Goal: Transaction & Acquisition: Book appointment/travel/reservation

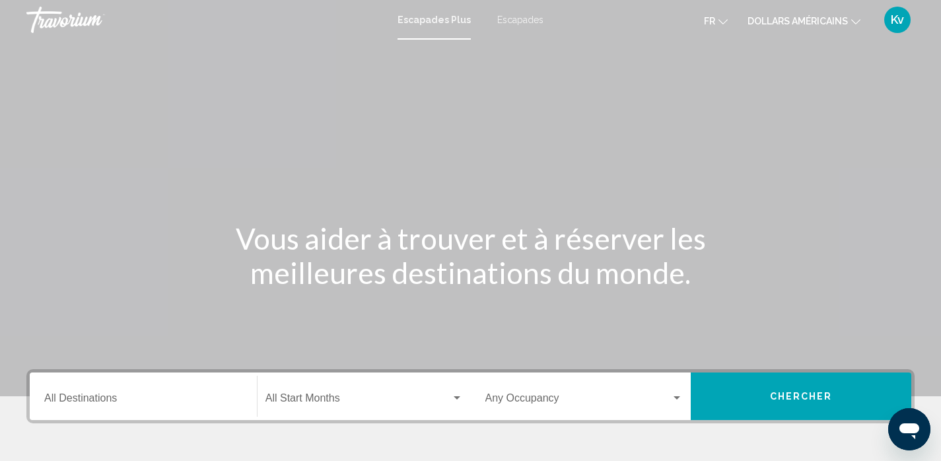
click at [828, 19] on font "dollars américains" at bounding box center [797, 21] width 100 height 11
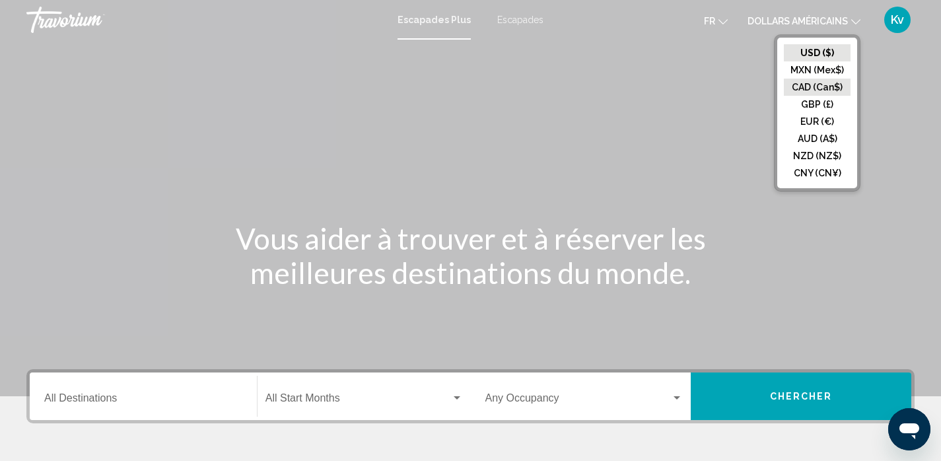
click at [802, 90] on button "CAD (Can$)" at bounding box center [817, 87] width 67 height 17
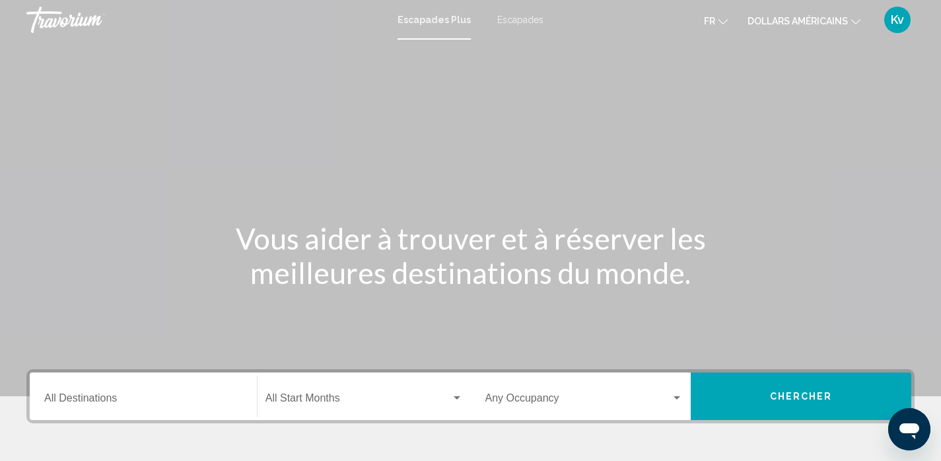
click at [144, 395] on input "Destination All Destinations" at bounding box center [143, 401] width 198 height 12
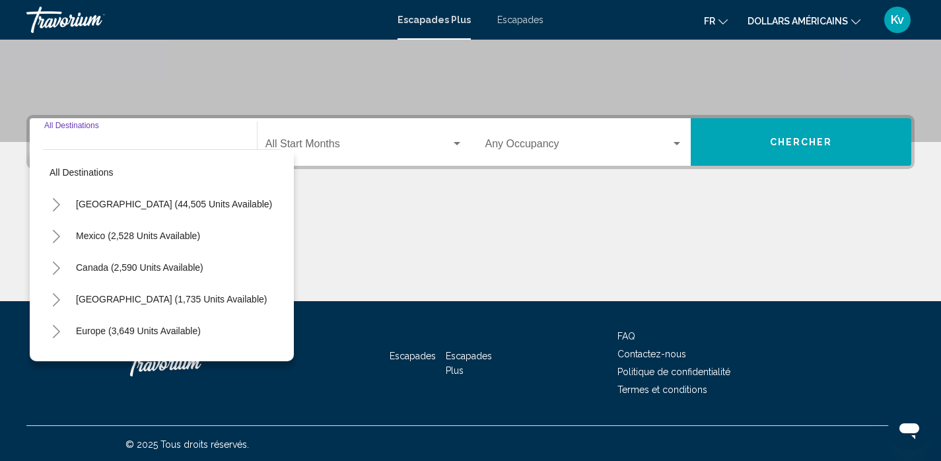
scroll to position [256, 0]
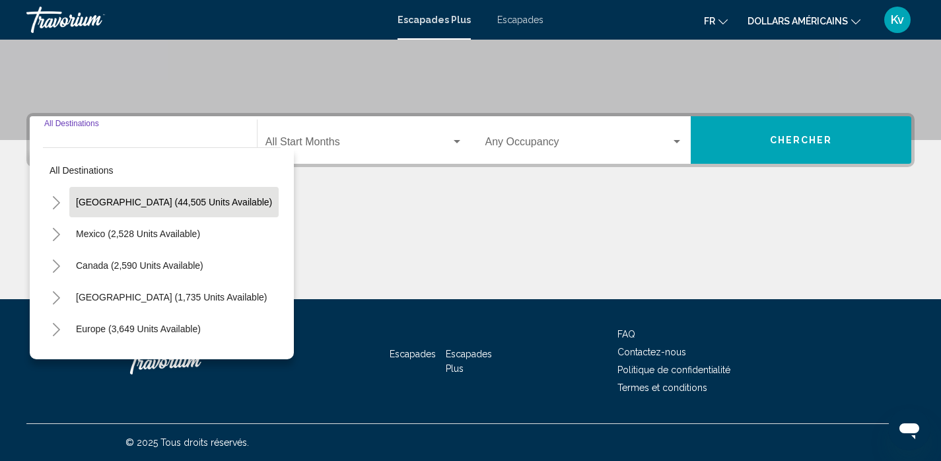
click at [116, 201] on span "[GEOGRAPHIC_DATA] (44,505 units available)" at bounding box center [174, 202] width 196 height 11
type input "**********"
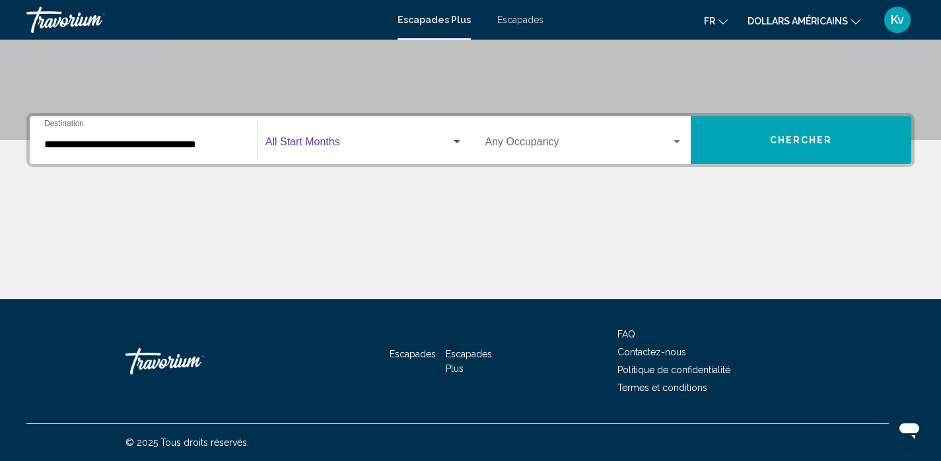
click at [314, 147] on span "Widget de recherche" at bounding box center [357, 145] width 185 height 12
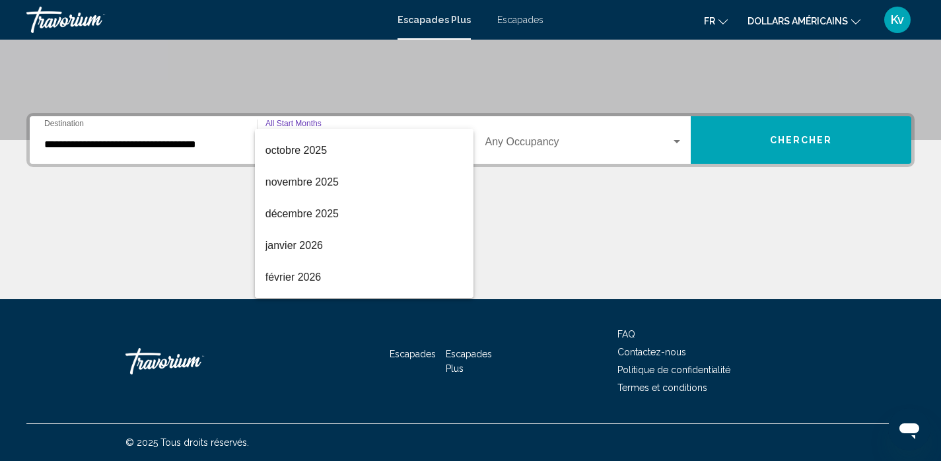
scroll to position [124, 0]
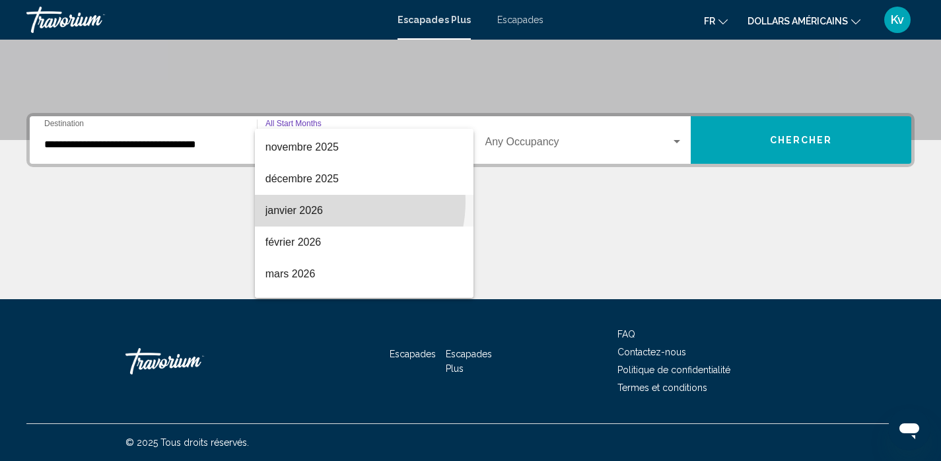
click at [322, 201] on span "janvier 2026" at bounding box center [363, 211] width 197 height 32
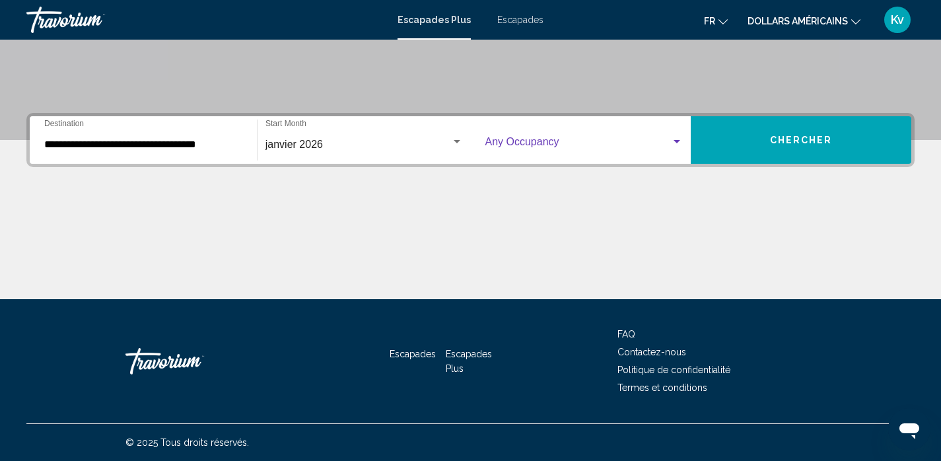
click at [609, 148] on span "Widget de recherche" at bounding box center [578, 145] width 186 height 12
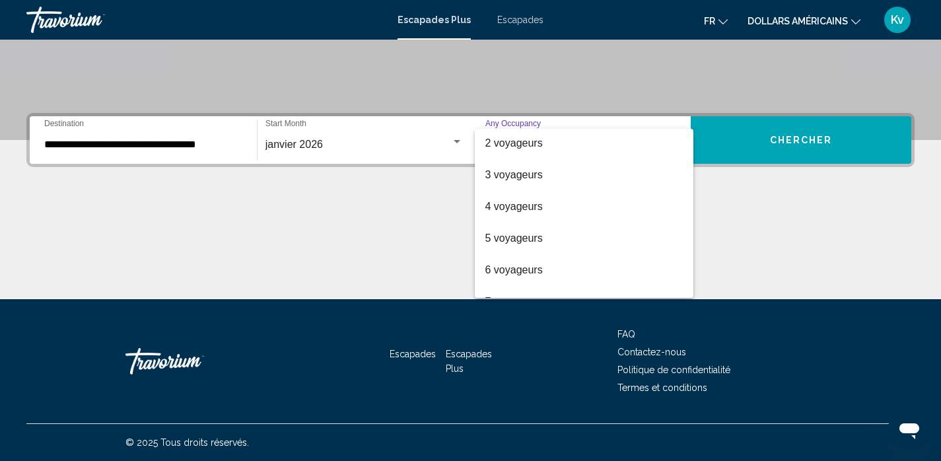
scroll to position [58, 0]
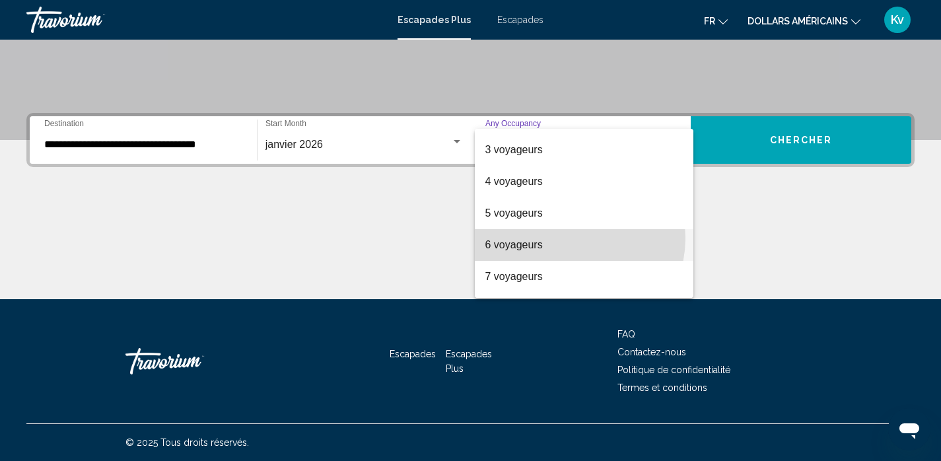
click at [568, 238] on span "6 voyageurs" at bounding box center [584, 245] width 198 height 32
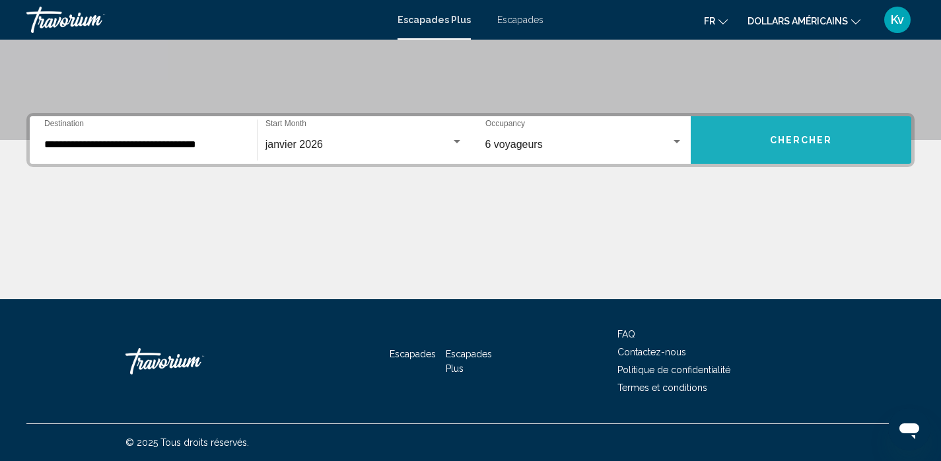
click at [797, 158] on button "Chercher" at bounding box center [800, 140] width 220 height 48
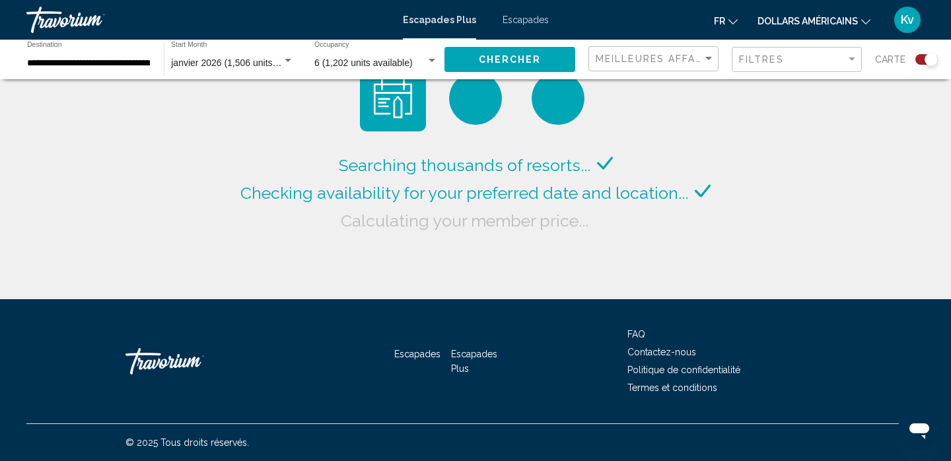
click at [848, 22] on font "dollars américains" at bounding box center [807, 21] width 100 height 11
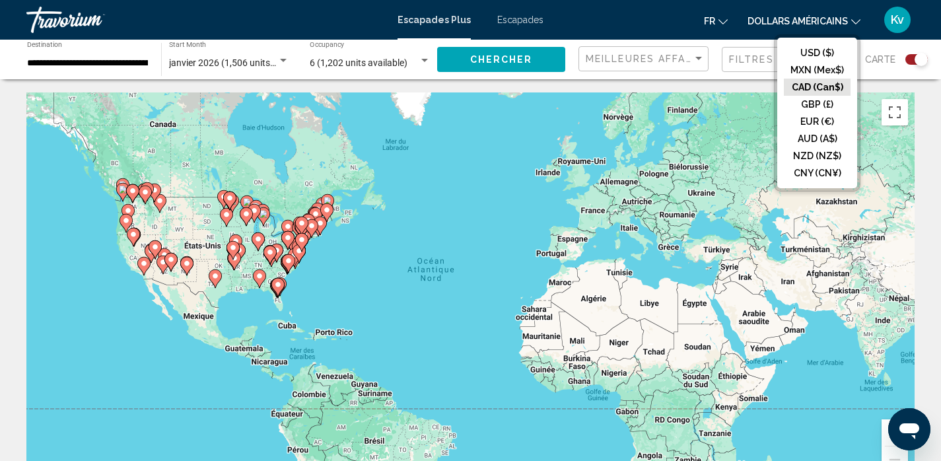
click at [817, 85] on button "CAD (Can$)" at bounding box center [817, 87] width 67 height 17
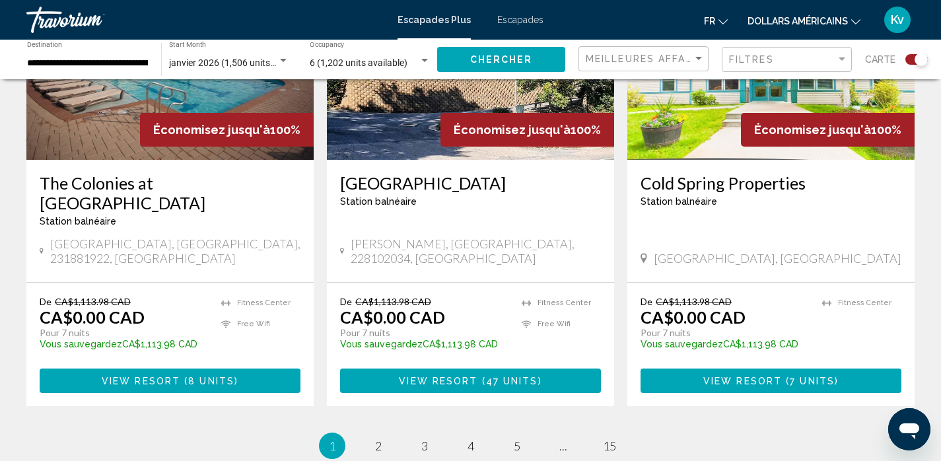
scroll to position [2034, 0]
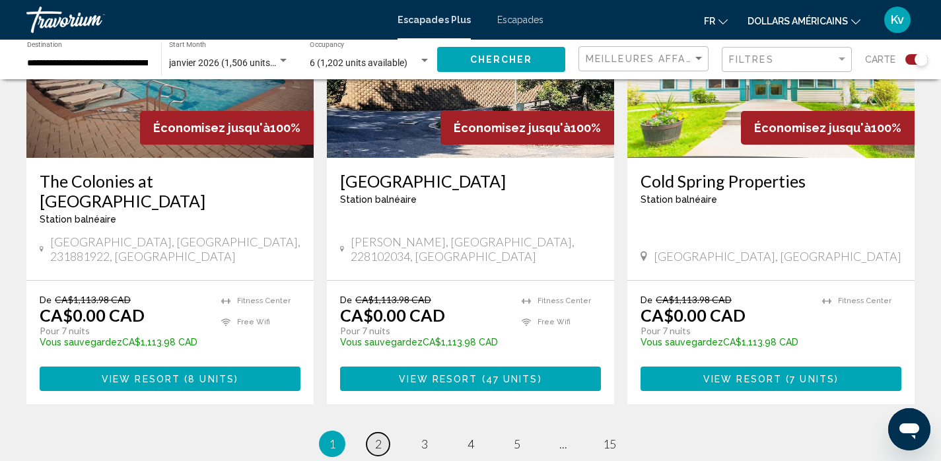
click at [372, 432] on link "page 2" at bounding box center [377, 443] width 23 height 23
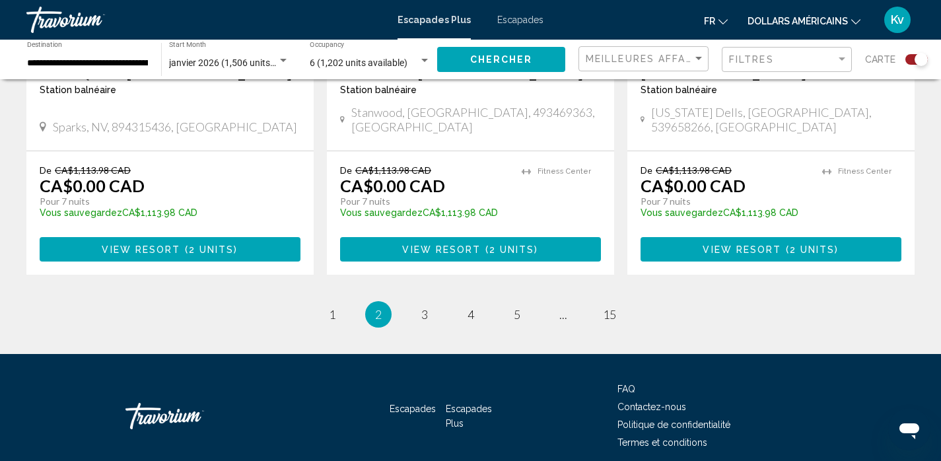
scroll to position [2159, 0]
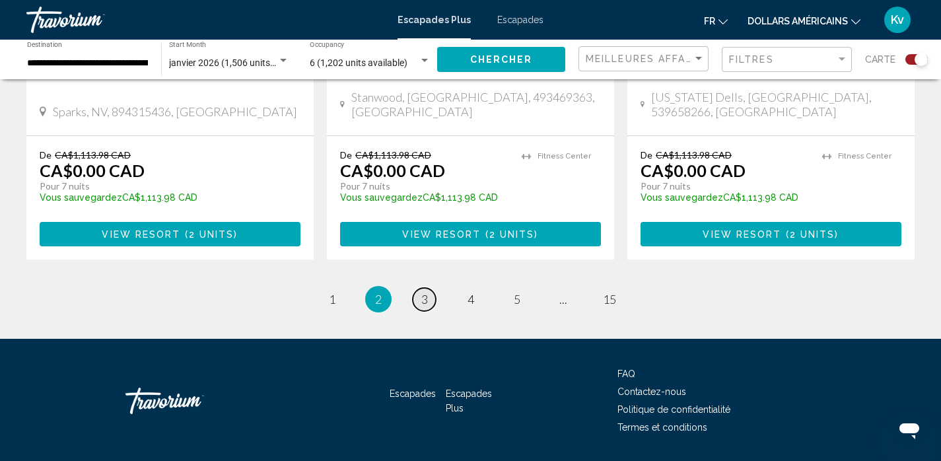
click at [426, 292] on span "3" at bounding box center [424, 299] width 7 height 15
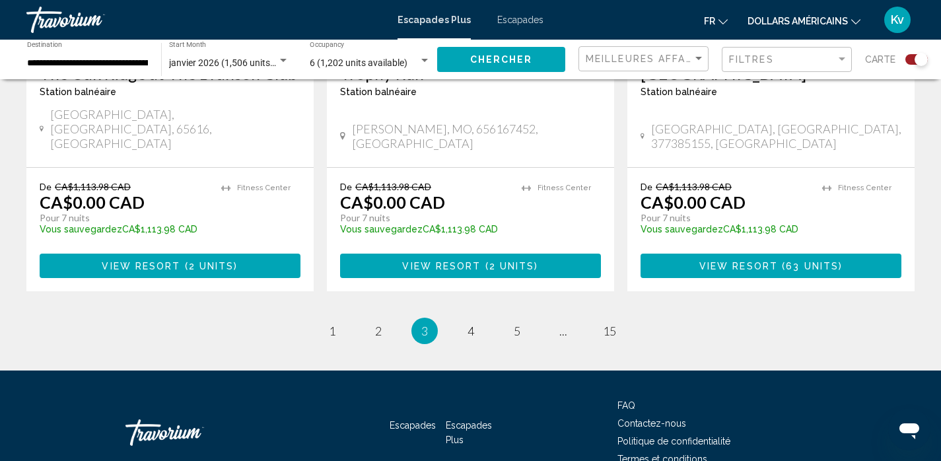
scroll to position [2157, 0]
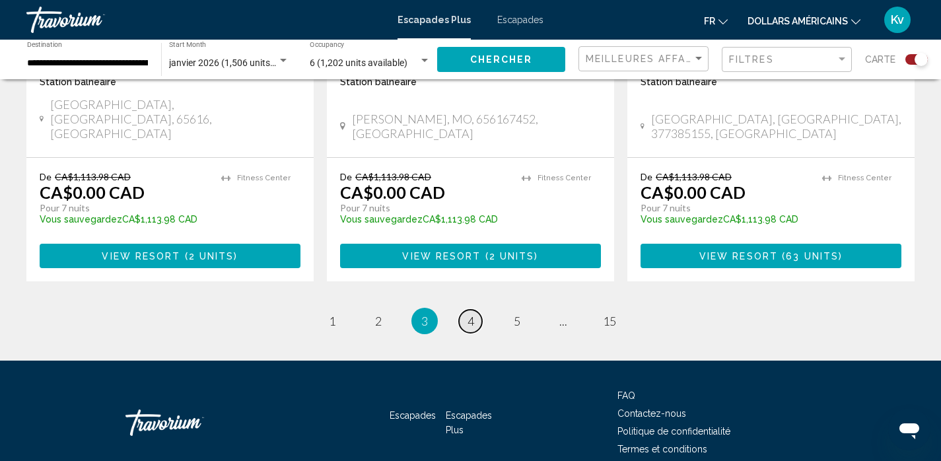
click at [481, 310] on link "page 4" at bounding box center [470, 321] width 23 height 23
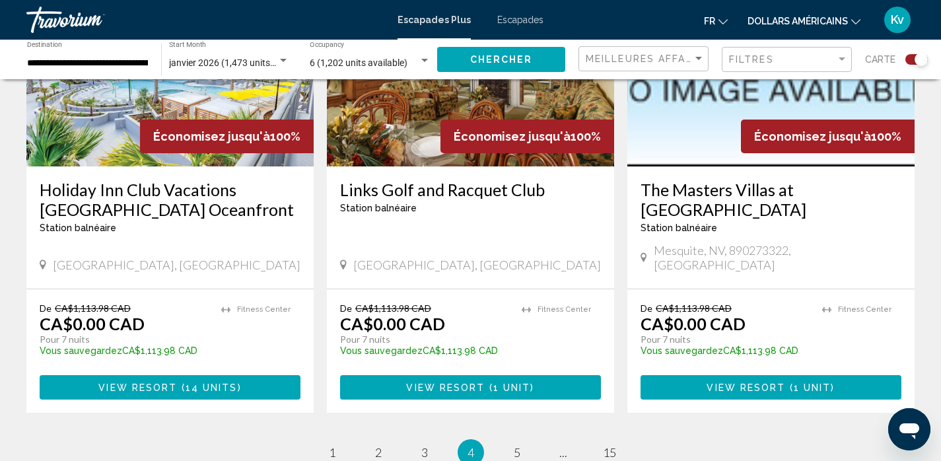
scroll to position [2060, 0]
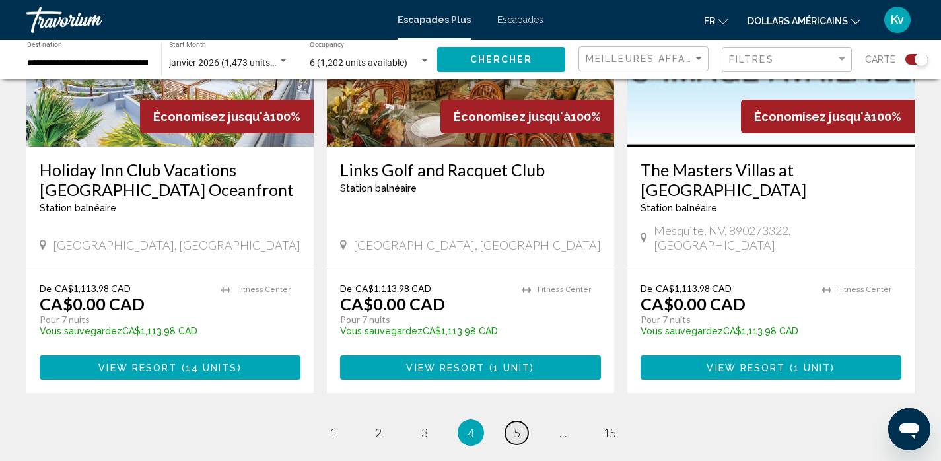
click at [516, 421] on link "page 5" at bounding box center [516, 432] width 23 height 23
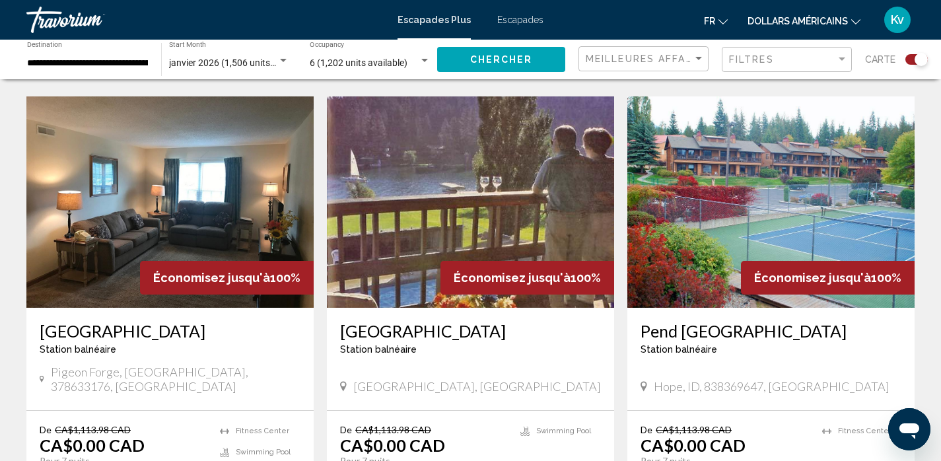
scroll to position [2060, 0]
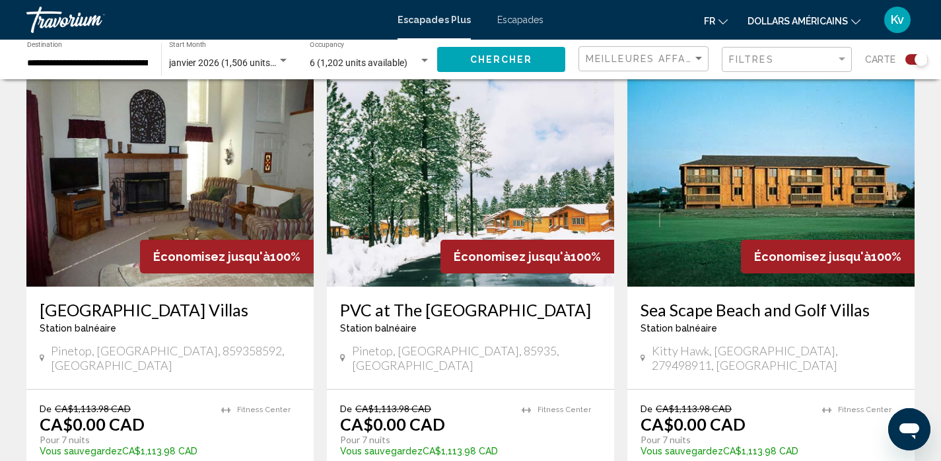
scroll to position [475, 0]
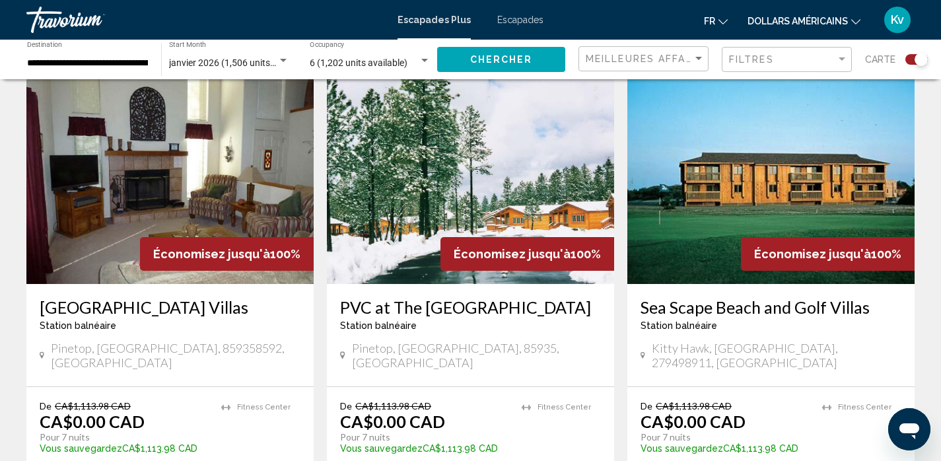
click at [236, 230] on img "Contenu principal" at bounding box center [169, 178] width 287 height 211
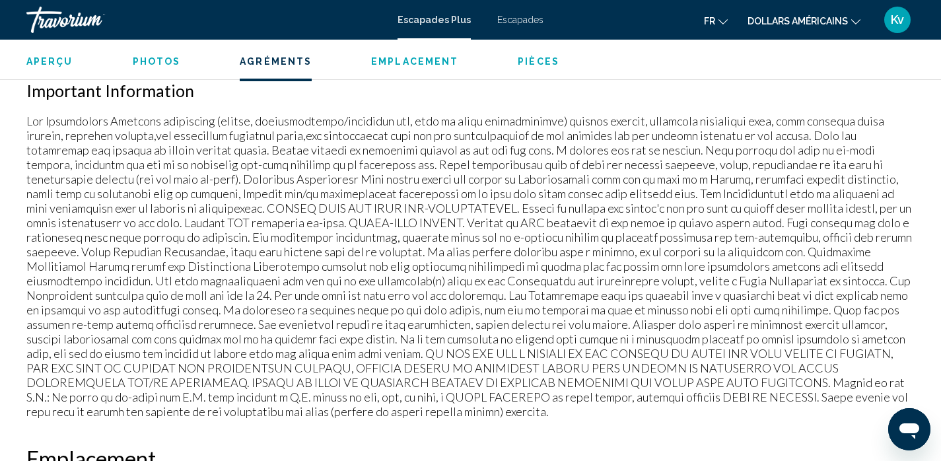
scroll to position [1037, 0]
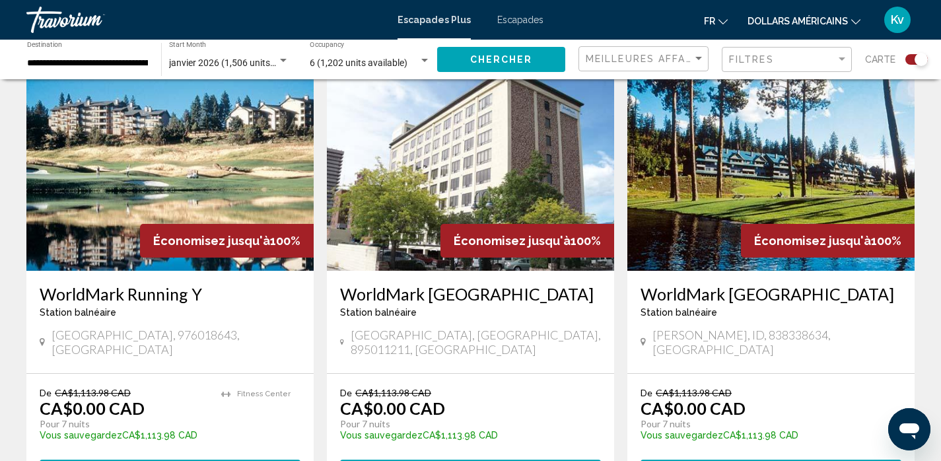
scroll to position [1954, 0]
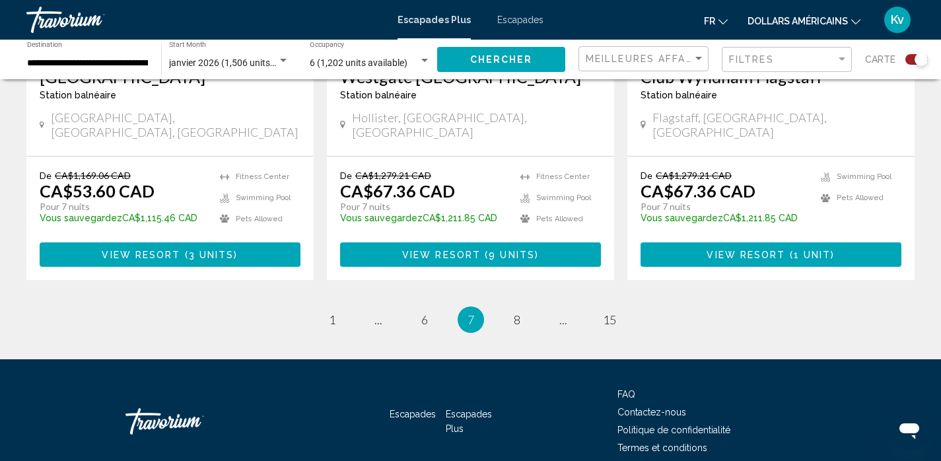
scroll to position [2139, 0]
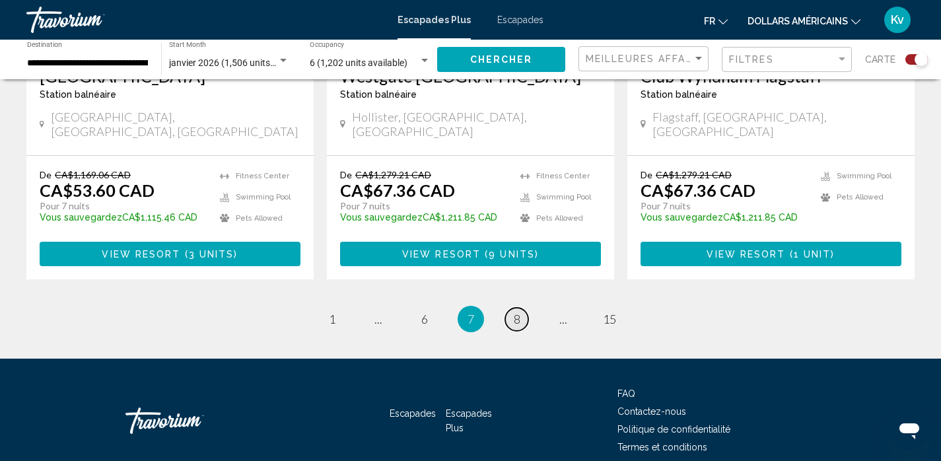
click at [520, 308] on link "page 8" at bounding box center [516, 319] width 23 height 23
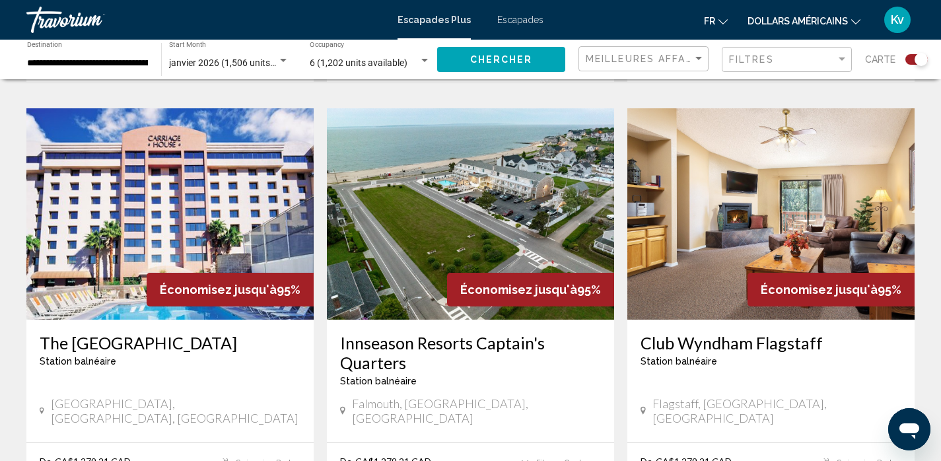
scroll to position [1901, 0]
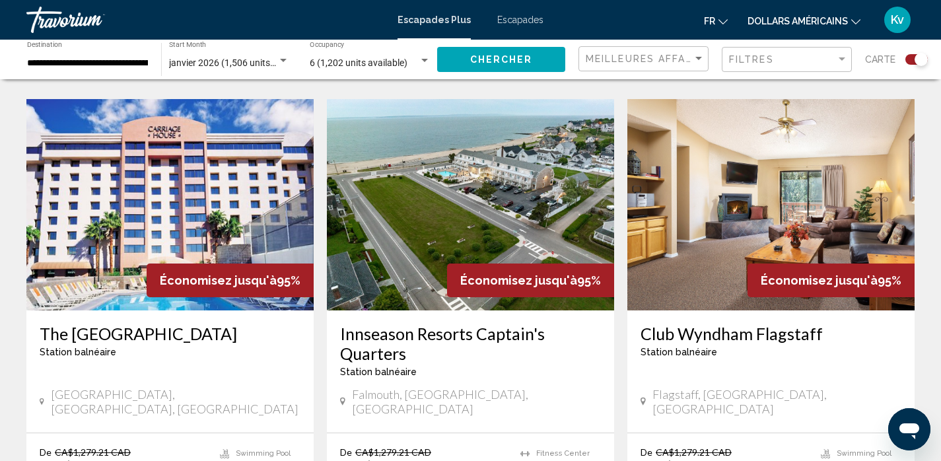
click at [209, 141] on img "Contenu principal" at bounding box center [169, 204] width 287 height 211
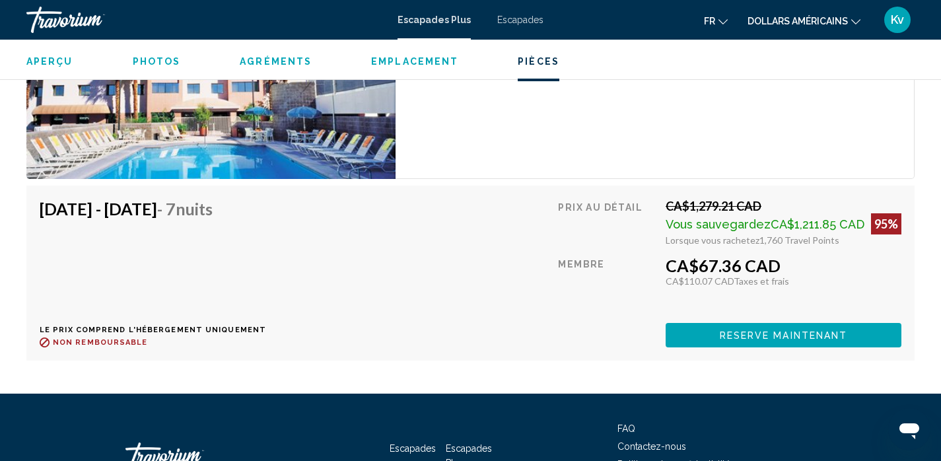
scroll to position [2516, 0]
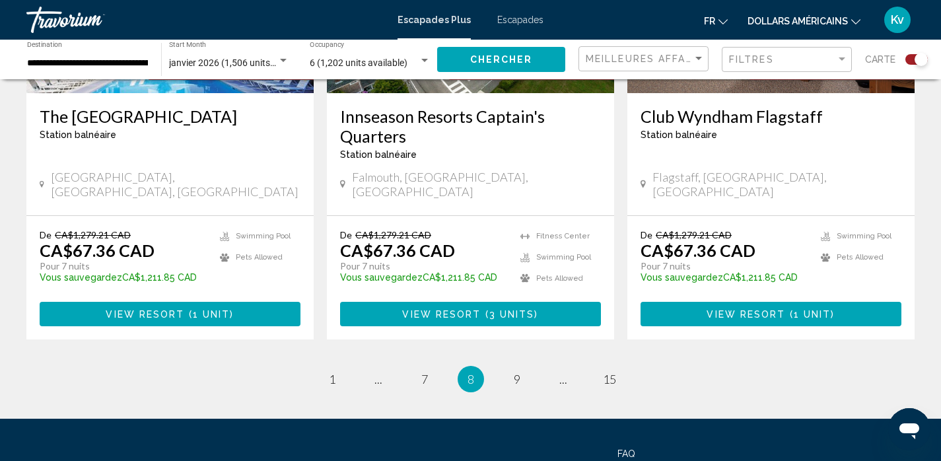
scroll to position [2139, 0]
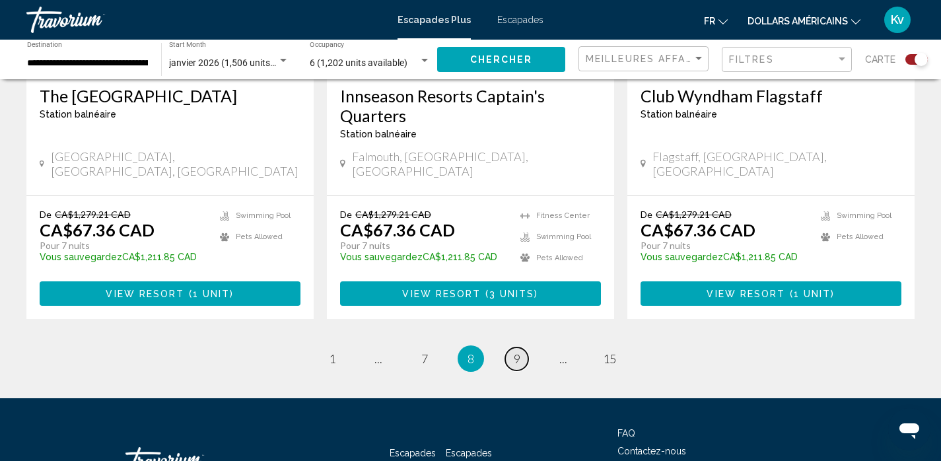
click at [518, 351] on span "9" at bounding box center [517, 358] width 7 height 15
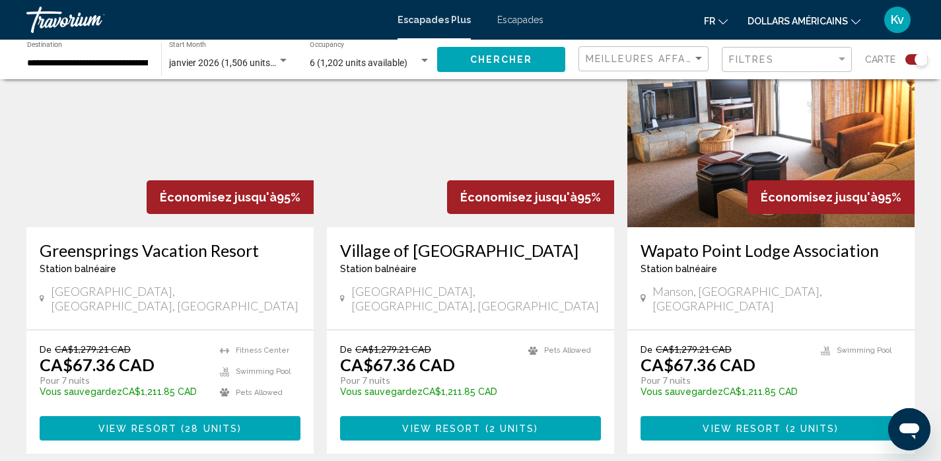
scroll to position [2007, 0]
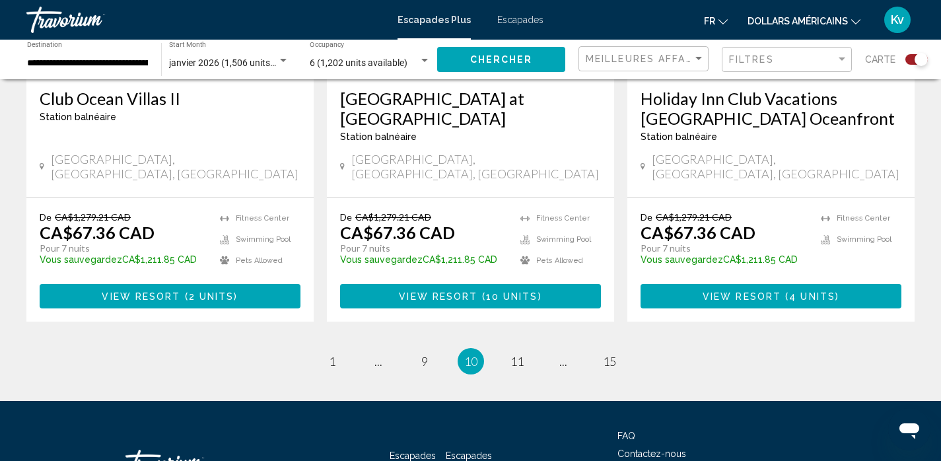
scroll to position [2159, 0]
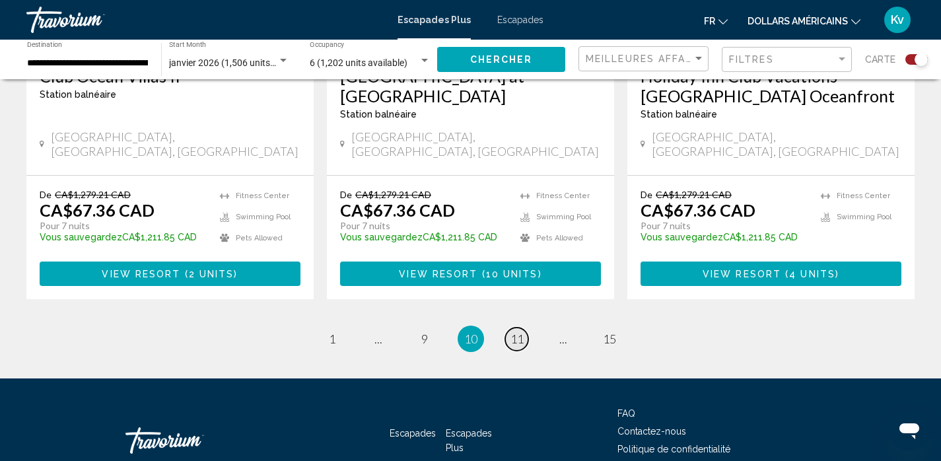
click at [518, 331] on span "11" at bounding box center [516, 338] width 13 height 15
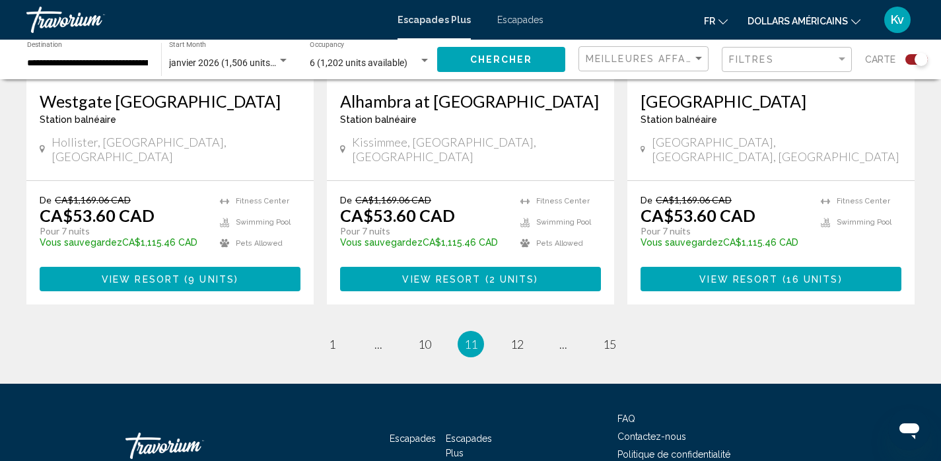
scroll to position [2120, 0]
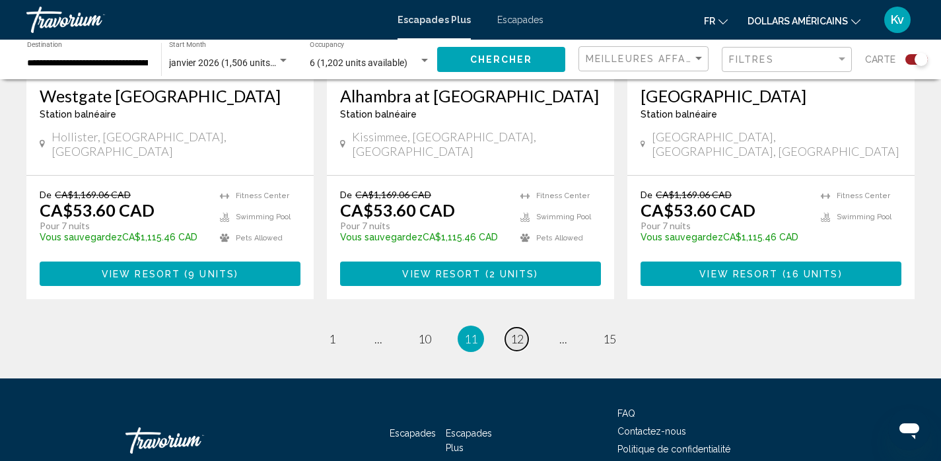
click at [515, 331] on span "12" at bounding box center [516, 338] width 13 height 15
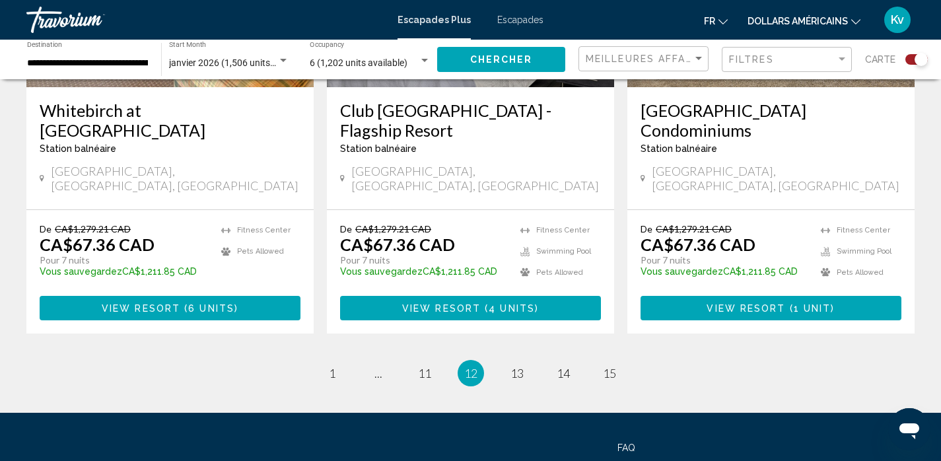
scroll to position [2139, 0]
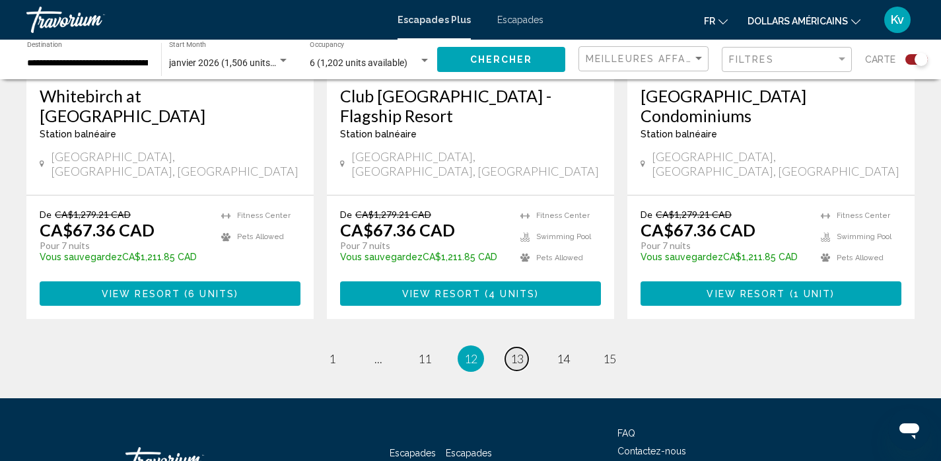
click at [517, 351] on span "13" at bounding box center [516, 358] width 13 height 15
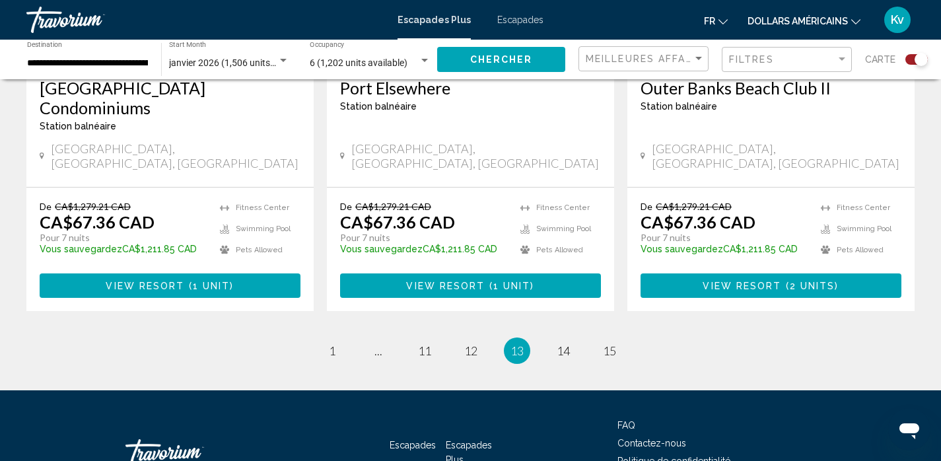
scroll to position [2139, 0]
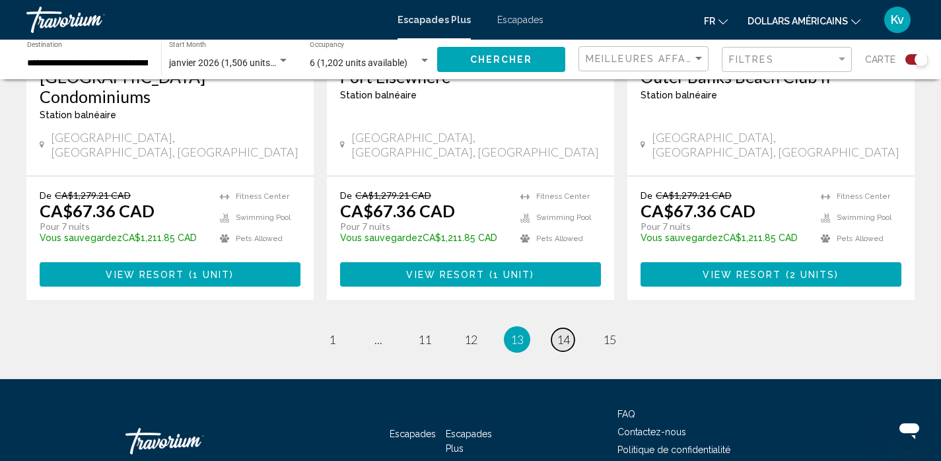
click at [567, 332] on span "14" at bounding box center [562, 339] width 13 height 15
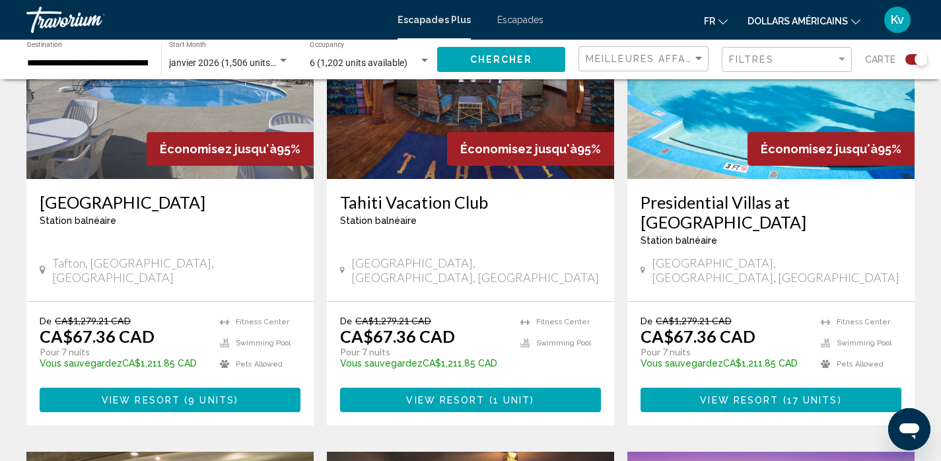
scroll to position [581, 0]
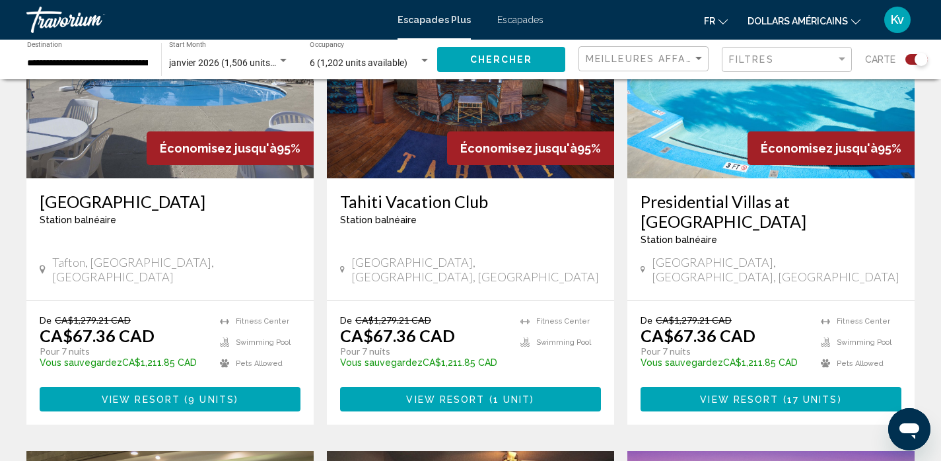
click at [437, 136] on img "Contenu principal" at bounding box center [470, 72] width 287 height 211
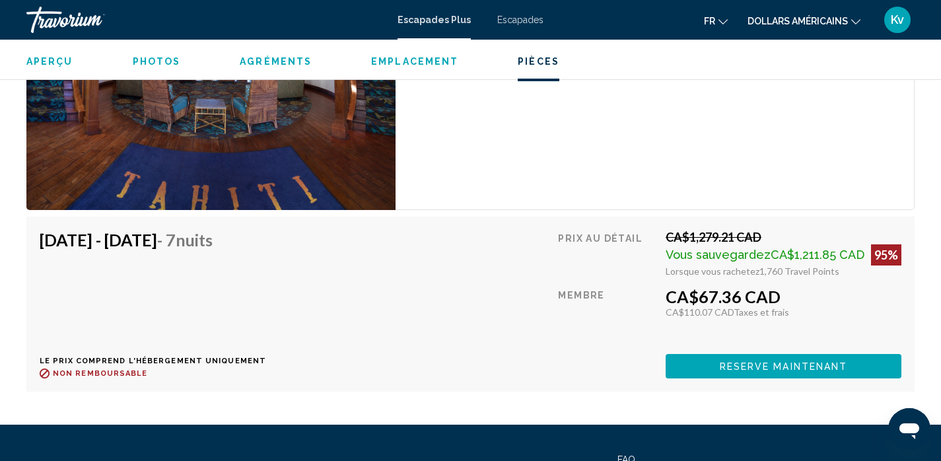
scroll to position [2436, 0]
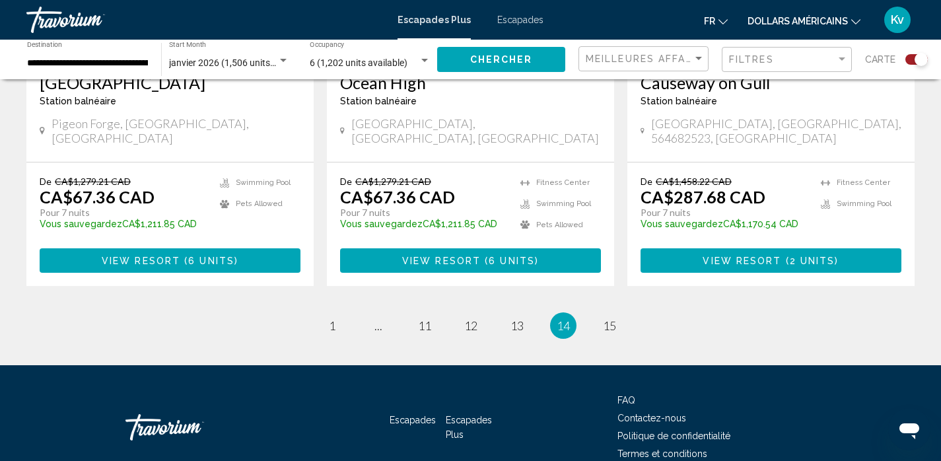
scroll to position [2159, 0]
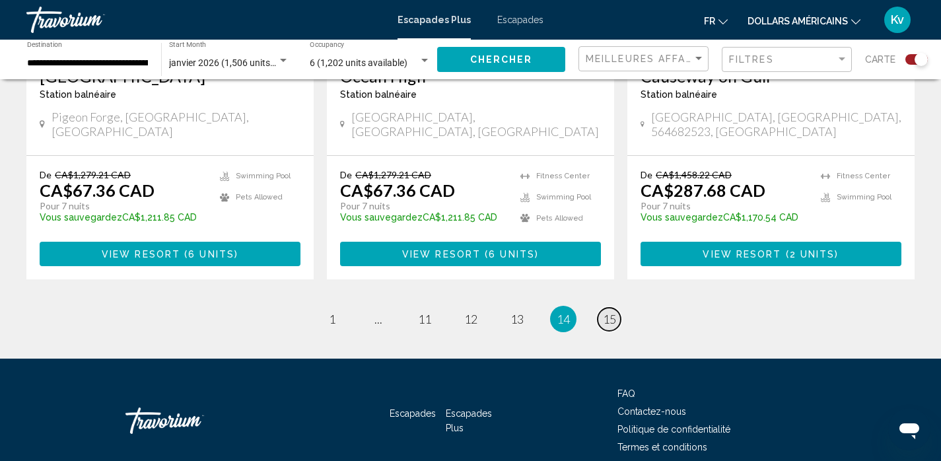
click at [610, 312] on span "15" at bounding box center [609, 319] width 13 height 15
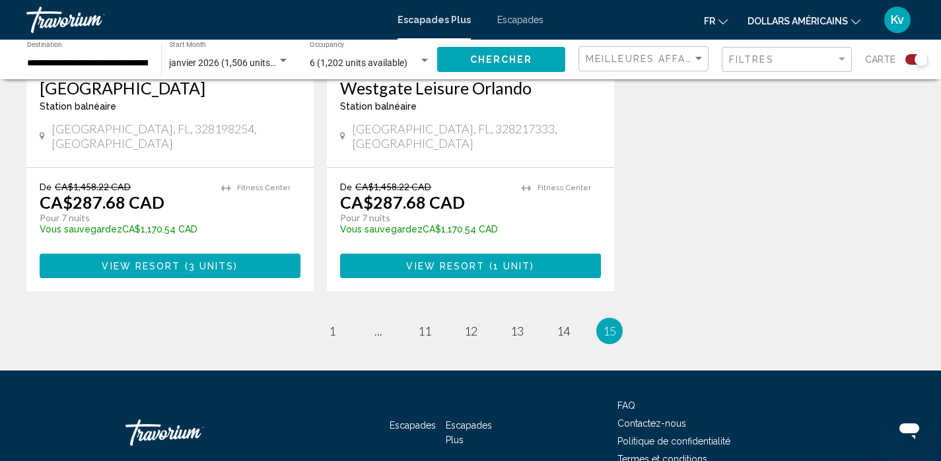
scroll to position [2119, 0]
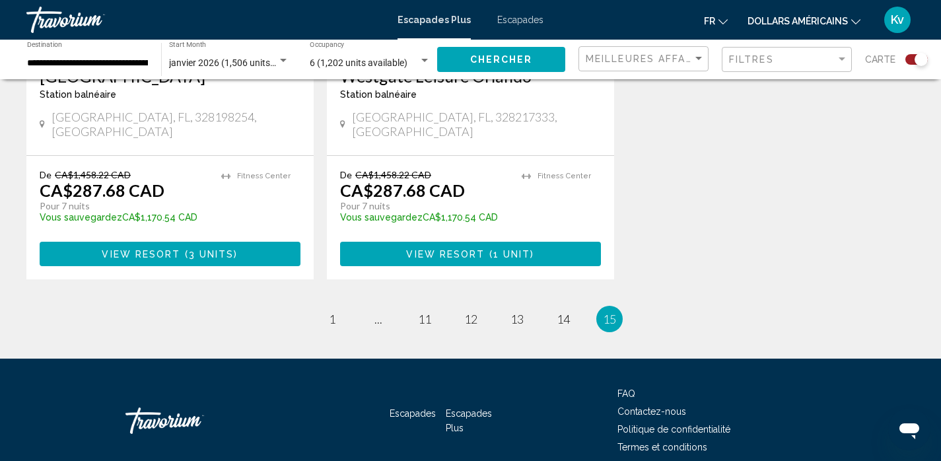
click at [275, 53] on div "janvier 2026 (1,506 units available) Start Month All Start Months" at bounding box center [229, 60] width 120 height 36
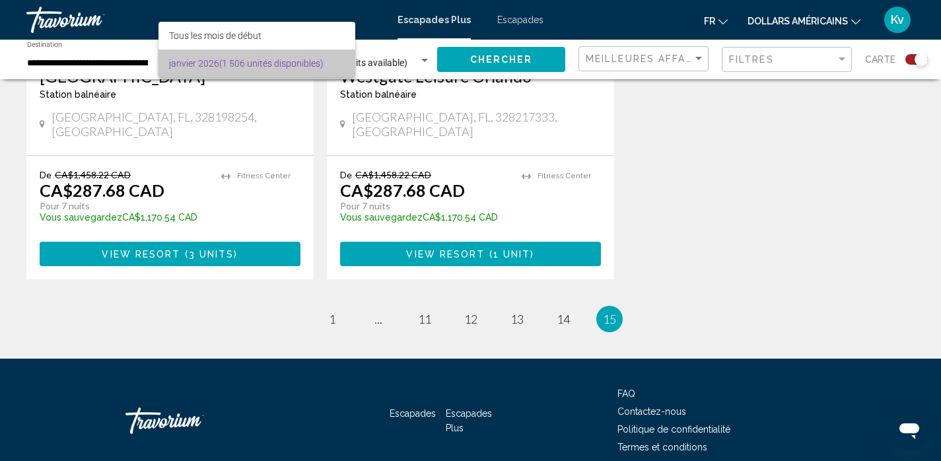
click at [269, 68] on font "(1 506 unités disponibles)" at bounding box center [271, 63] width 104 height 11
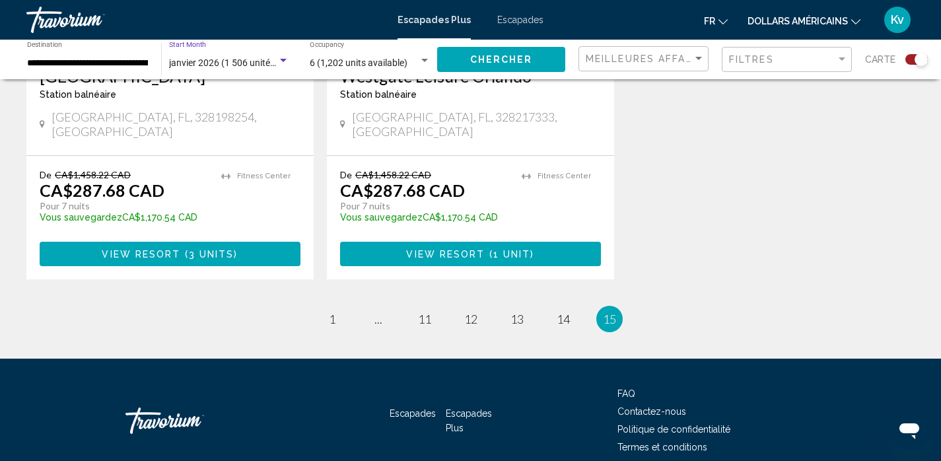
click at [130, 65] on input "**********" at bounding box center [87, 63] width 121 height 11
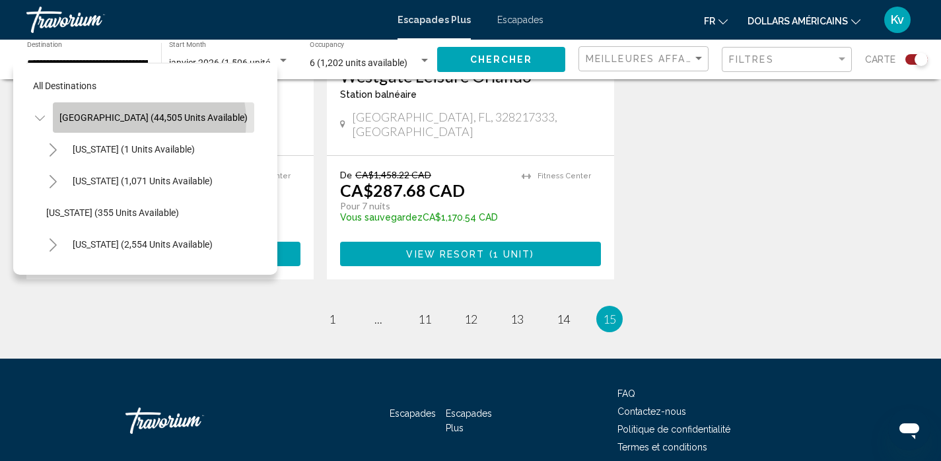
click at [149, 121] on span "[GEOGRAPHIC_DATA] (44,505 units available)" at bounding box center [153, 117] width 188 height 11
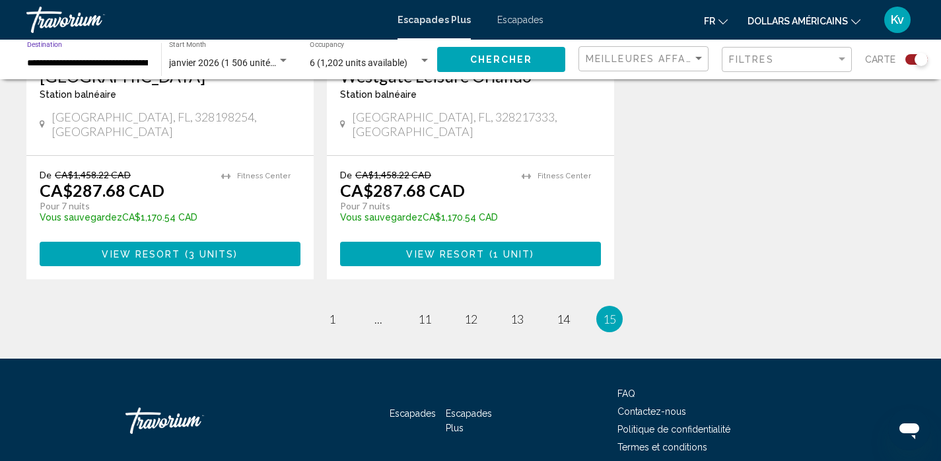
click at [258, 57] on div "janvier 2026 (1 506 unités disponibles) Start Month All Start Months" at bounding box center [229, 60] width 120 height 36
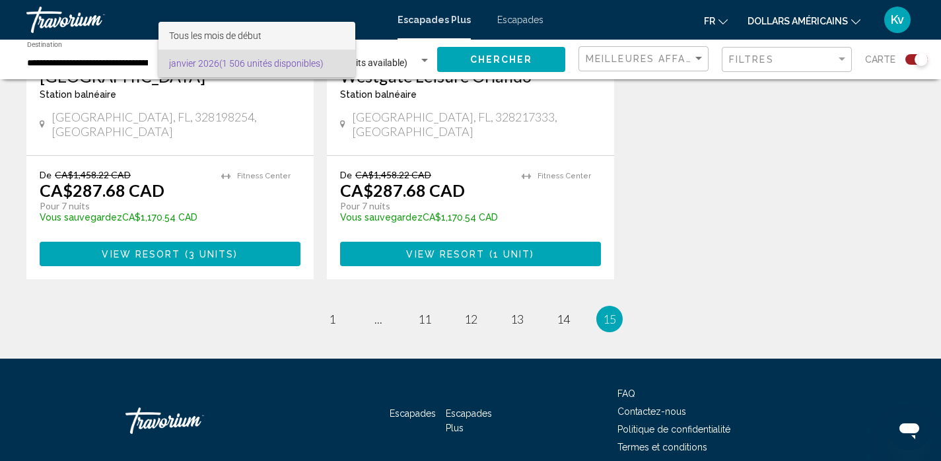
click at [258, 35] on font "Tous les mois de début" at bounding box center [215, 35] width 92 height 11
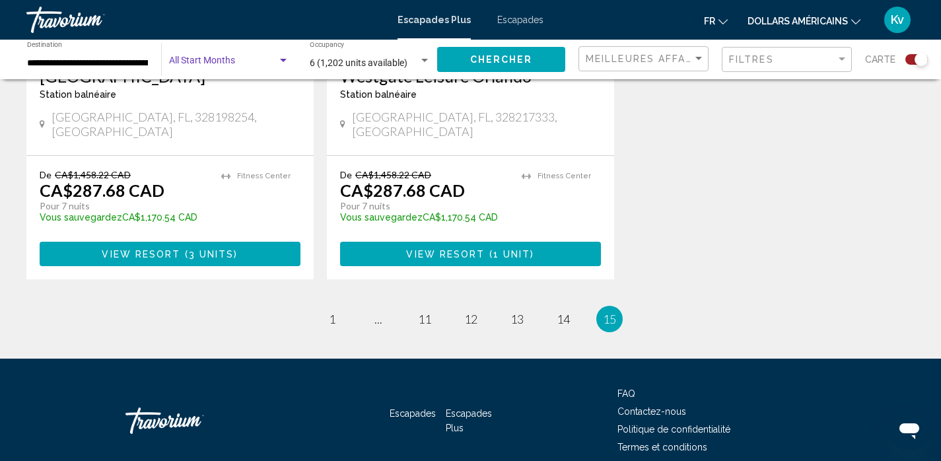
click at [470, 61] on button "Chercher" at bounding box center [501, 59] width 128 height 24
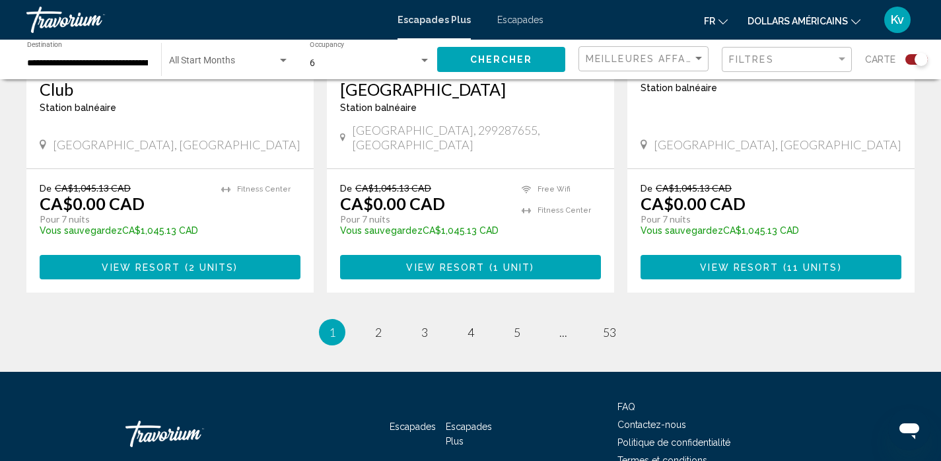
scroll to position [2119, 0]
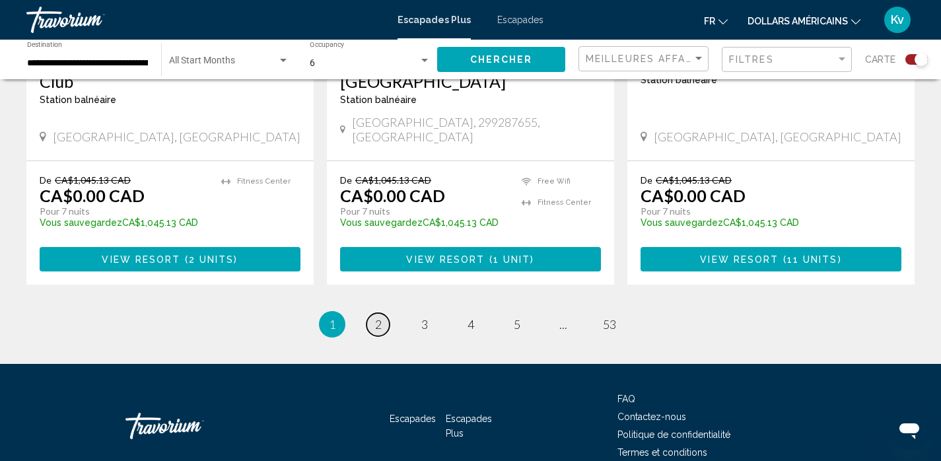
click at [375, 317] on span "2" at bounding box center [378, 324] width 7 height 15
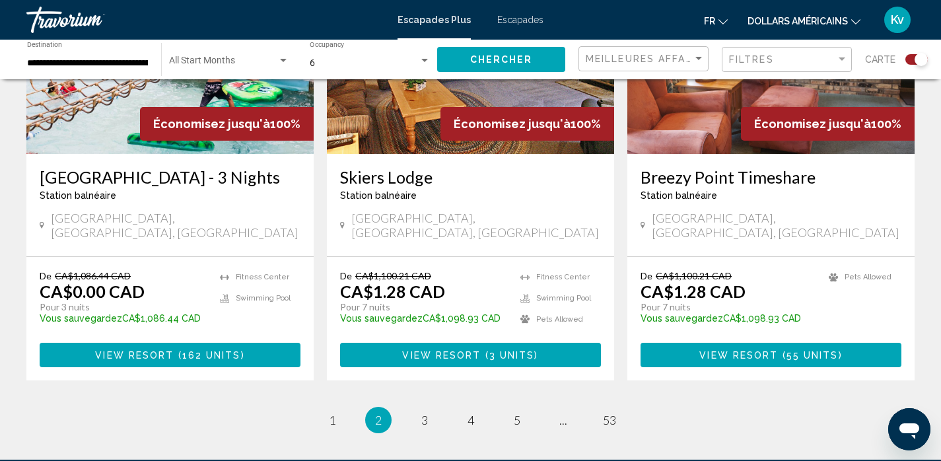
scroll to position [2051, 0]
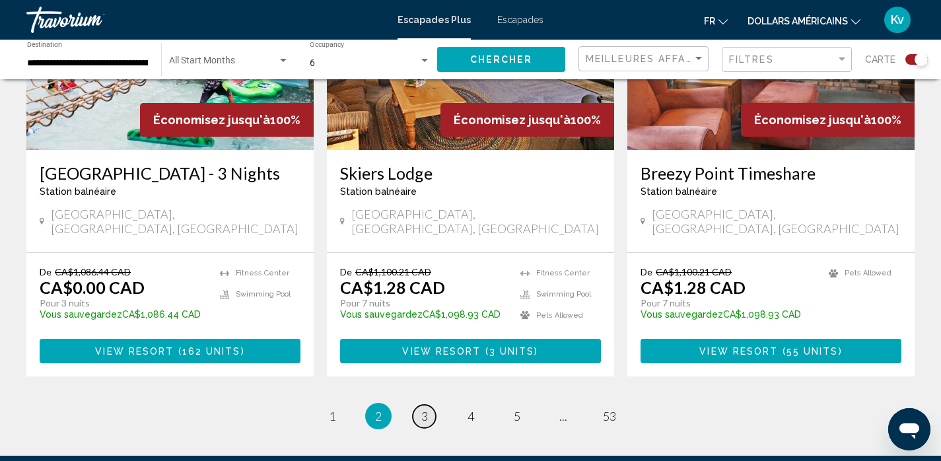
click at [422, 409] on span "3" at bounding box center [424, 416] width 7 height 15
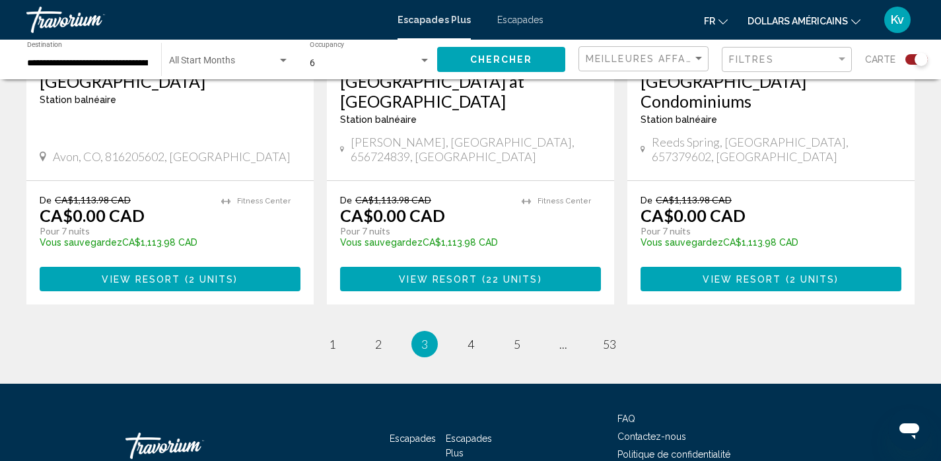
scroll to position [2139, 0]
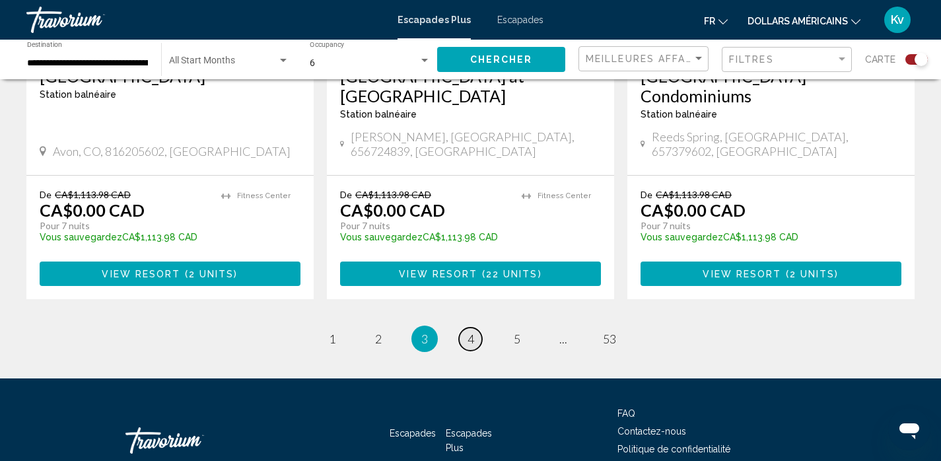
click at [469, 331] on span "4" at bounding box center [470, 338] width 7 height 15
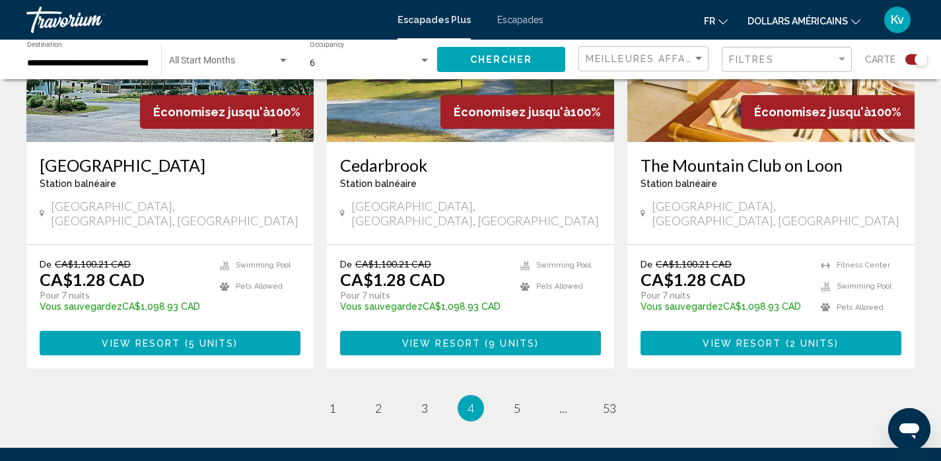
scroll to position [2051, 0]
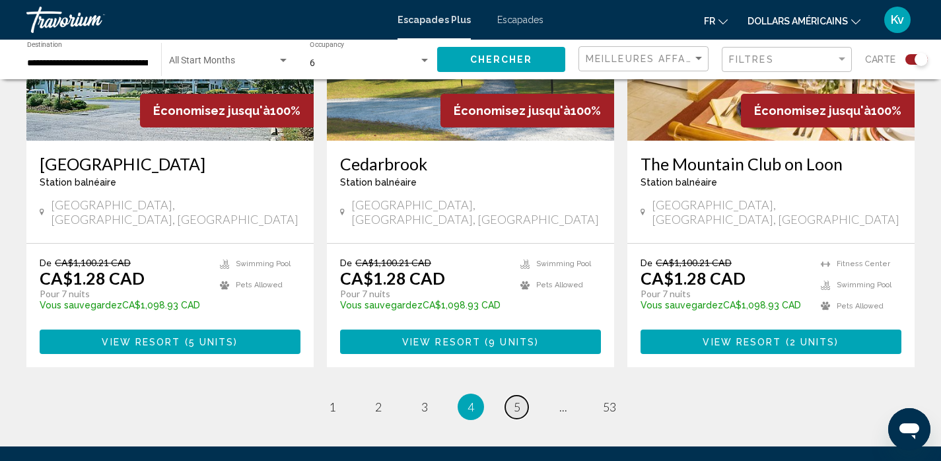
click at [516, 399] on span "5" at bounding box center [517, 406] width 7 height 15
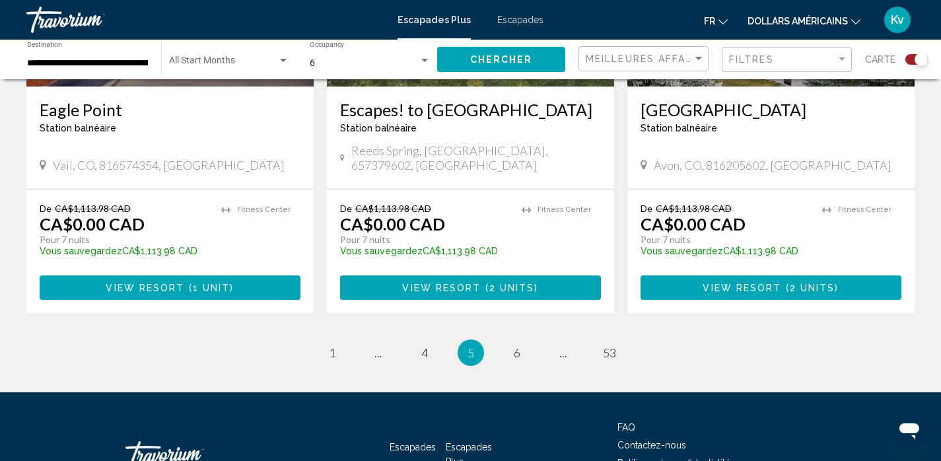
scroll to position [2139, 0]
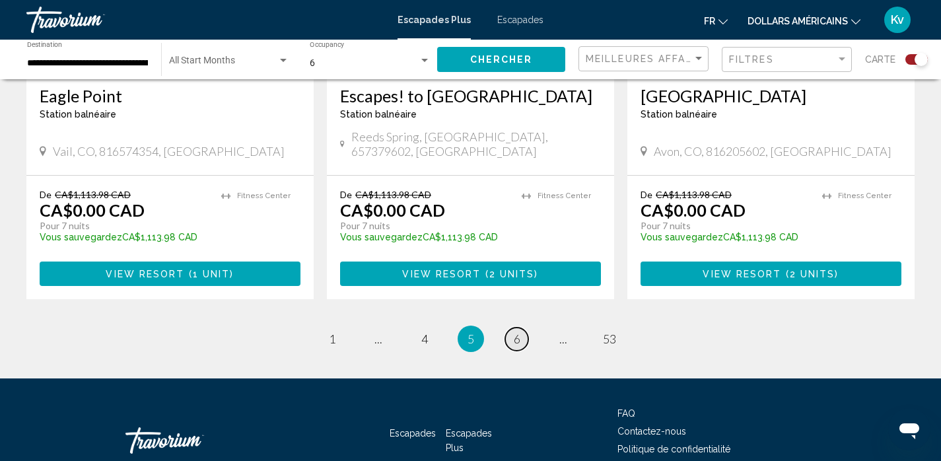
click at [514, 331] on span "6" at bounding box center [517, 338] width 7 height 15
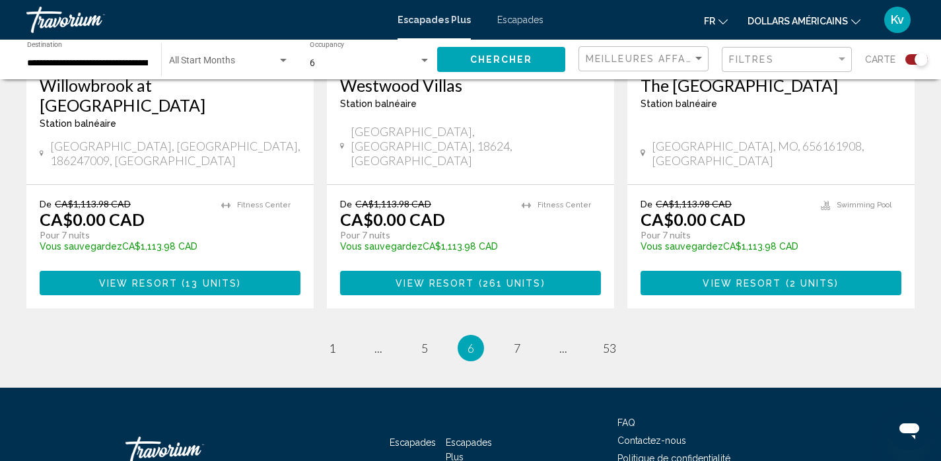
scroll to position [2139, 0]
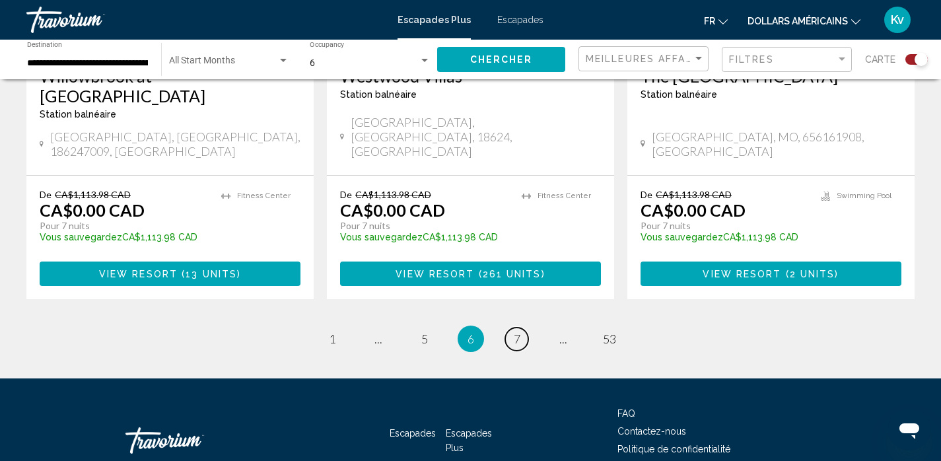
click at [514, 331] on span "7" at bounding box center [517, 338] width 7 height 15
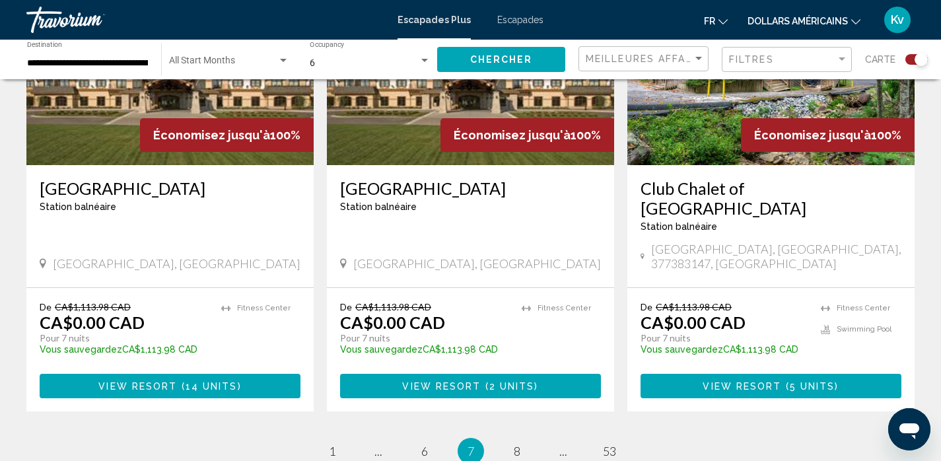
scroll to position [2007, 0]
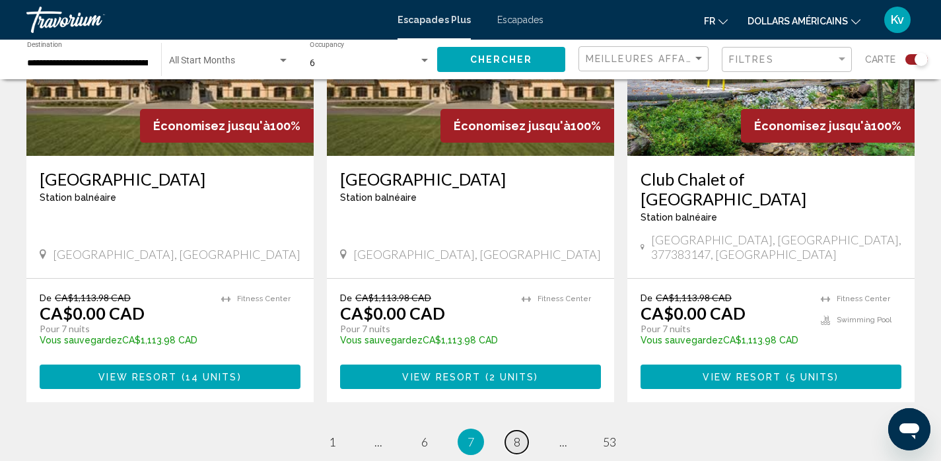
click at [516, 430] on link "page 8" at bounding box center [516, 441] width 23 height 23
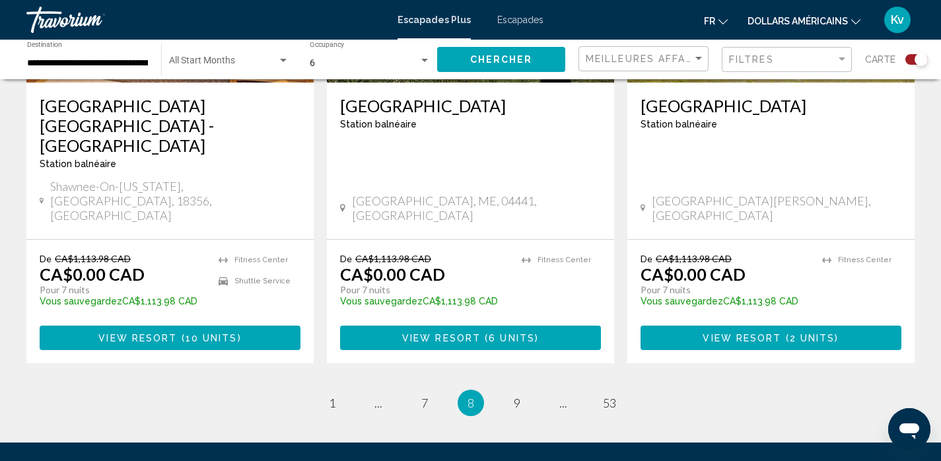
scroll to position [2139, 0]
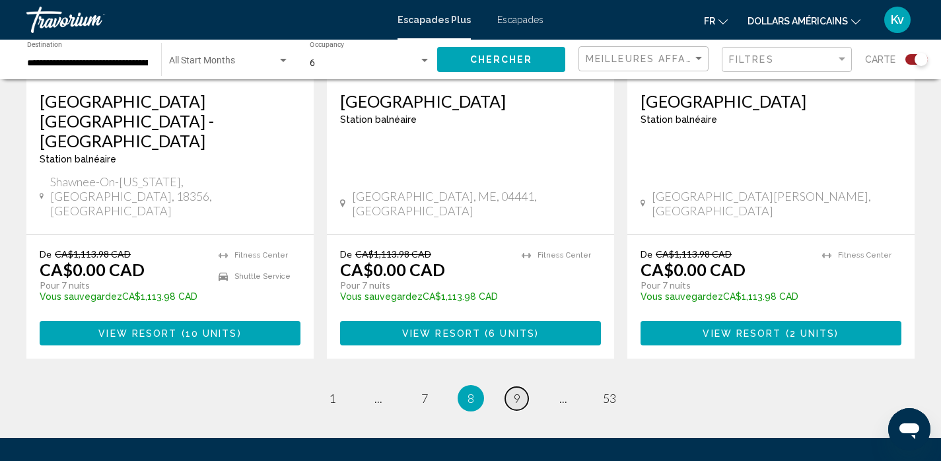
click at [520, 387] on link "page 9" at bounding box center [516, 398] width 23 height 23
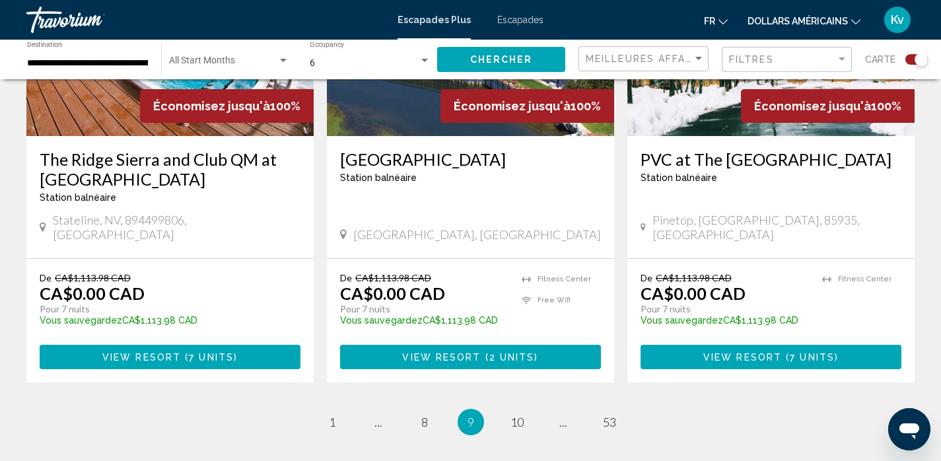
scroll to position [2157, 0]
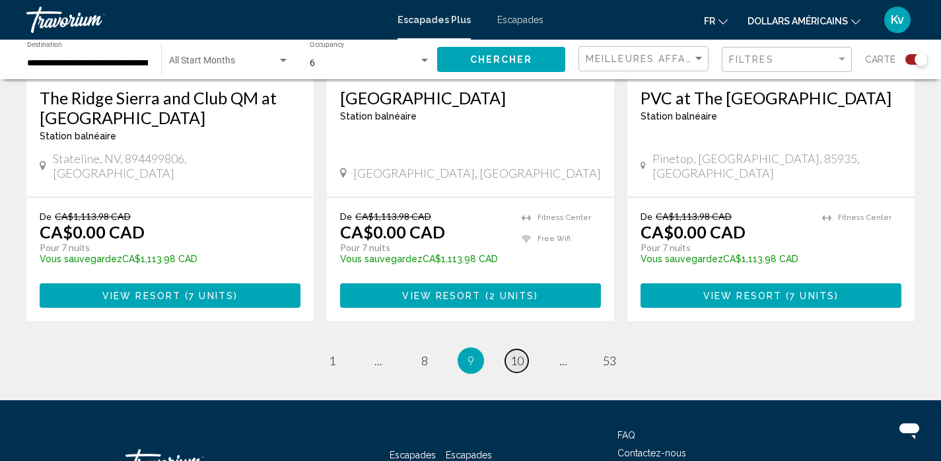
click at [521, 353] on span "10" at bounding box center [516, 360] width 13 height 15
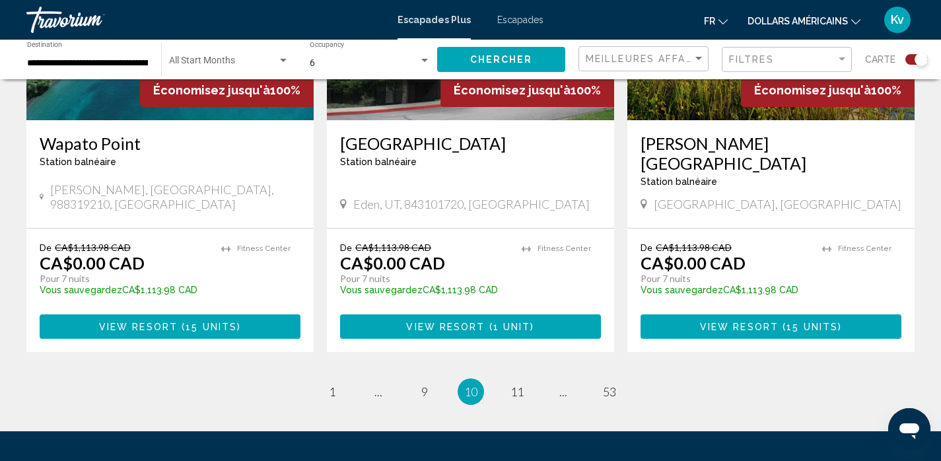
scroll to position [2139, 0]
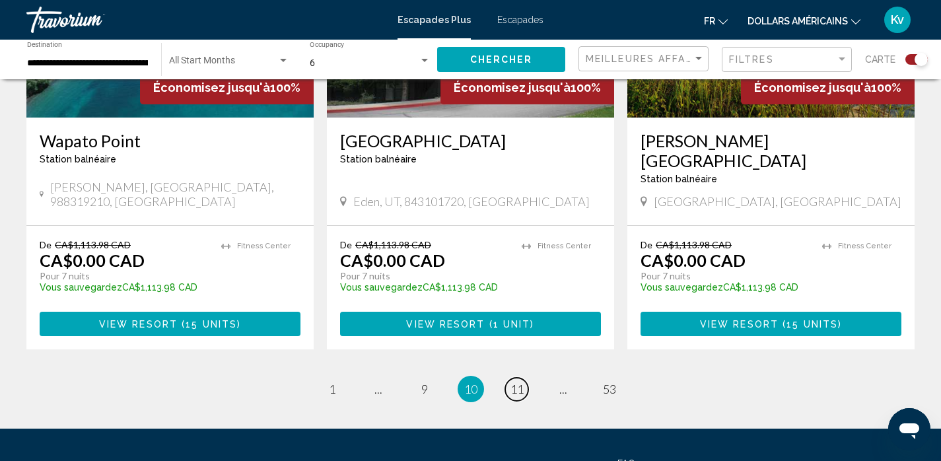
click at [521, 382] on span "11" at bounding box center [516, 389] width 13 height 15
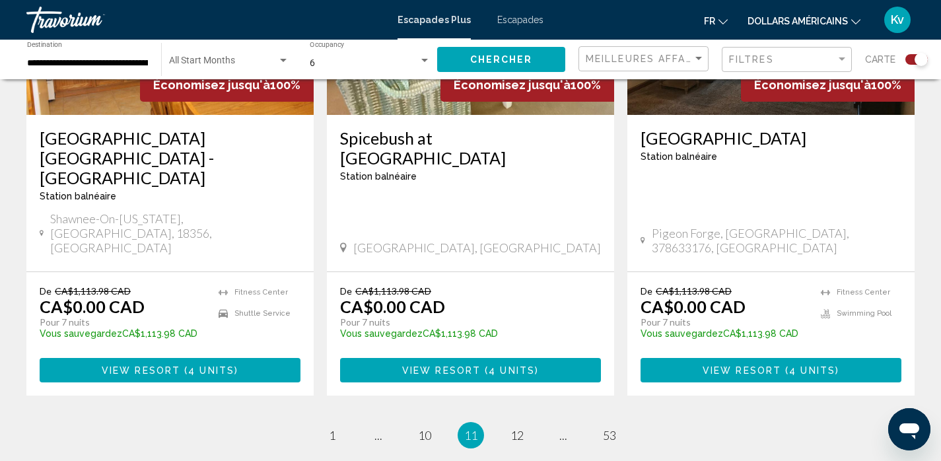
scroll to position [2157, 0]
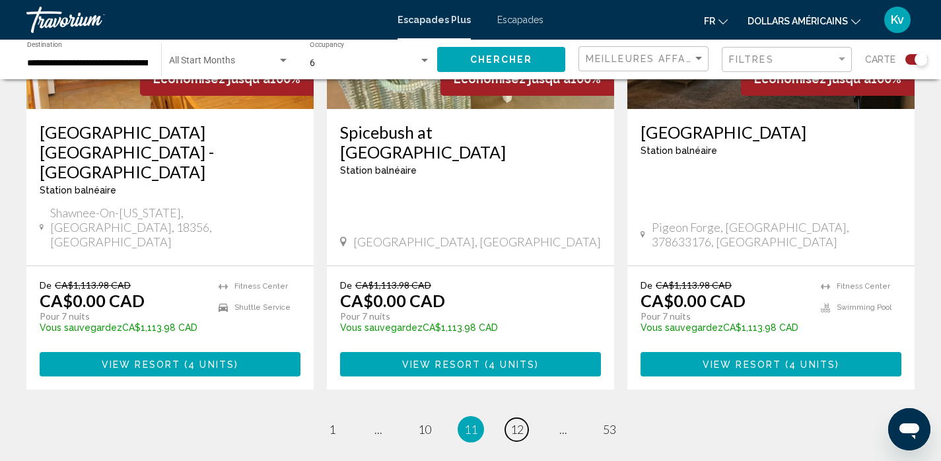
click at [521, 422] on span "12" at bounding box center [516, 429] width 13 height 15
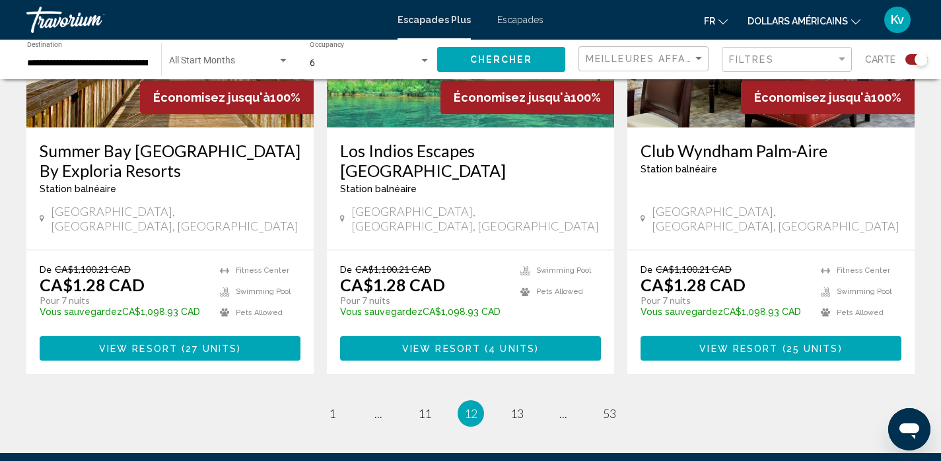
scroll to position [2104, 0]
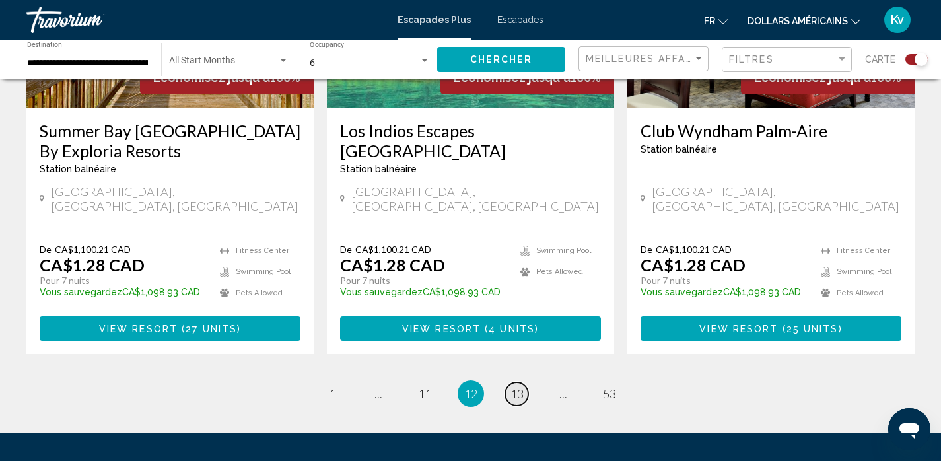
click at [516, 386] on span "13" at bounding box center [516, 393] width 13 height 15
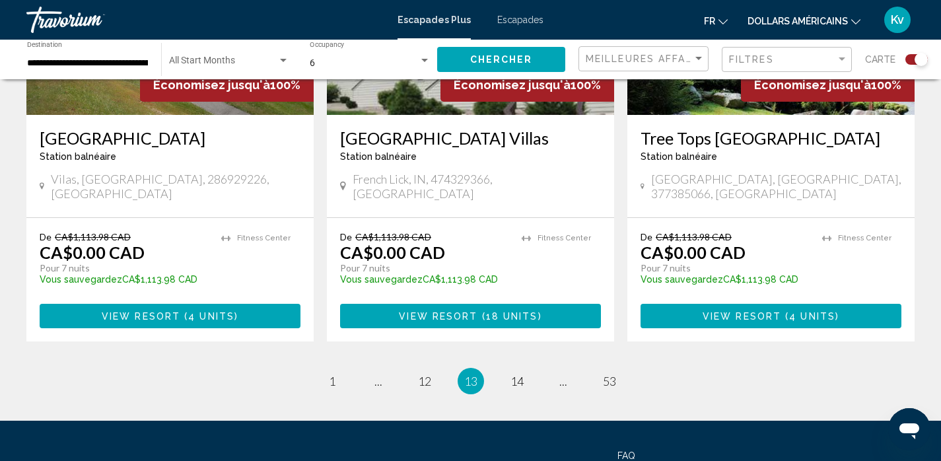
scroll to position [2077, 0]
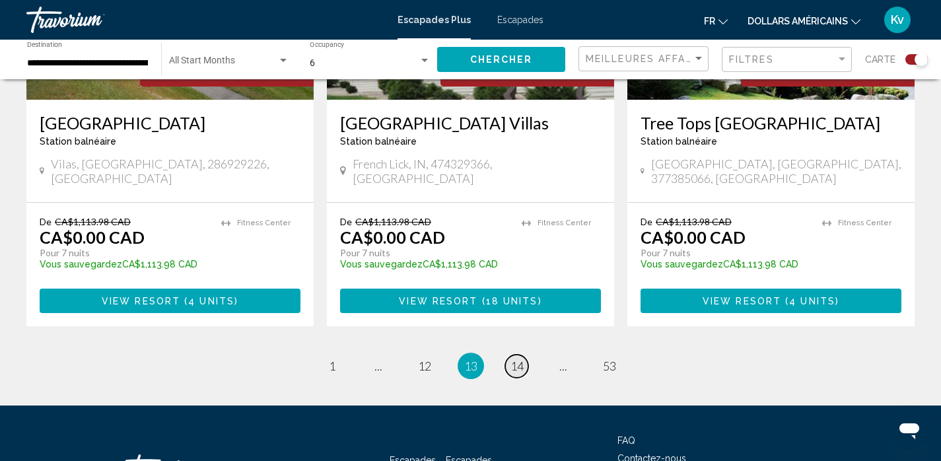
click at [516, 358] on span "14" at bounding box center [516, 365] width 13 height 15
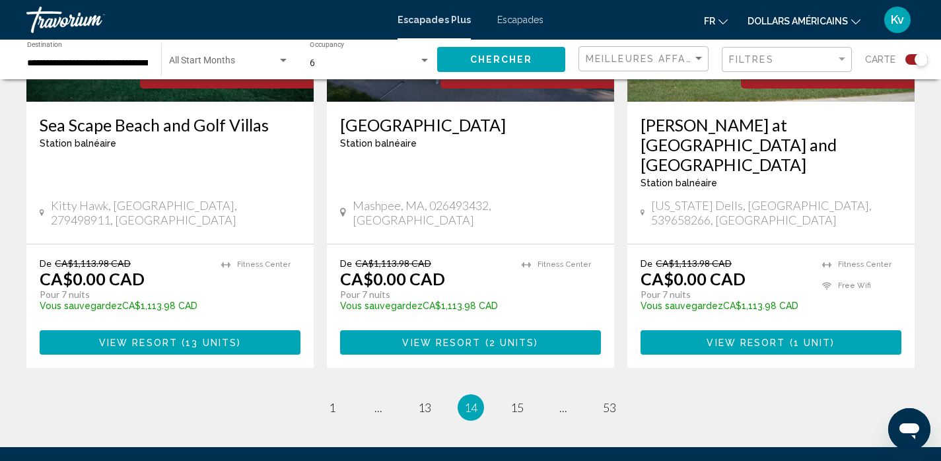
scroll to position [2119, 0]
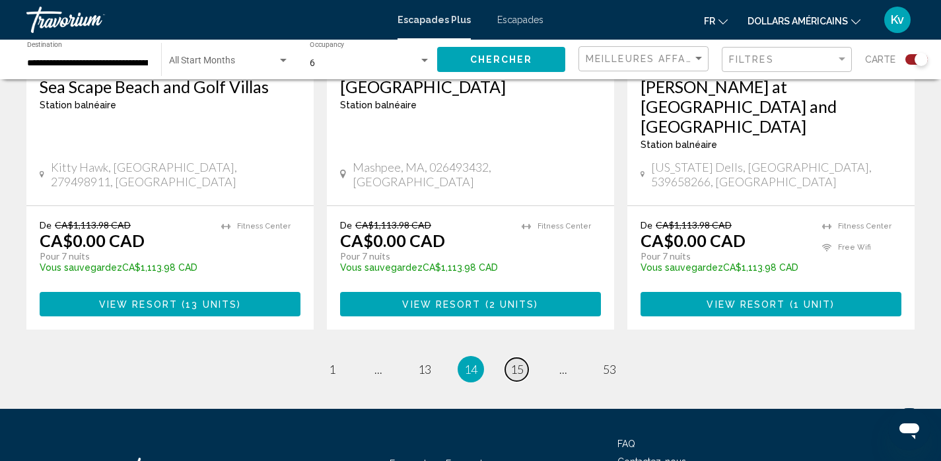
click at [520, 362] on span "15" at bounding box center [516, 369] width 13 height 15
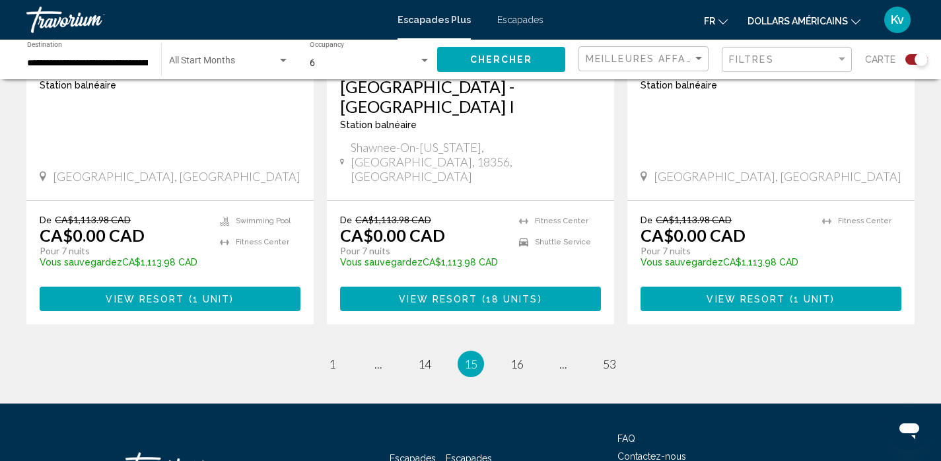
scroll to position [2178, 0]
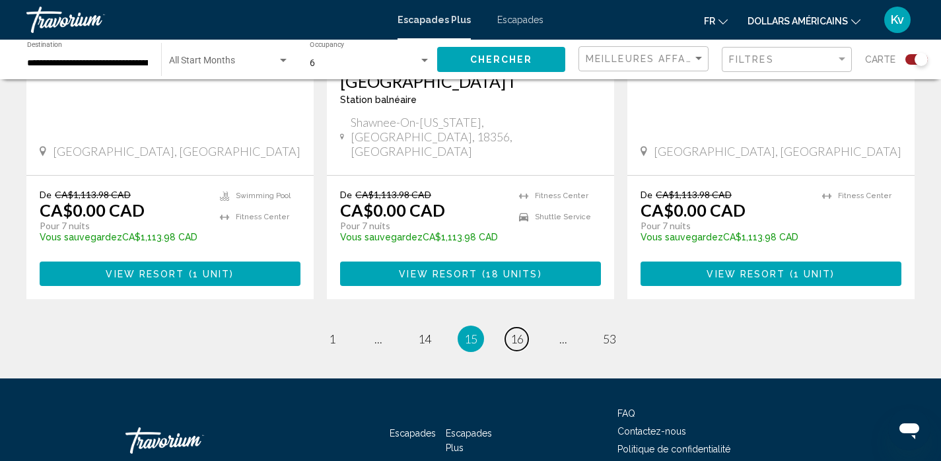
click at [520, 331] on span "16" at bounding box center [516, 338] width 13 height 15
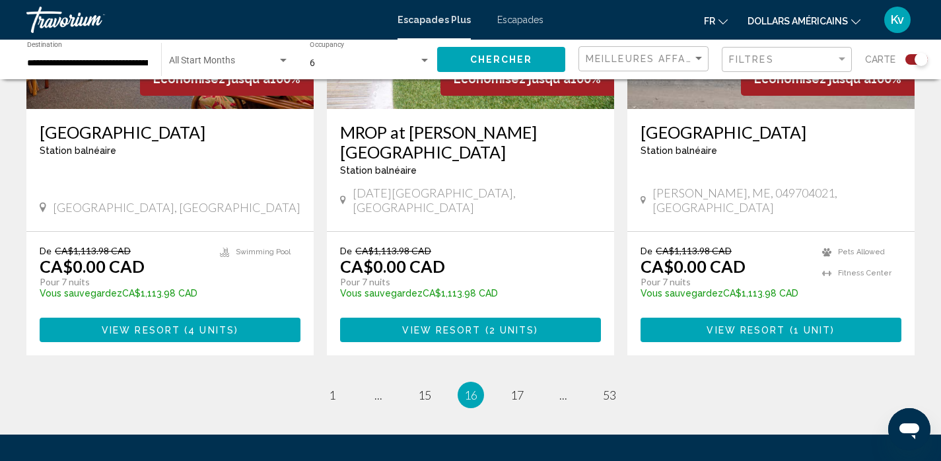
scroll to position [2119, 0]
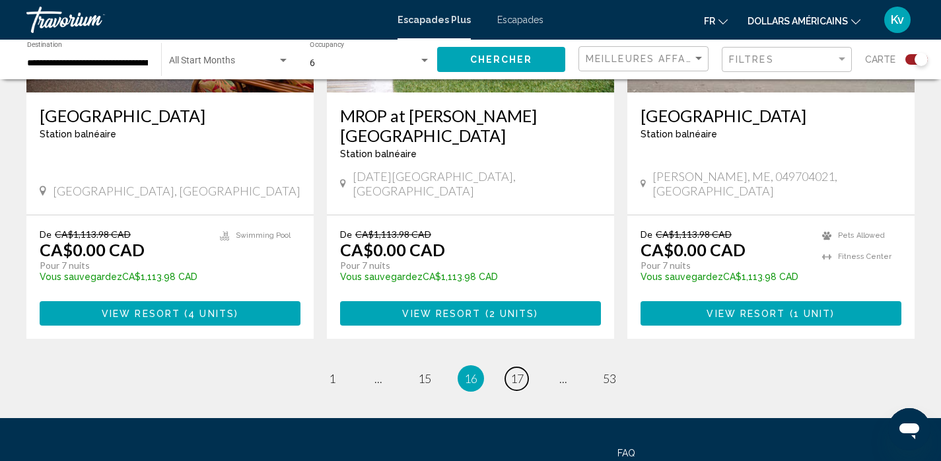
click at [520, 371] on span "17" at bounding box center [516, 378] width 13 height 15
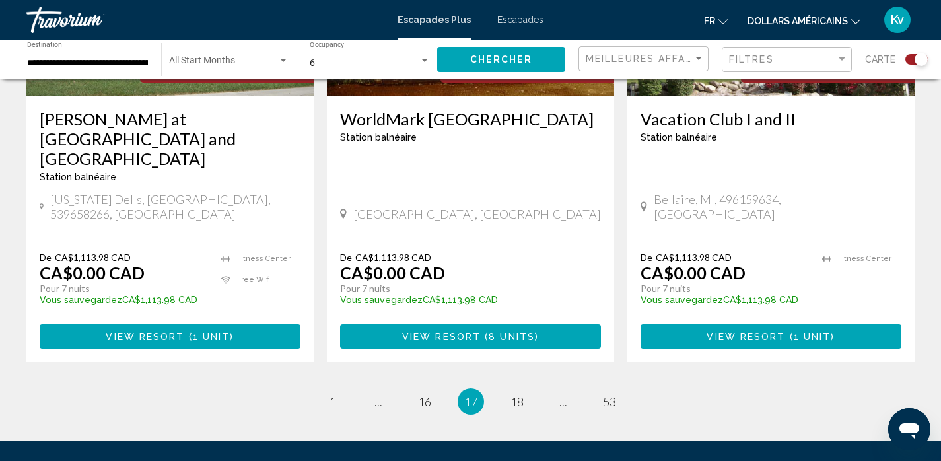
scroll to position [2104, 0]
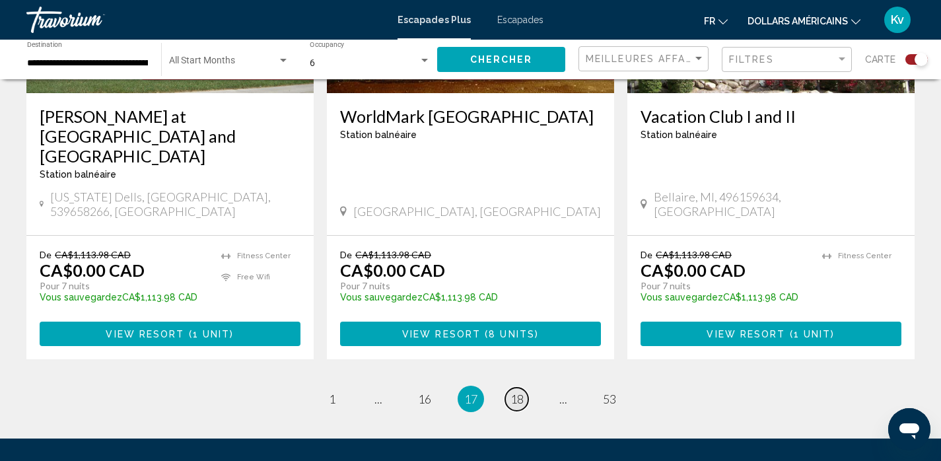
click at [516, 391] on span "18" at bounding box center [516, 398] width 13 height 15
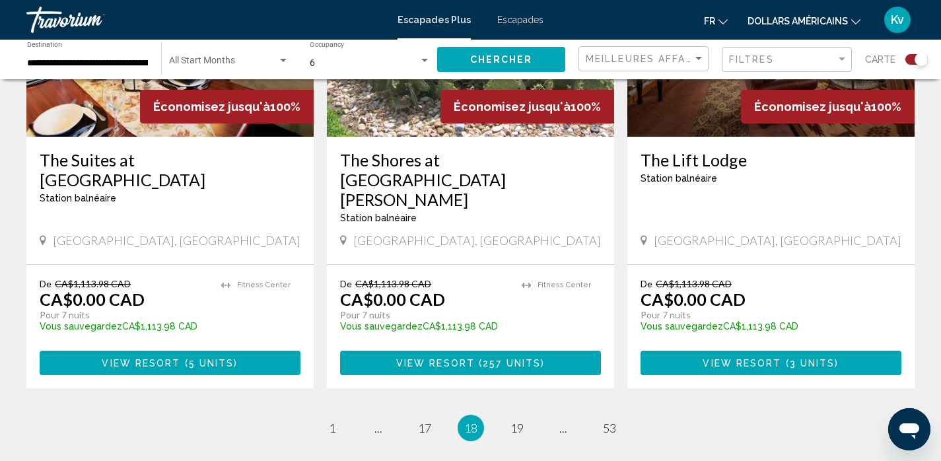
scroll to position [2104, 0]
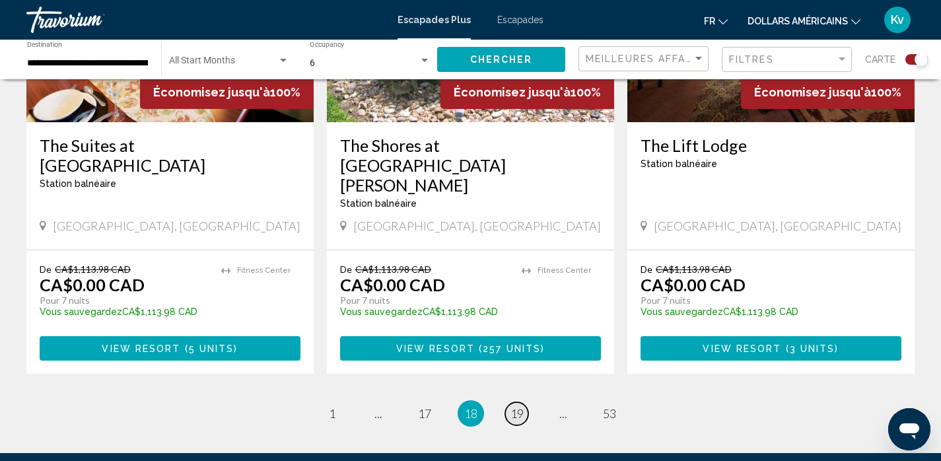
click at [514, 406] on span "19" at bounding box center [516, 413] width 13 height 15
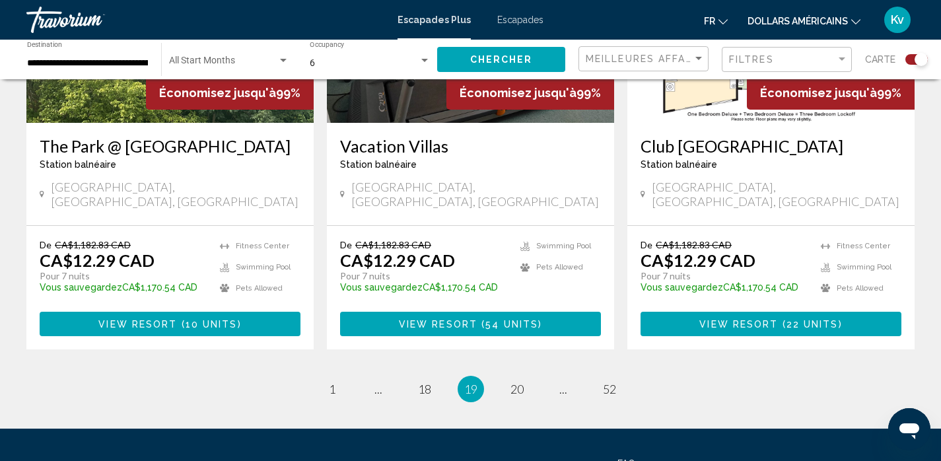
scroll to position [2104, 0]
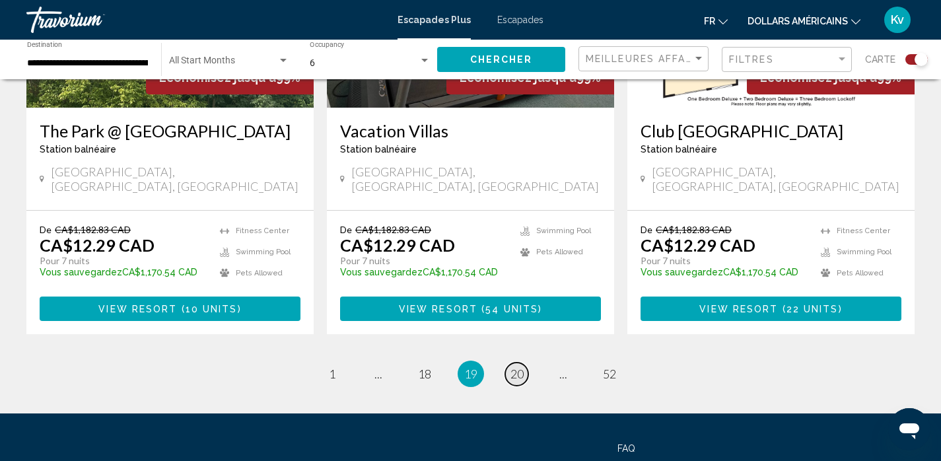
click at [512, 366] on span "20" at bounding box center [516, 373] width 13 height 15
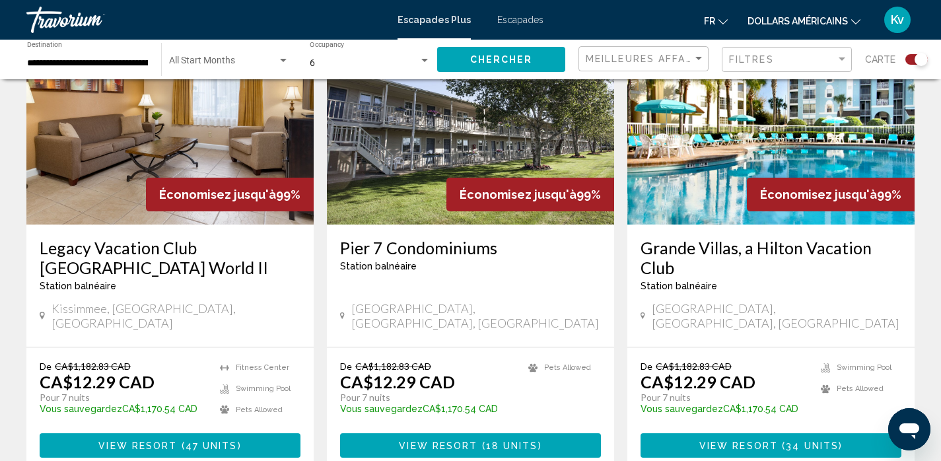
scroll to position [2007, 0]
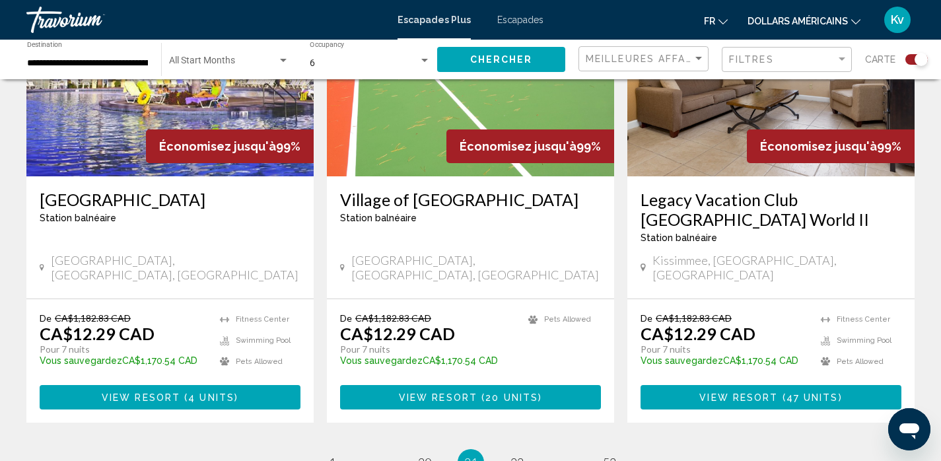
scroll to position [2060, 0]
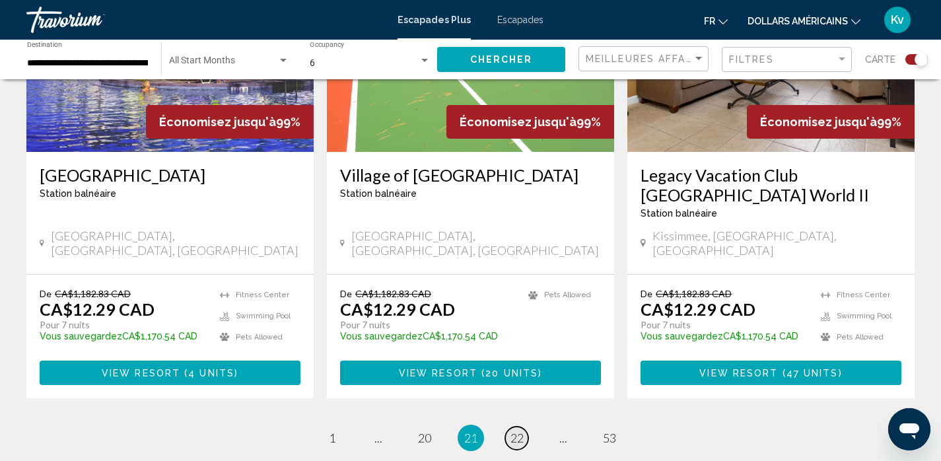
click at [516, 430] on span "22" at bounding box center [516, 437] width 13 height 15
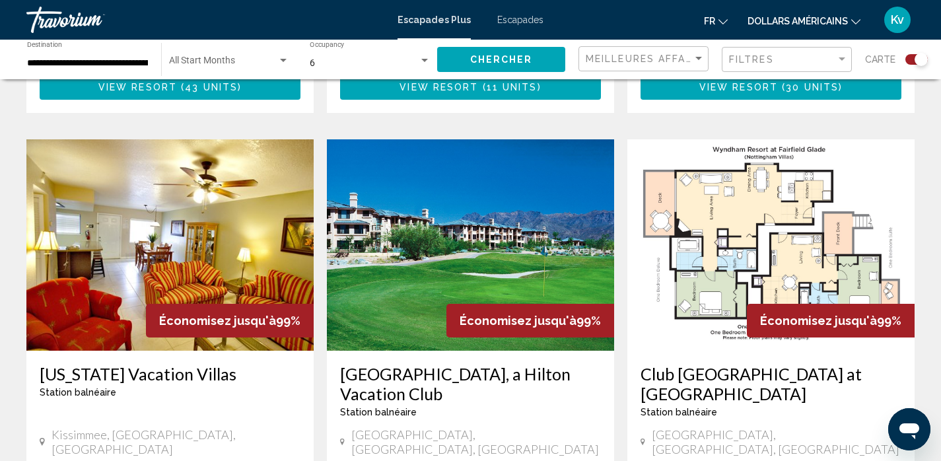
scroll to position [1399, 0]
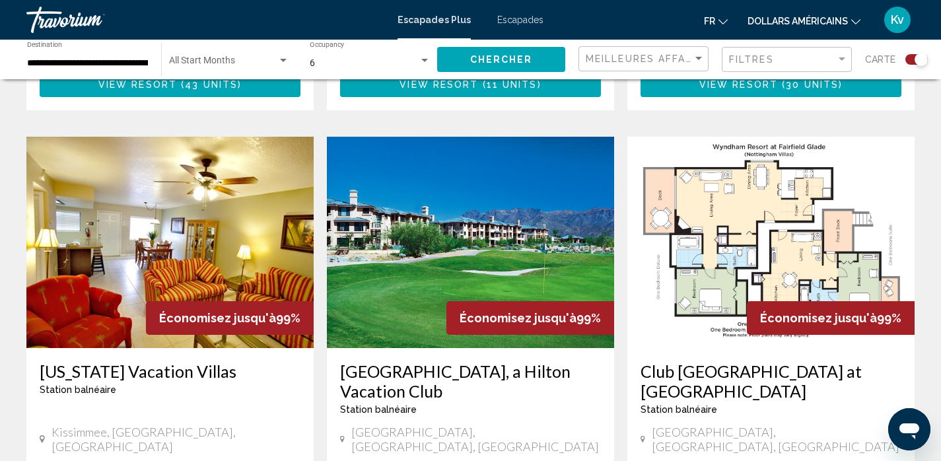
click at [487, 181] on img "Contenu principal" at bounding box center [470, 242] width 287 height 211
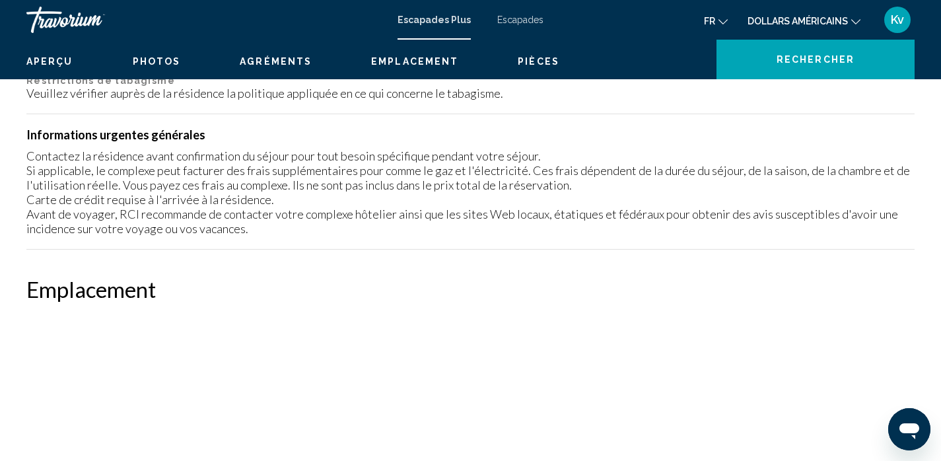
scroll to position [7, 0]
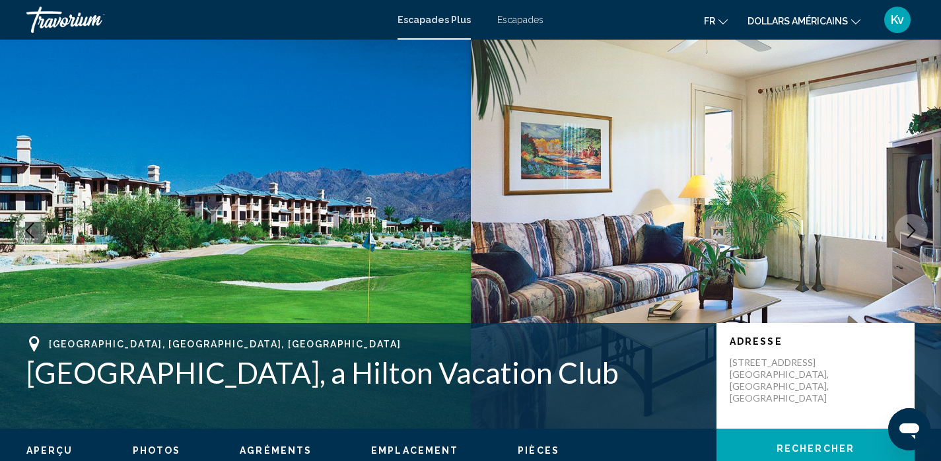
click at [902, 232] on button "Next image" at bounding box center [910, 230] width 33 height 33
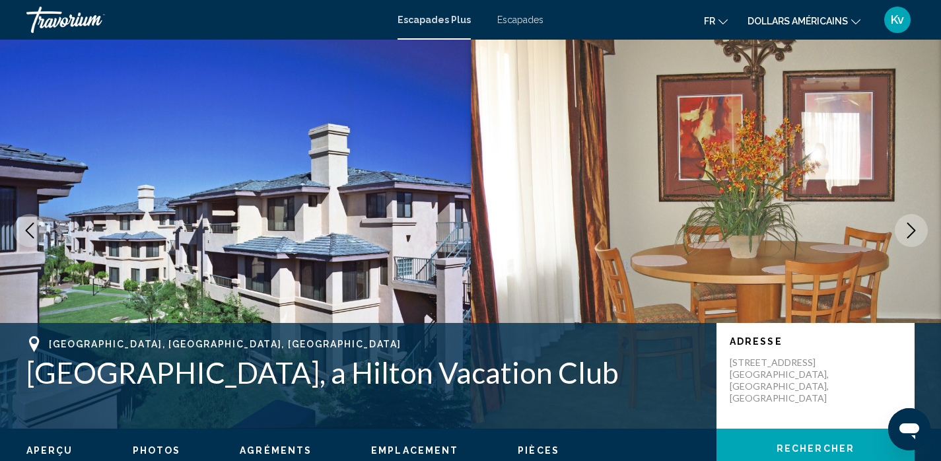
click at [902, 232] on button "Next image" at bounding box center [910, 230] width 33 height 33
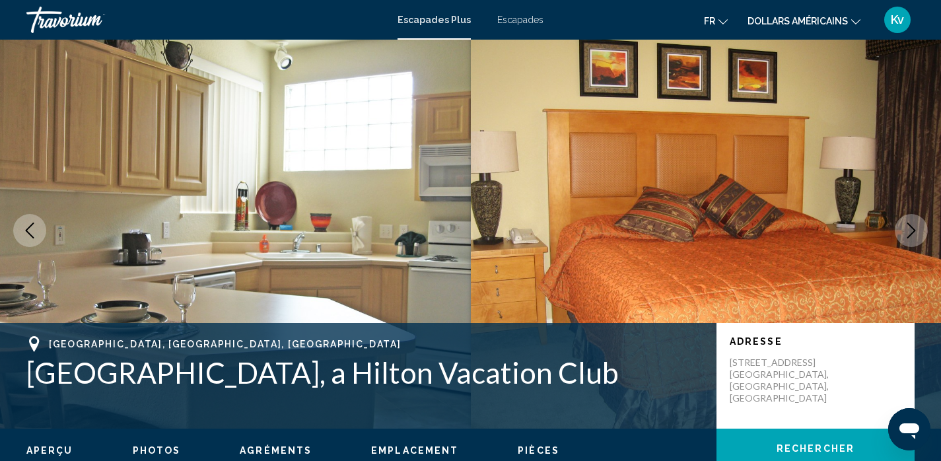
click at [908, 232] on icon "Next image" at bounding box center [911, 230] width 16 height 16
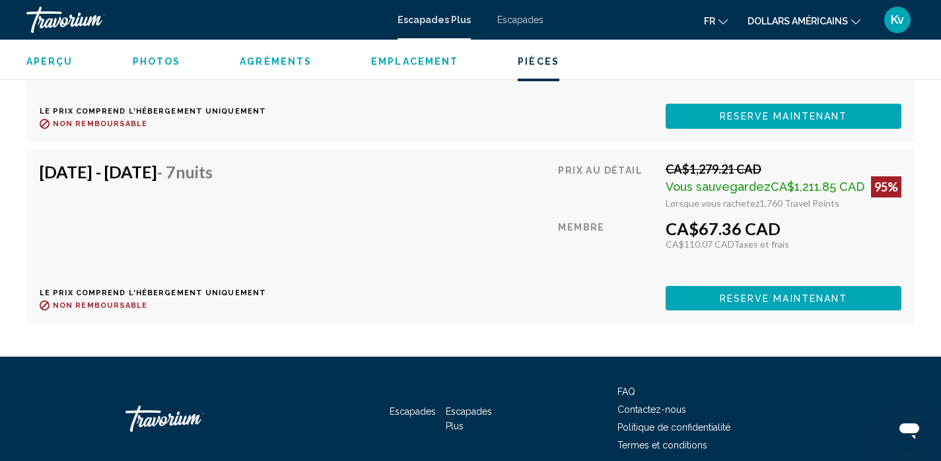
scroll to position [4681, 0]
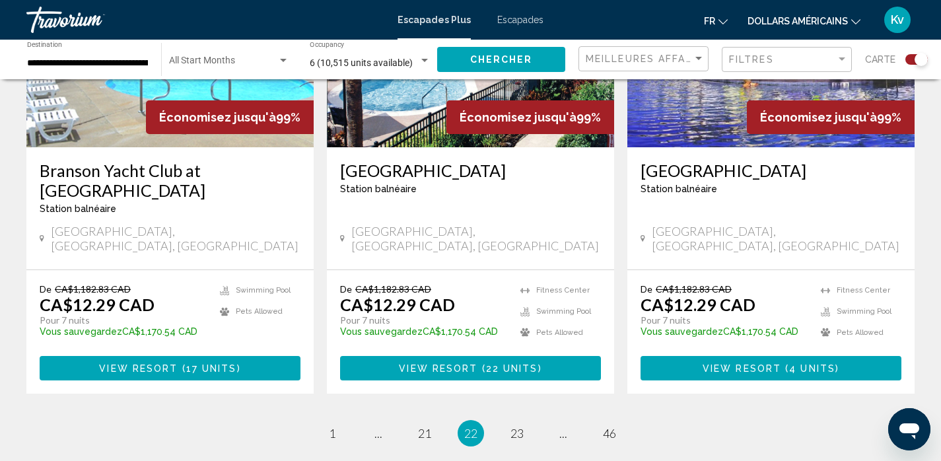
scroll to position [2086, 0]
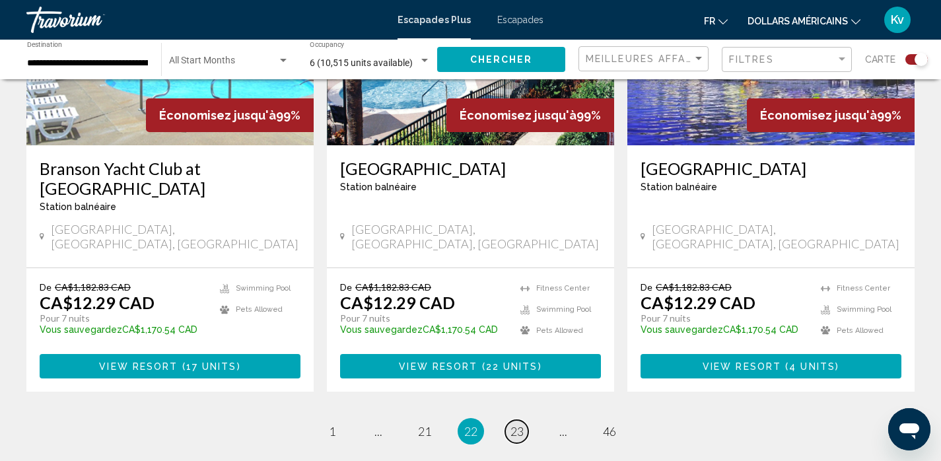
click at [515, 424] on span "23" at bounding box center [516, 431] width 13 height 15
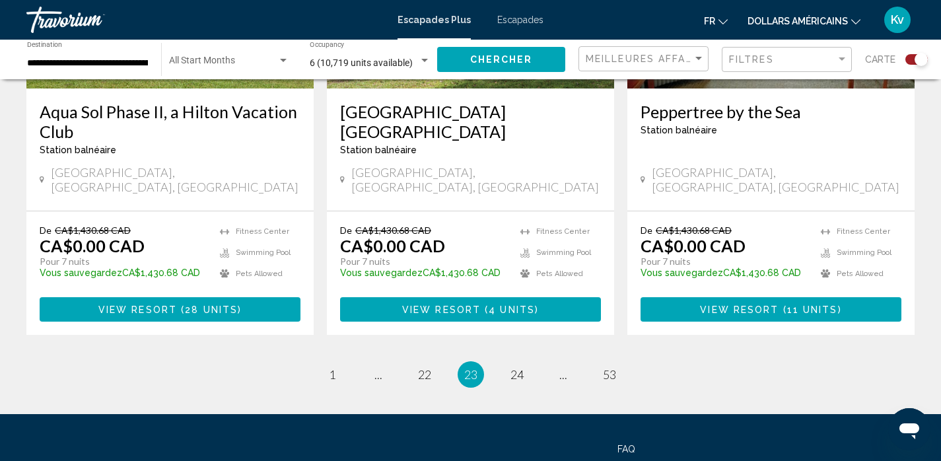
scroll to position [2104, 0]
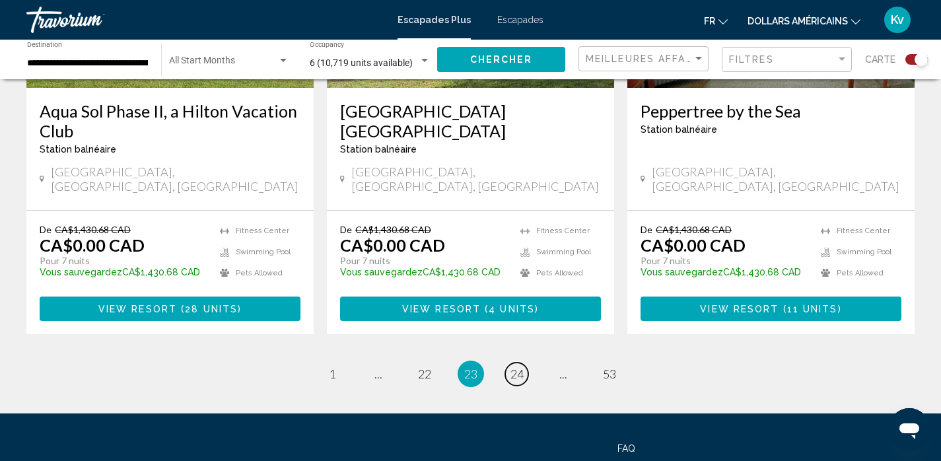
click at [515, 366] on span "24" at bounding box center [516, 373] width 13 height 15
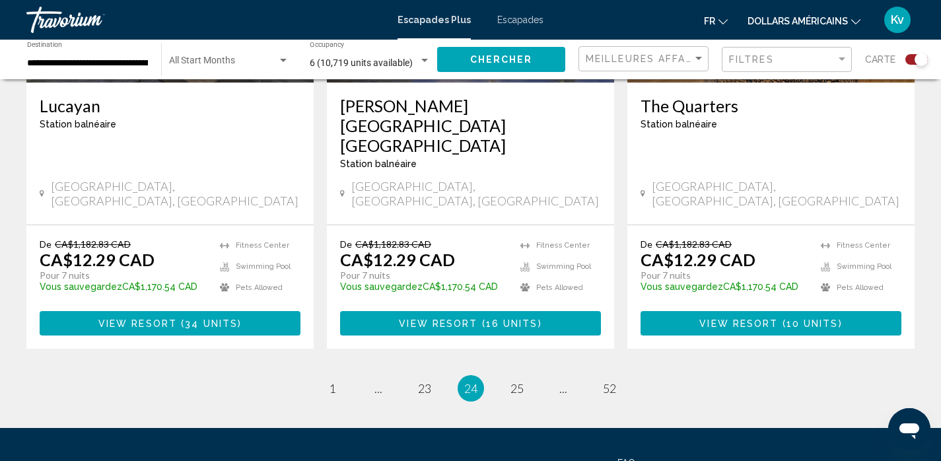
scroll to position [2130, 0]
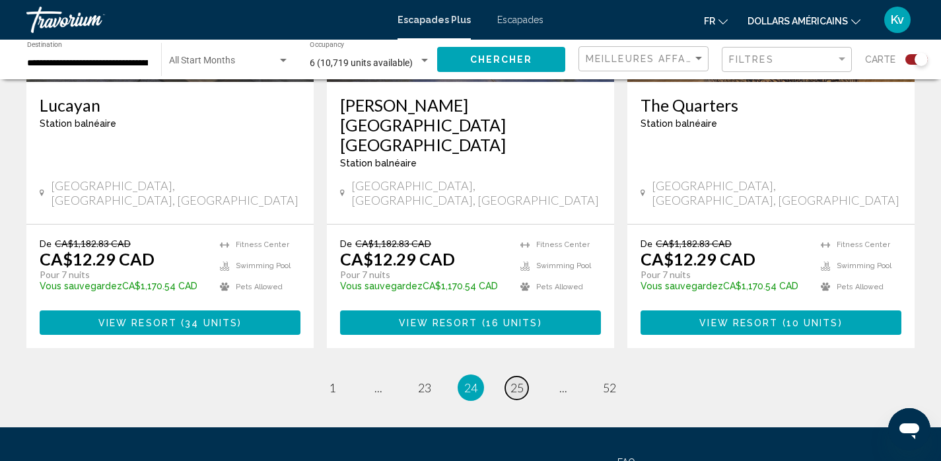
click at [512, 380] on span "25" at bounding box center [516, 387] width 13 height 15
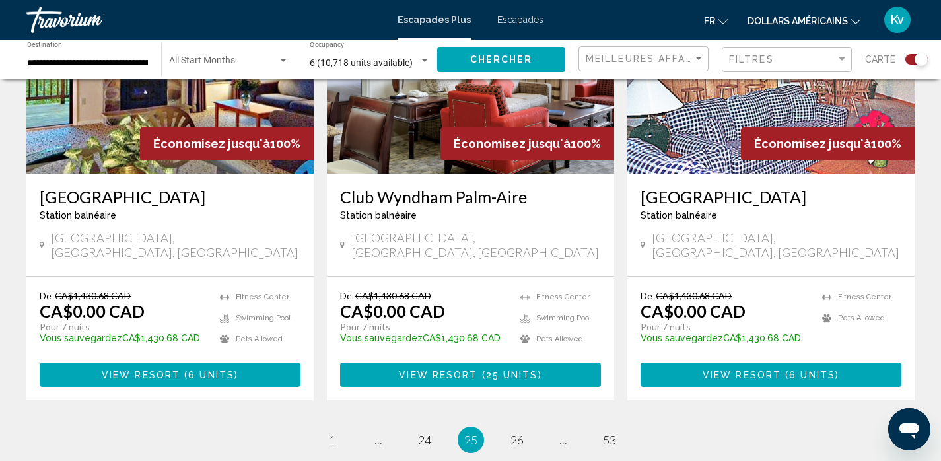
scroll to position [2033, 0]
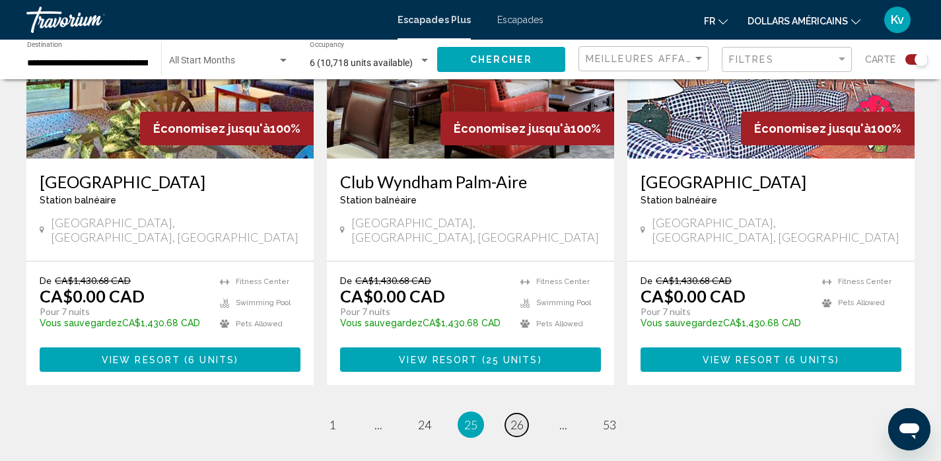
click at [516, 417] on span "26" at bounding box center [516, 424] width 13 height 15
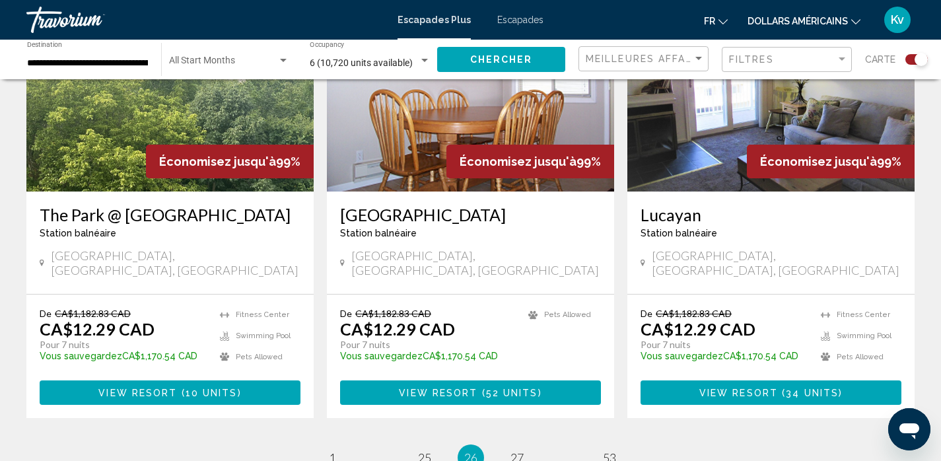
scroll to position [2007, 0]
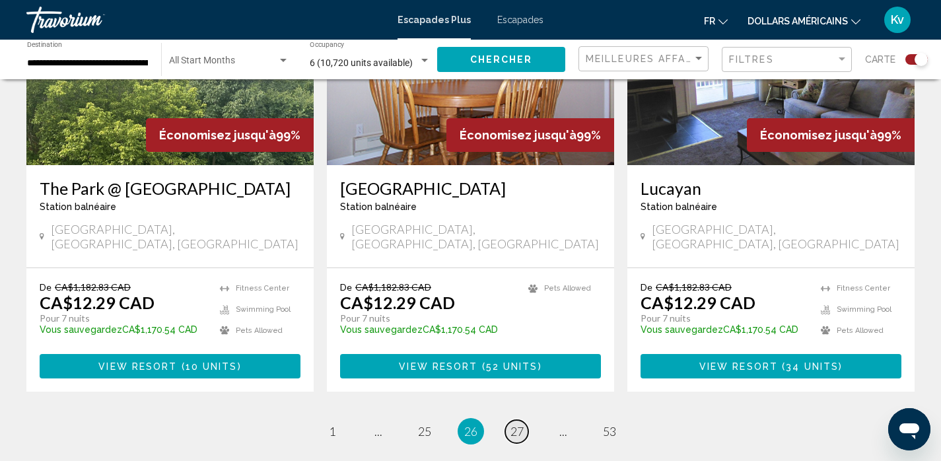
click at [513, 420] on link "page 27" at bounding box center [516, 431] width 23 height 23
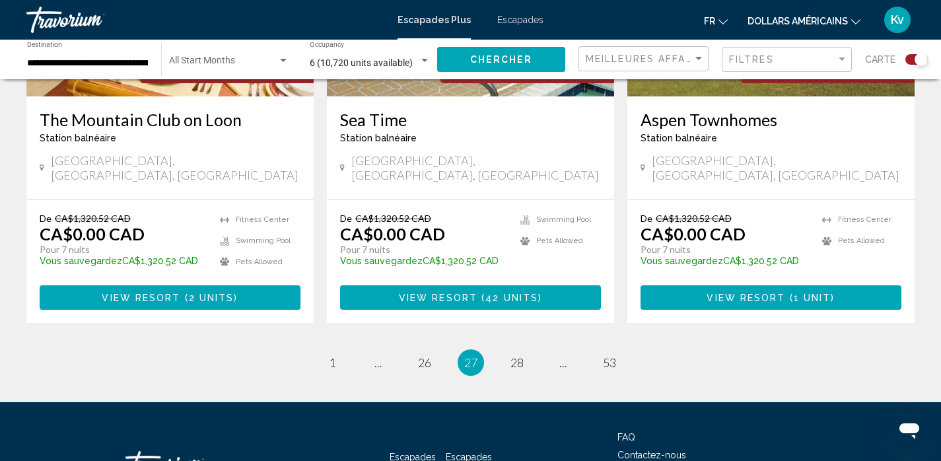
scroll to position [2139, 0]
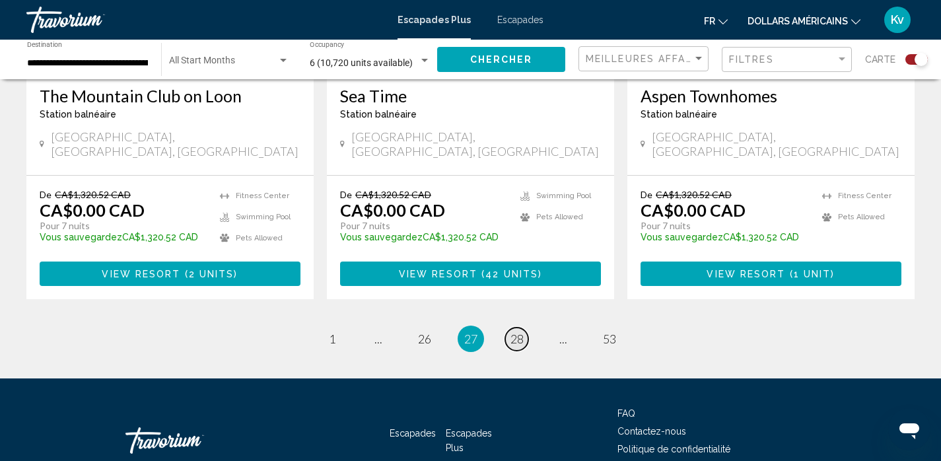
click at [516, 331] on span "28" at bounding box center [516, 338] width 13 height 15
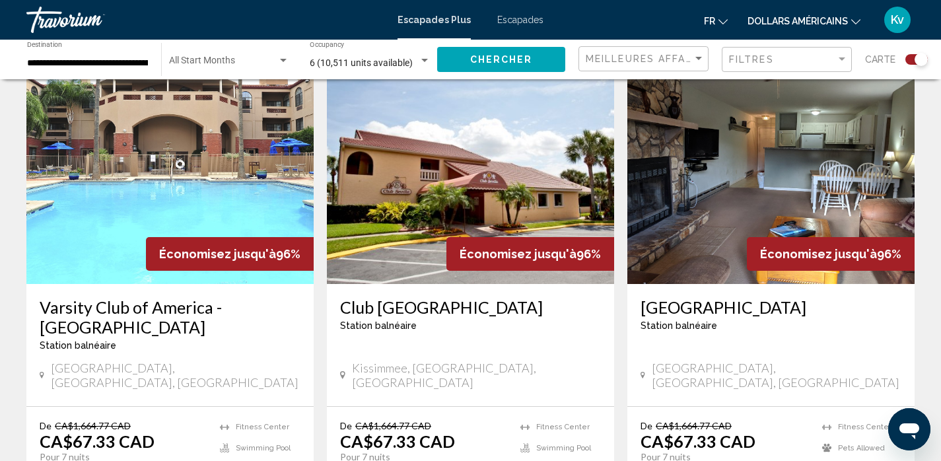
scroll to position [1470, 0]
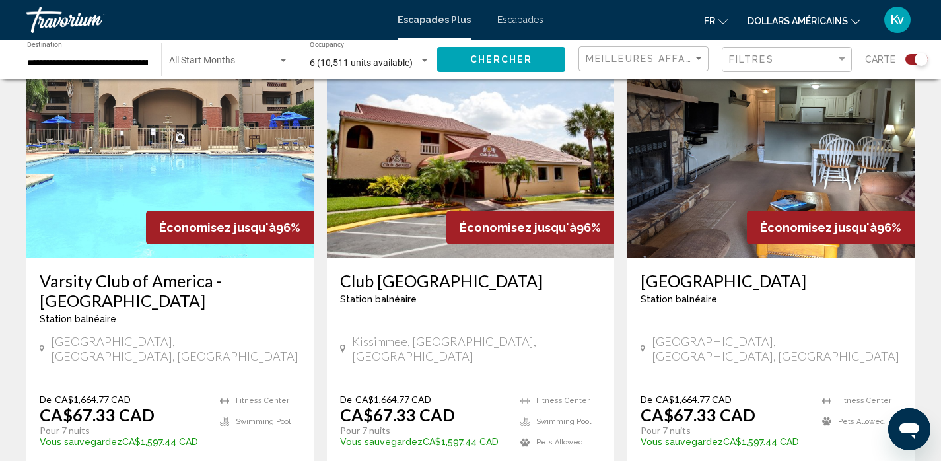
click at [195, 151] on img "Contenu principal" at bounding box center [169, 151] width 287 height 211
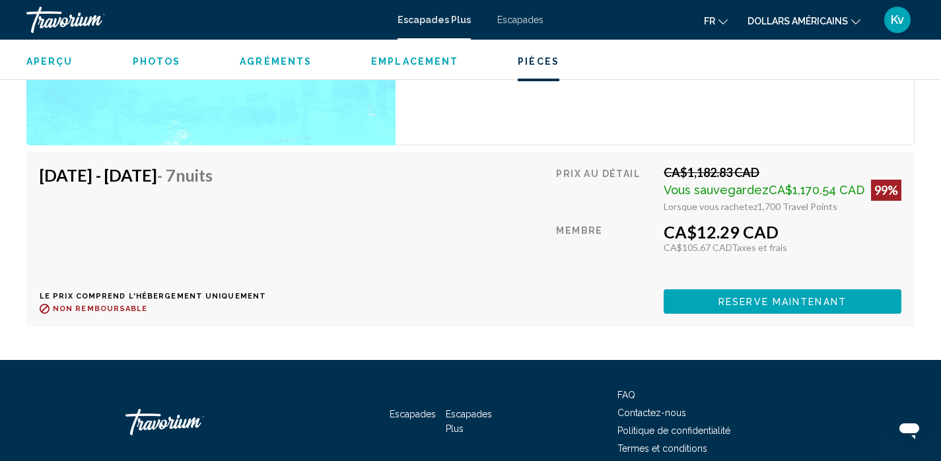
scroll to position [2324, 0]
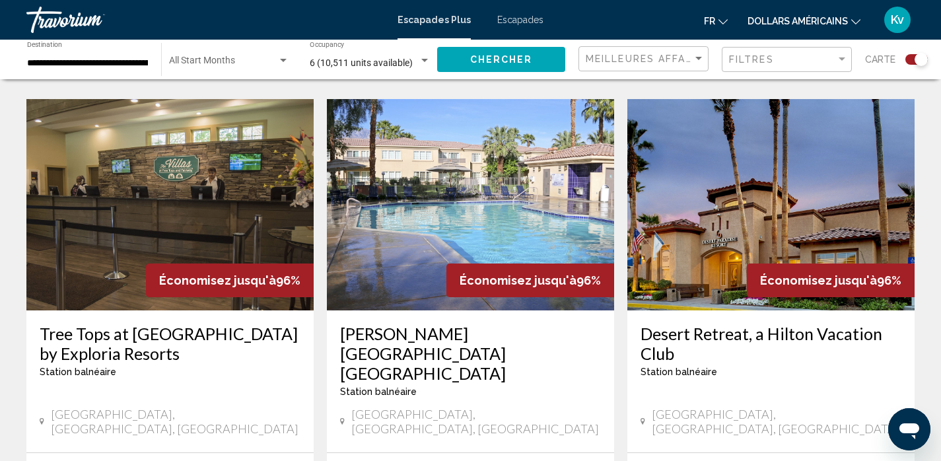
scroll to position [1928, 0]
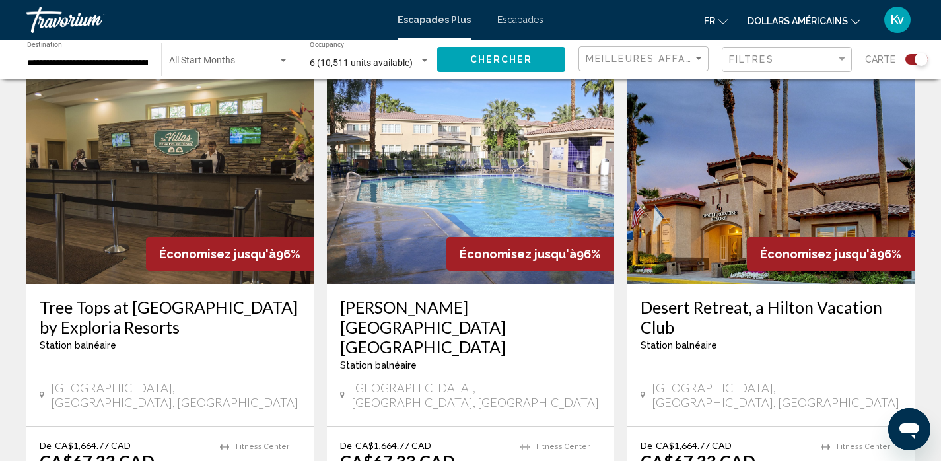
click at [690, 159] on img "Contenu principal" at bounding box center [770, 178] width 287 height 211
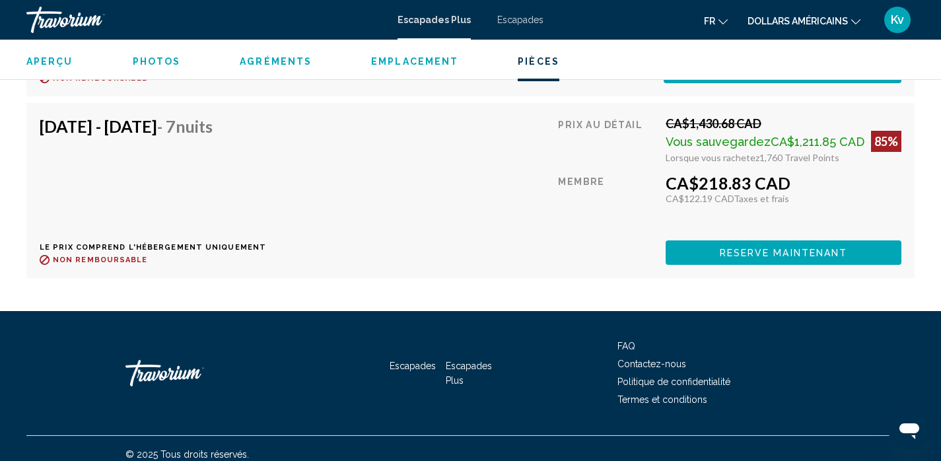
scroll to position [3019, 0]
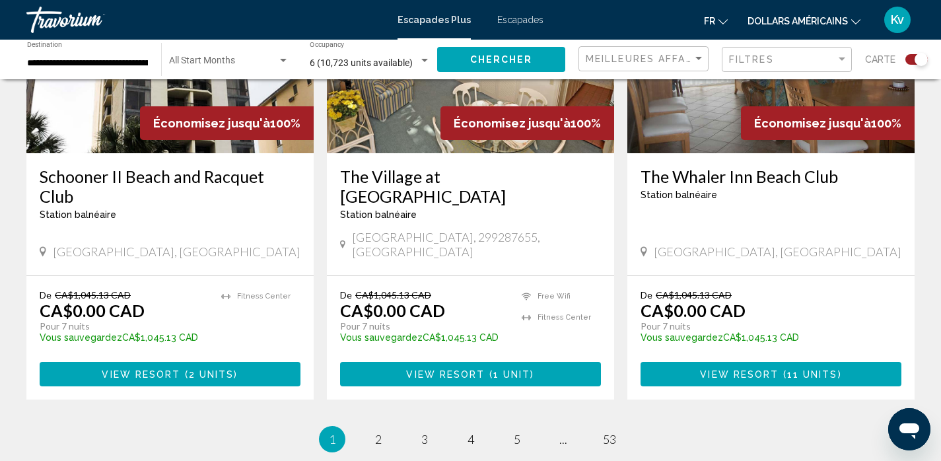
scroll to position [2007, 0]
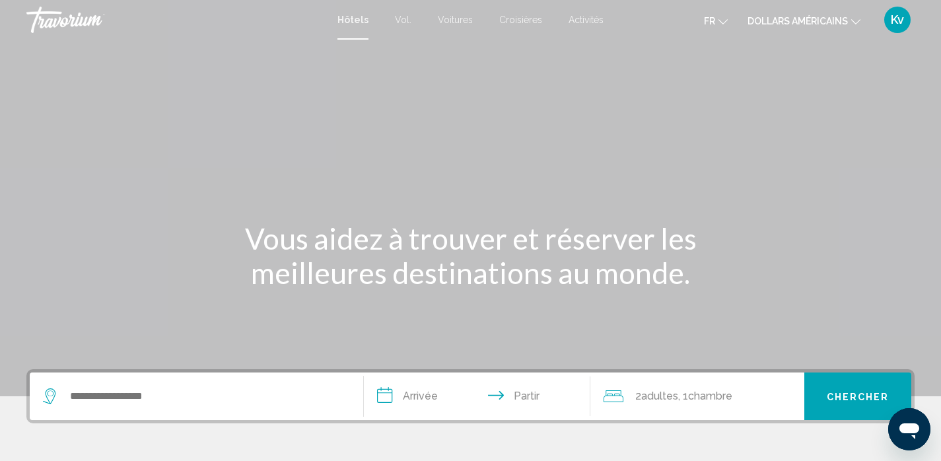
click at [824, 20] on font "dollars américains" at bounding box center [797, 21] width 100 height 11
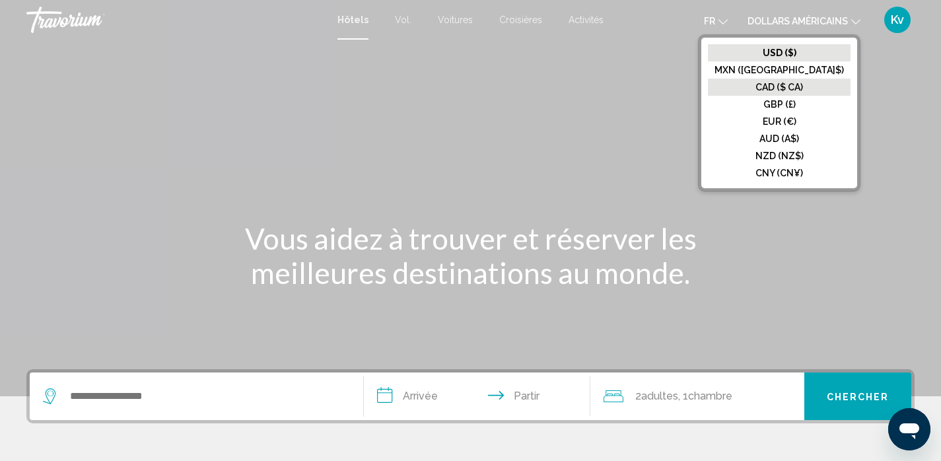
click at [803, 86] on font "CAD ($ CA)" at bounding box center [779, 87] width 48 height 11
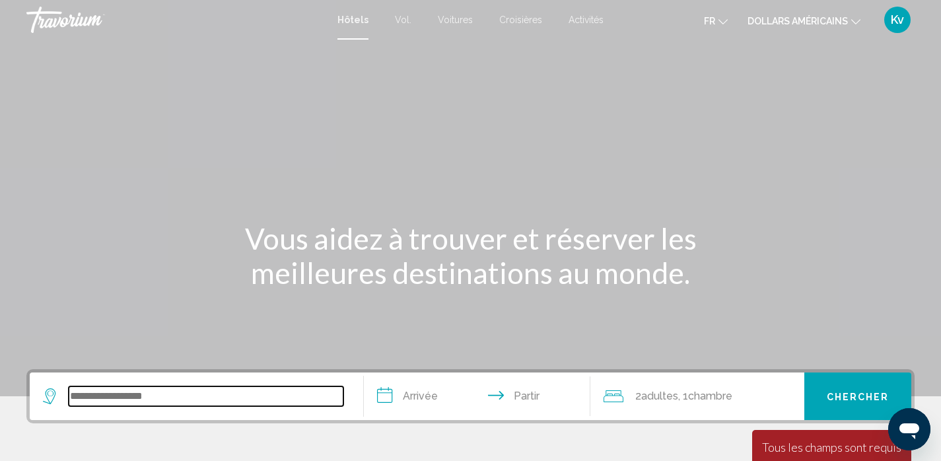
click at [215, 386] on input "Widget de recherche" at bounding box center [206, 396] width 275 height 20
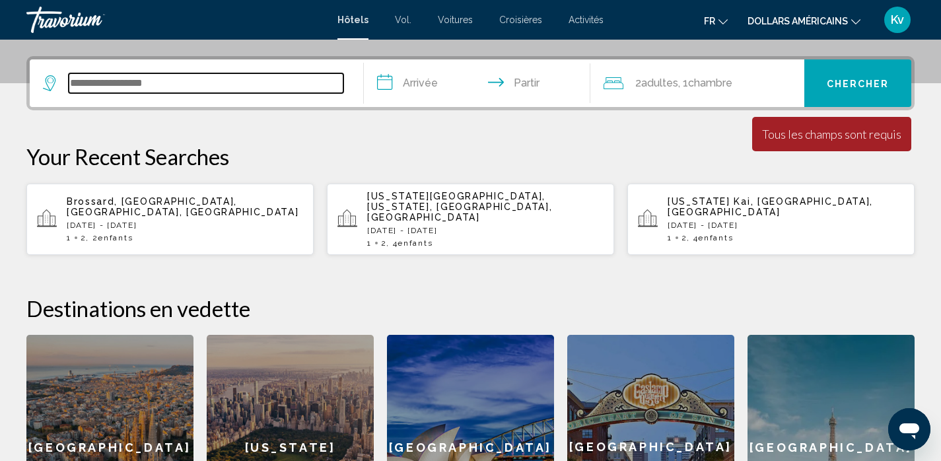
scroll to position [326, 0]
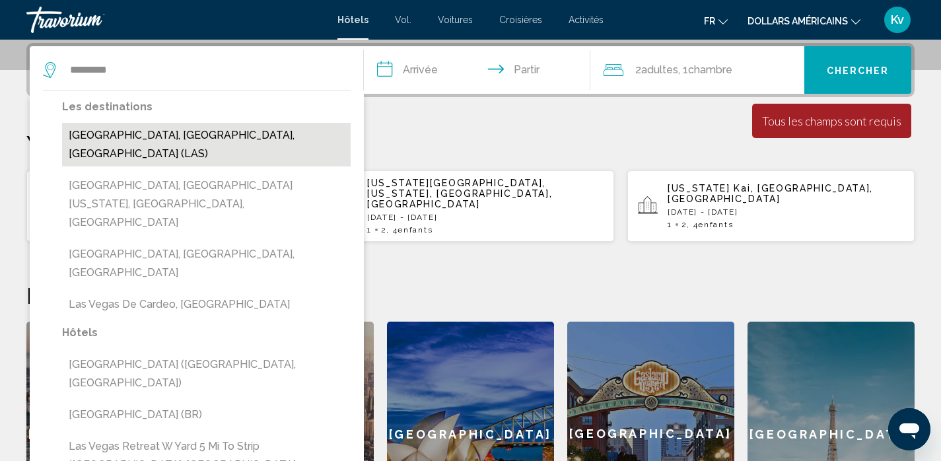
click at [234, 131] on button "Las Vegas, NV, United States (LAS)" at bounding box center [206, 145] width 288 height 44
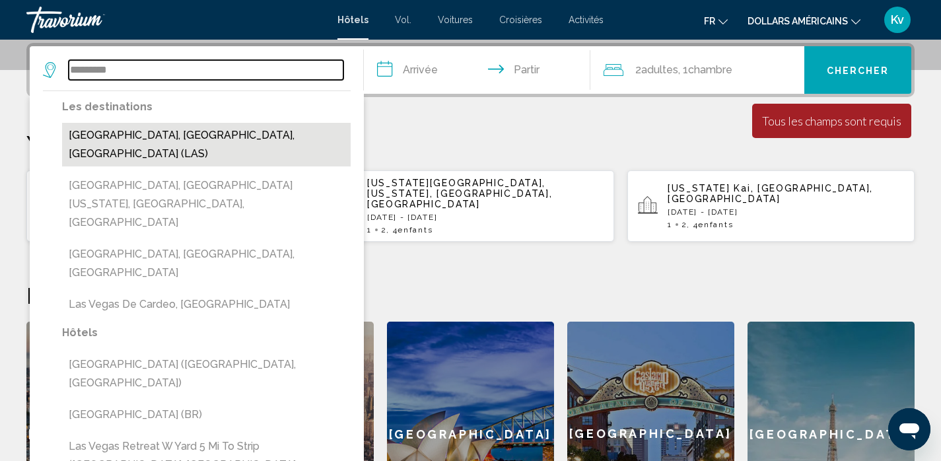
type input "**********"
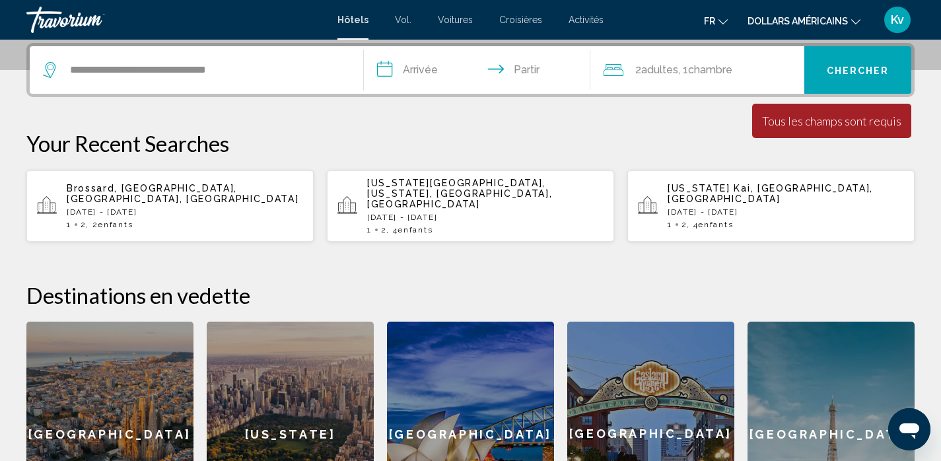
click at [422, 65] on input "**********" at bounding box center [480, 71] width 232 height 51
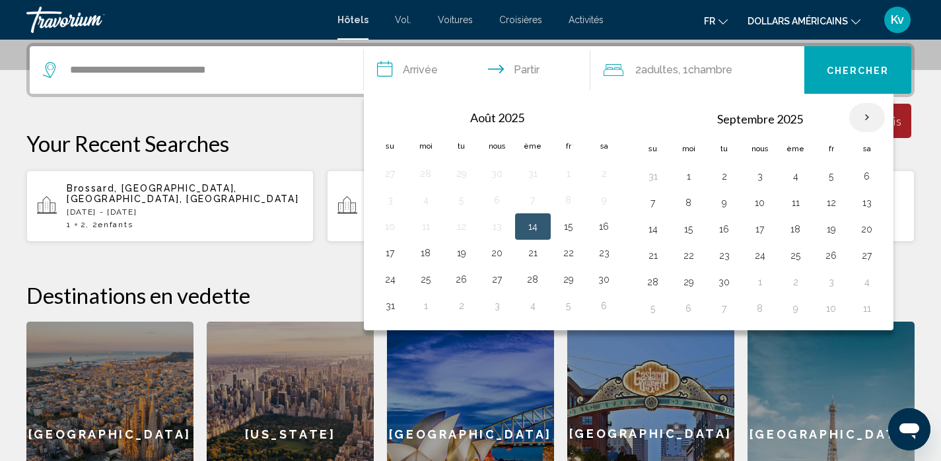
click at [859, 118] on th "Mois prochain" at bounding box center [867, 117] width 36 height 29
click at [860, 118] on th "Mois prochain" at bounding box center [867, 117] width 36 height 29
click at [870, 116] on th "Mois prochain" at bounding box center [867, 117] width 36 height 29
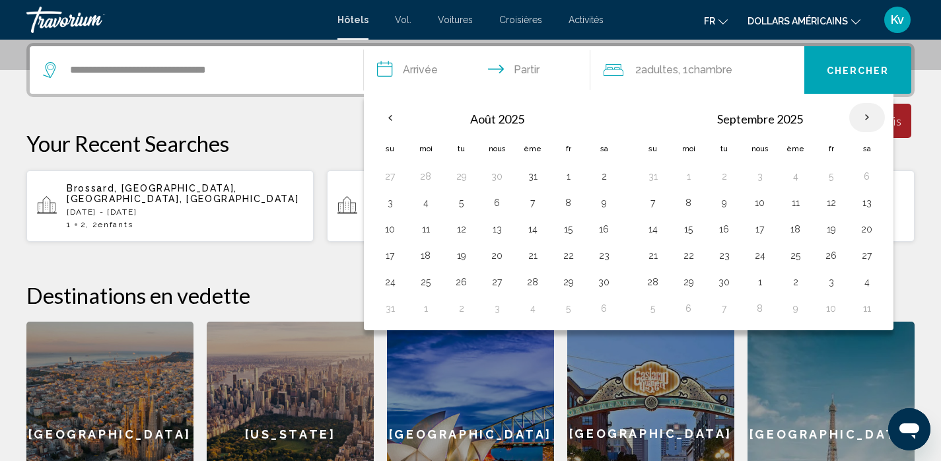
click at [870, 116] on th "Mois prochain" at bounding box center [867, 117] width 36 height 29
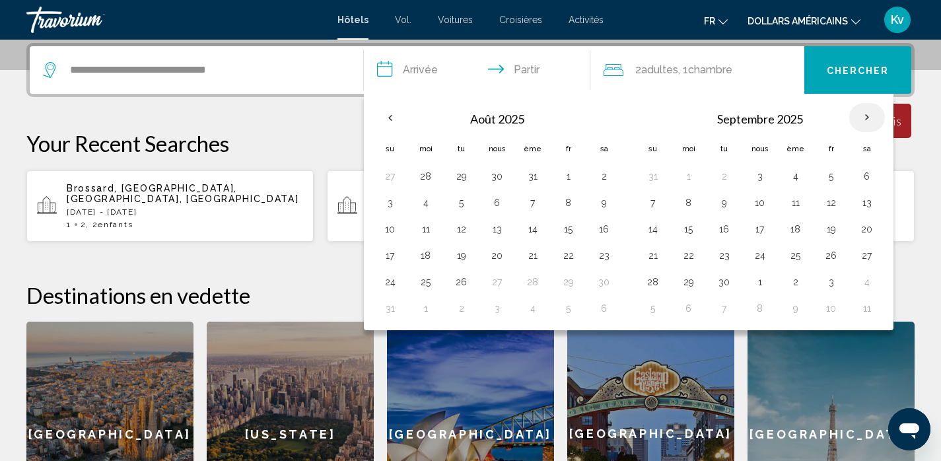
click at [870, 116] on th "Mois prochain" at bounding box center [867, 117] width 36 height 29
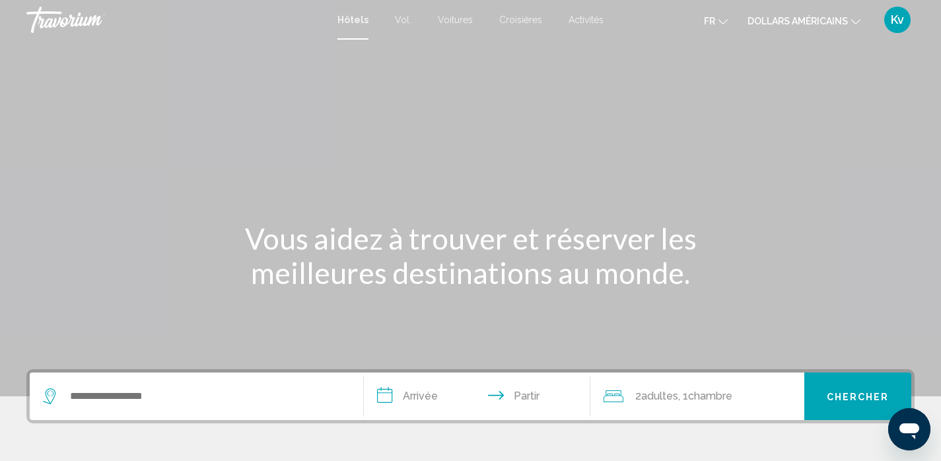
click at [830, 25] on font "dollars américains" at bounding box center [797, 21] width 100 height 11
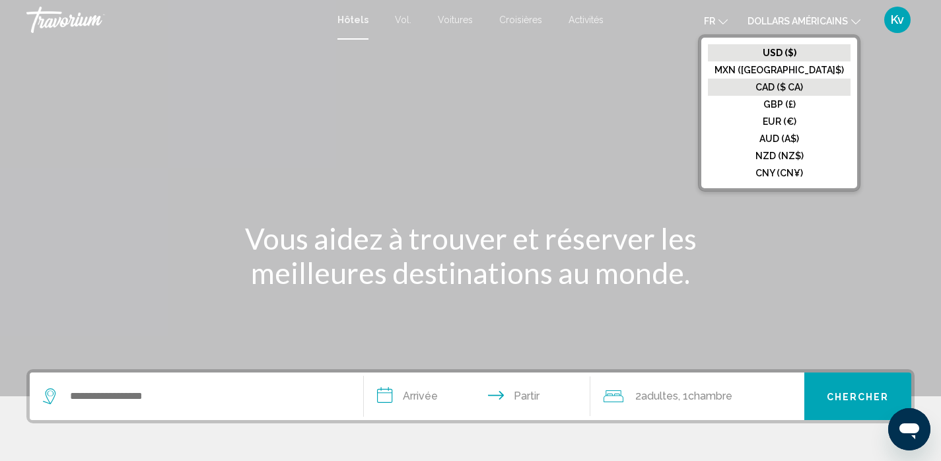
click at [803, 84] on font "CAD ($ CA)" at bounding box center [779, 87] width 48 height 11
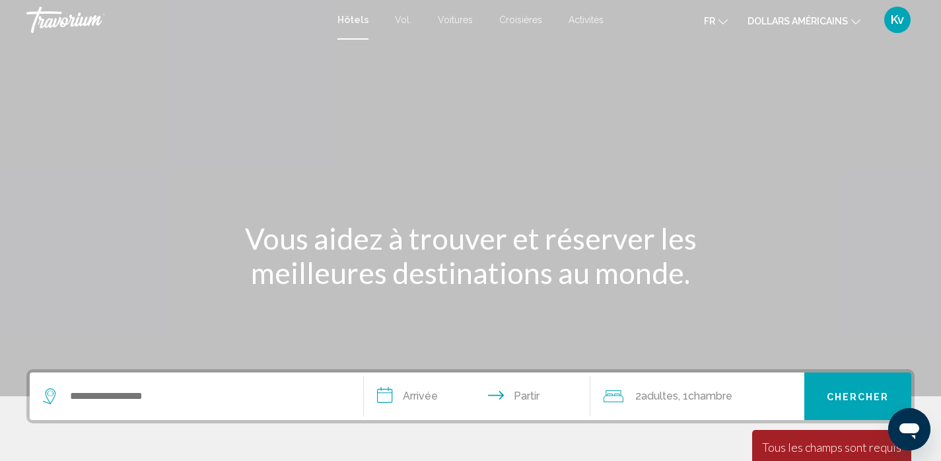
click at [816, 20] on font "dollars américains" at bounding box center [797, 21] width 100 height 11
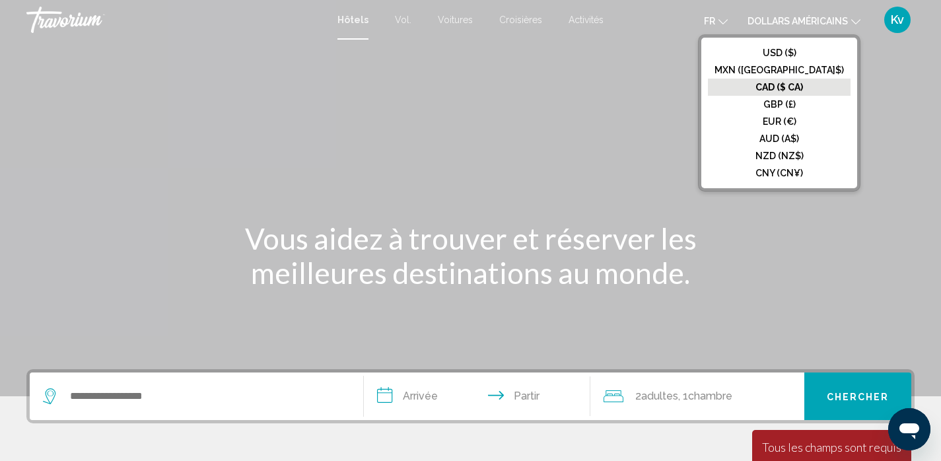
click at [797, 89] on font "CAD ($ CA)" at bounding box center [779, 87] width 48 height 11
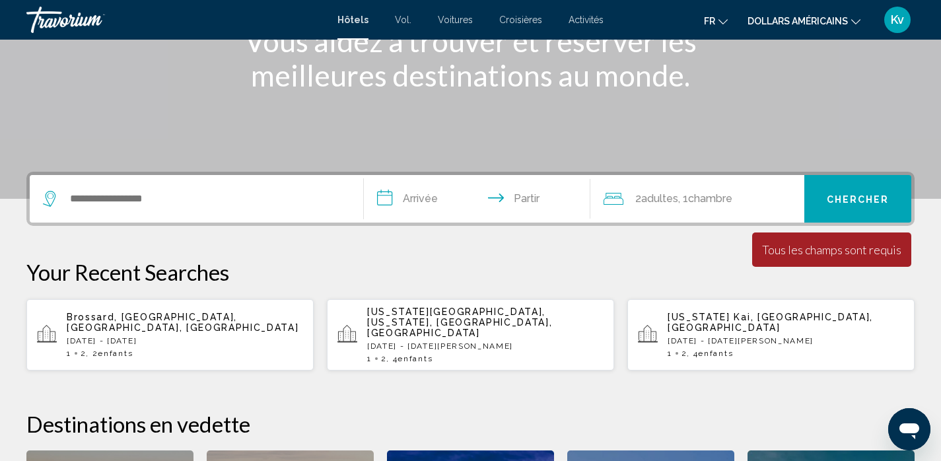
scroll to position [211, 0]
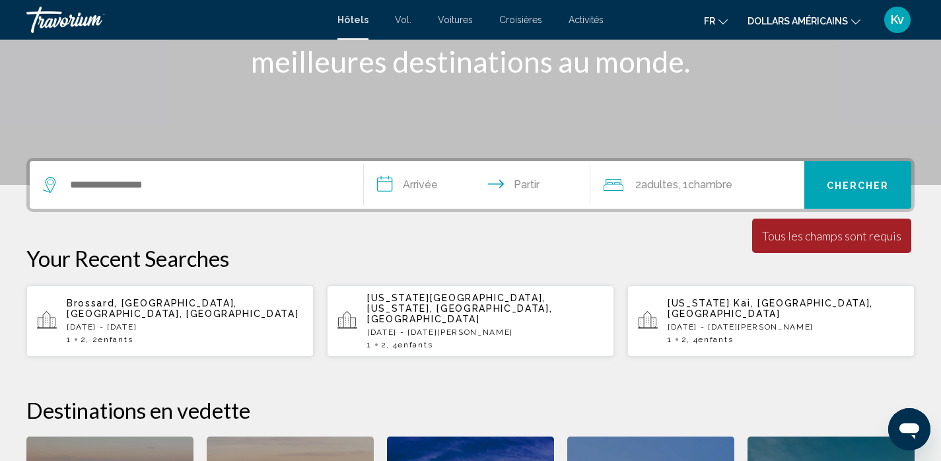
click at [410, 203] on input "**********" at bounding box center [480, 186] width 232 height 51
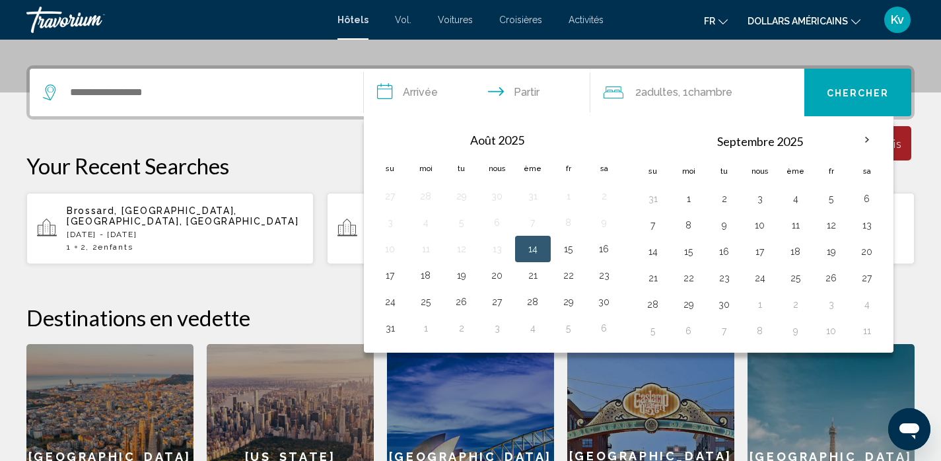
scroll to position [326, 0]
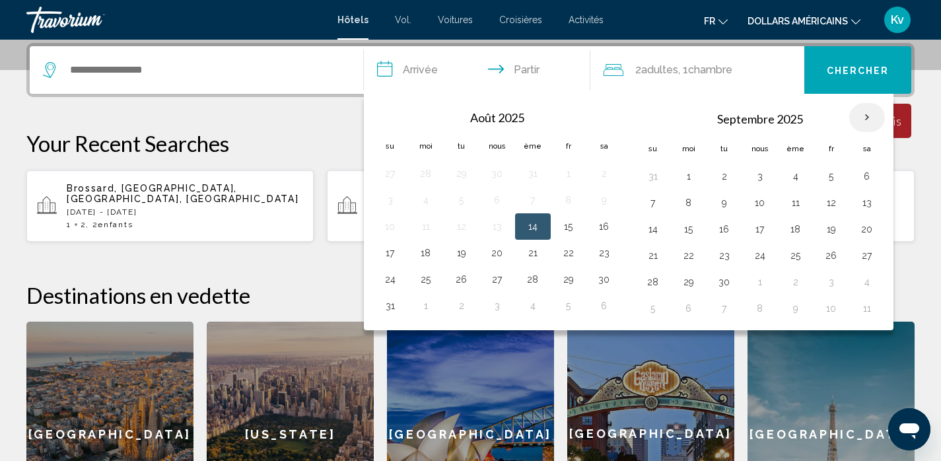
click at [866, 116] on th "Mois prochain" at bounding box center [867, 117] width 36 height 29
click at [215, 81] on div "Widget de recherche" at bounding box center [196, 70] width 307 height 48
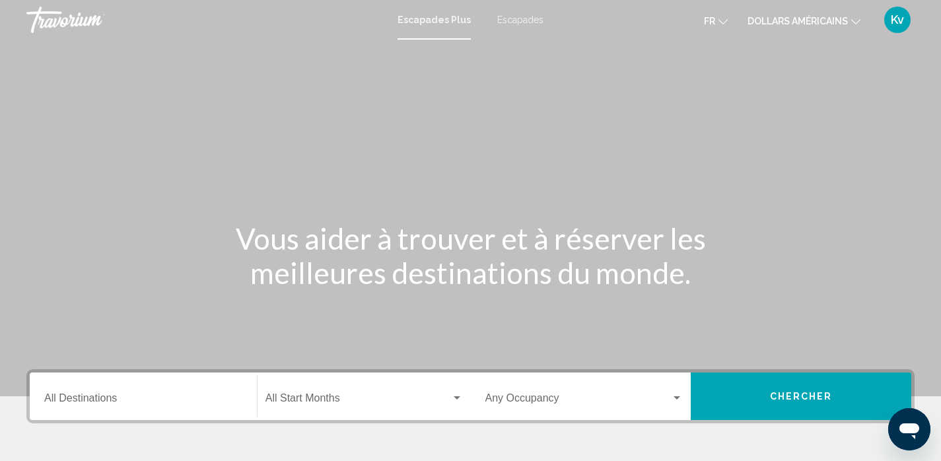
click at [814, 22] on font "dollars américains" at bounding box center [797, 21] width 100 height 11
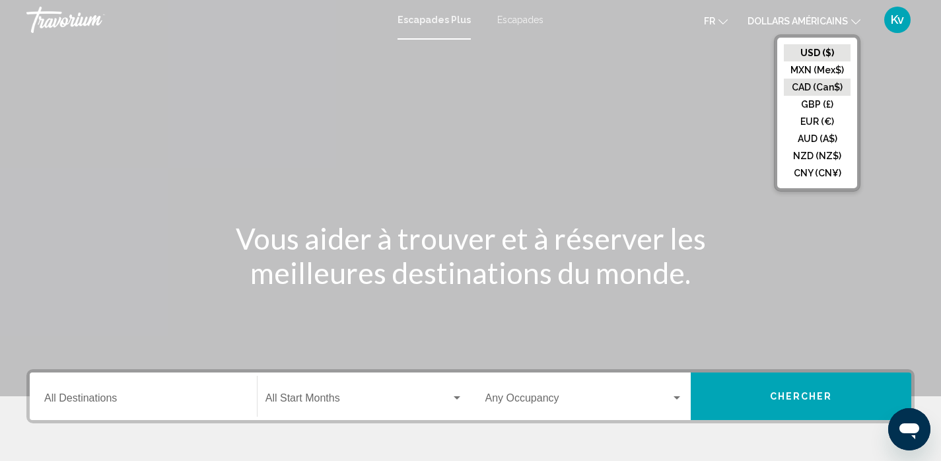
click at [810, 88] on button "CAD (Can$)" at bounding box center [817, 87] width 67 height 17
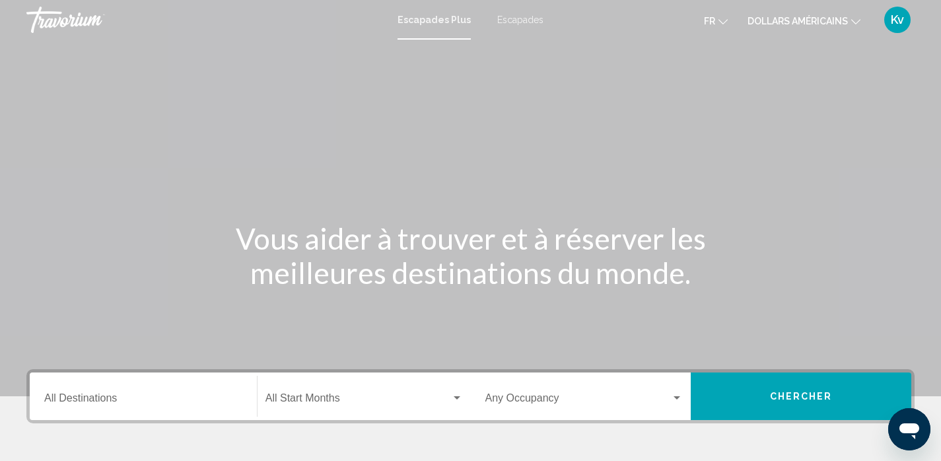
click at [204, 399] on input "Destination All Destinations" at bounding box center [143, 401] width 198 height 12
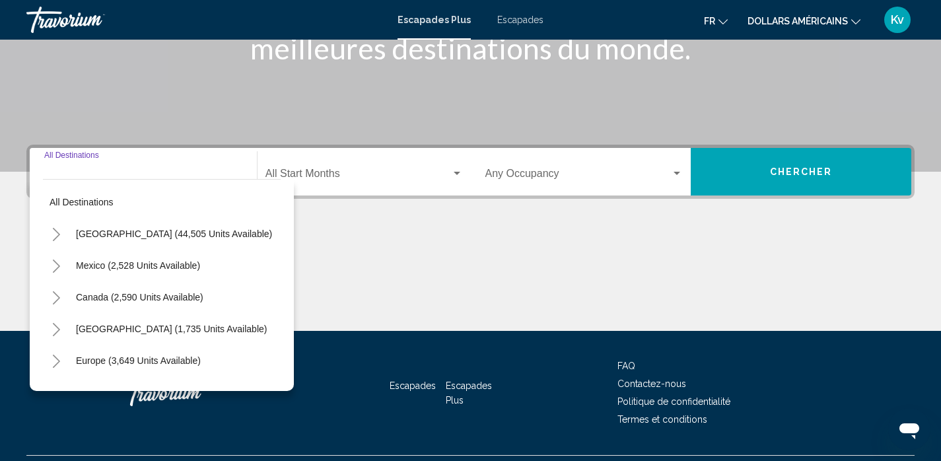
scroll to position [256, 0]
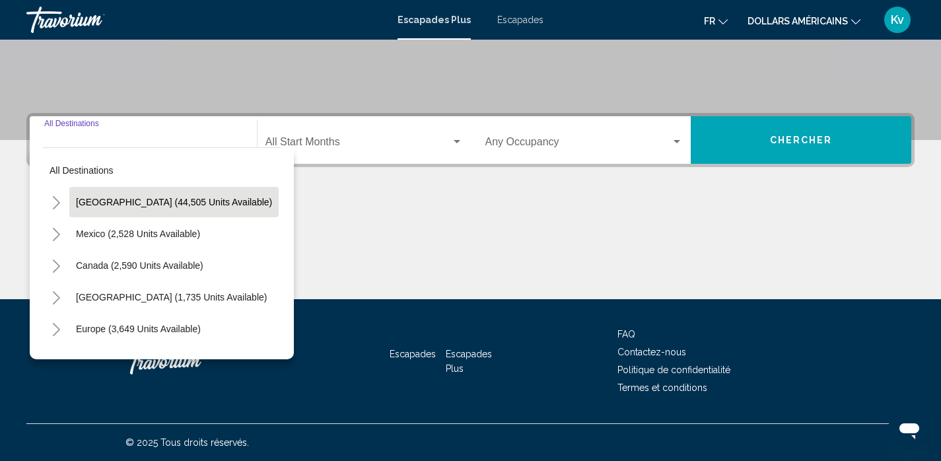
click at [119, 197] on span "United States (44,505 units available)" at bounding box center [174, 202] width 196 height 11
type input "**********"
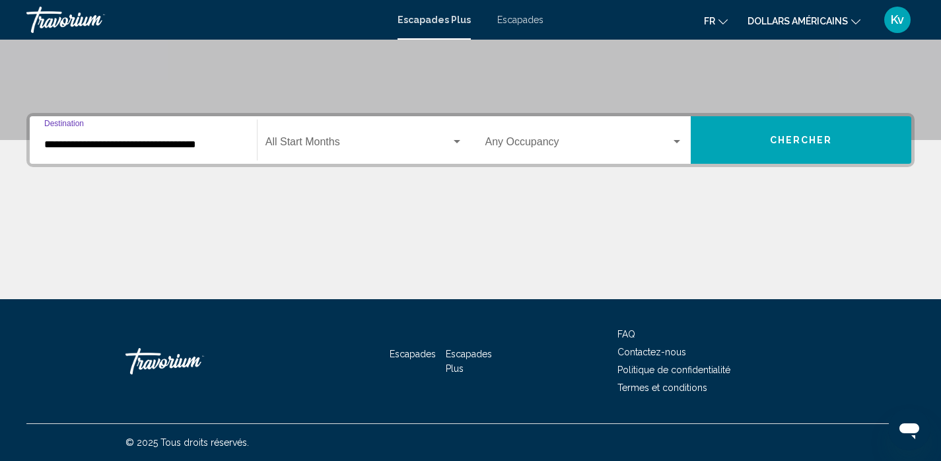
click at [339, 141] on span "Widget de recherche" at bounding box center [357, 145] width 185 height 12
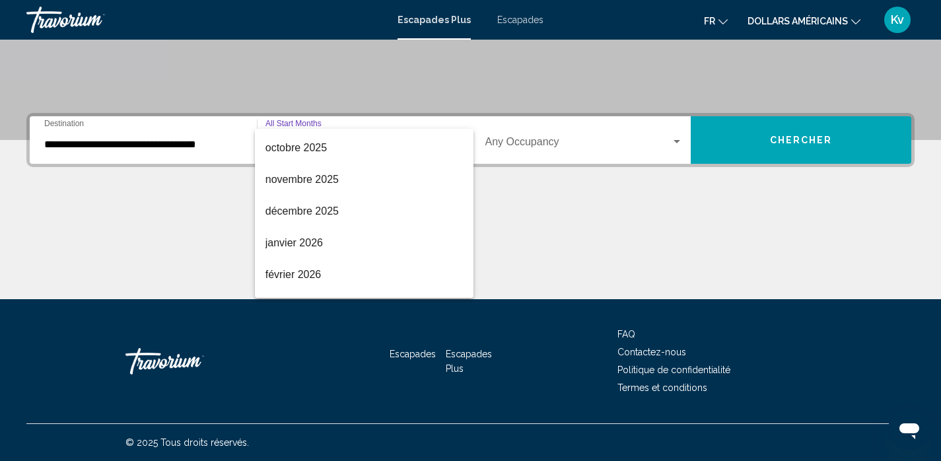
scroll to position [0, 0]
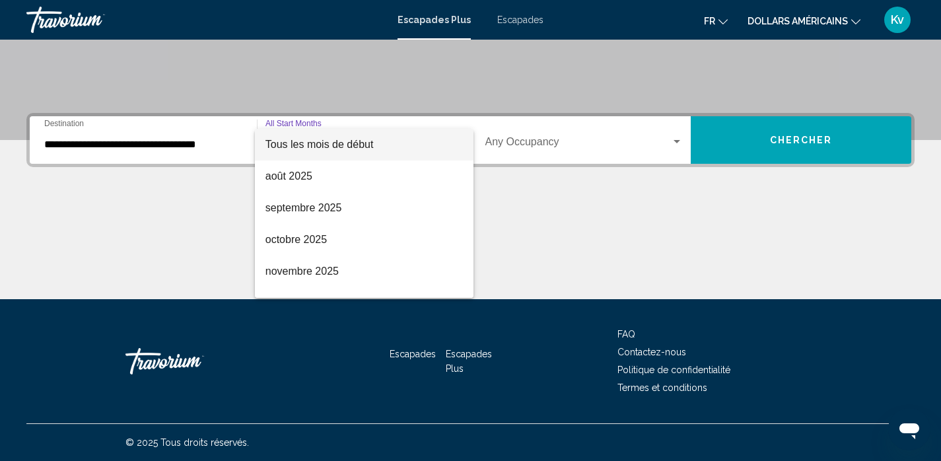
click at [335, 150] on font "Tous les mois de début" at bounding box center [319, 144] width 108 height 11
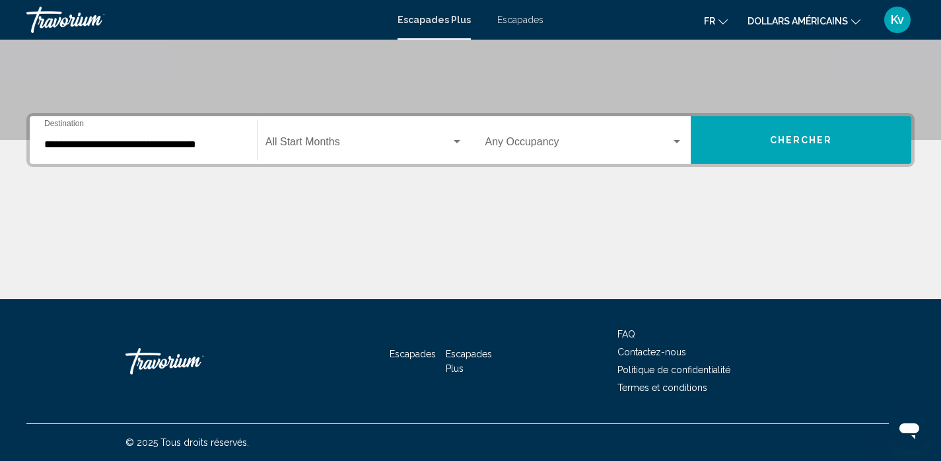
click at [652, 137] on div "Occupancy Any Occupancy" at bounding box center [584, 140] width 198 height 42
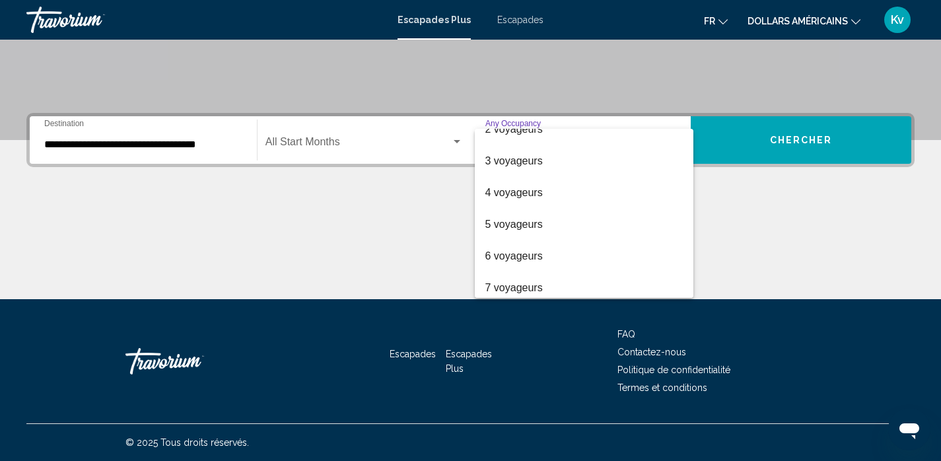
scroll to position [60, 0]
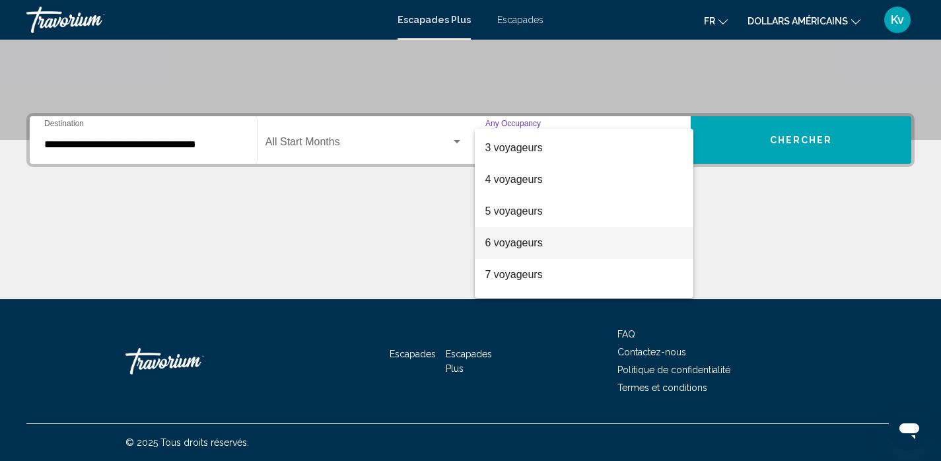
click at [565, 234] on span "6 voyageurs" at bounding box center [584, 243] width 198 height 32
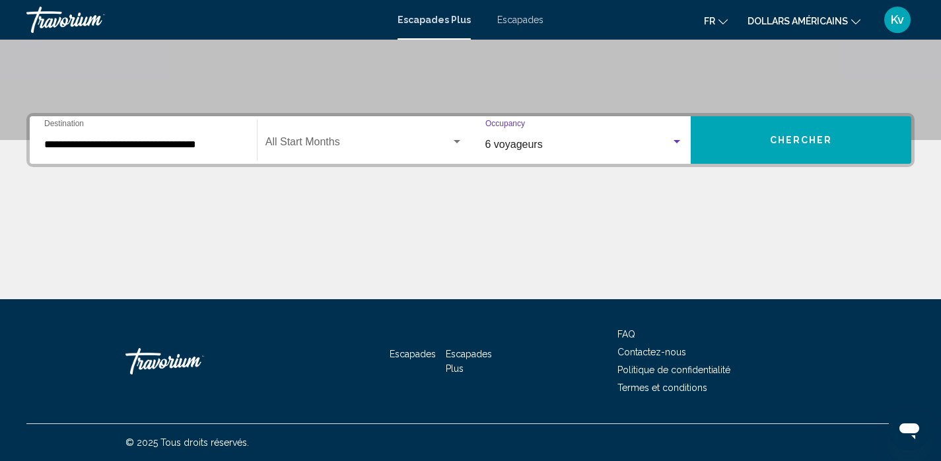
click at [794, 130] on button "Chercher" at bounding box center [800, 140] width 220 height 48
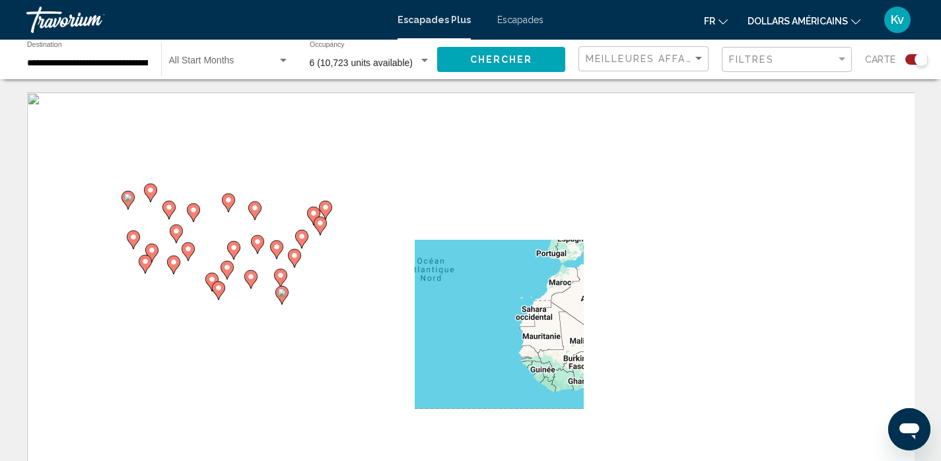
click at [851, 18] on icon "Changer de devise" at bounding box center [855, 21] width 9 height 9
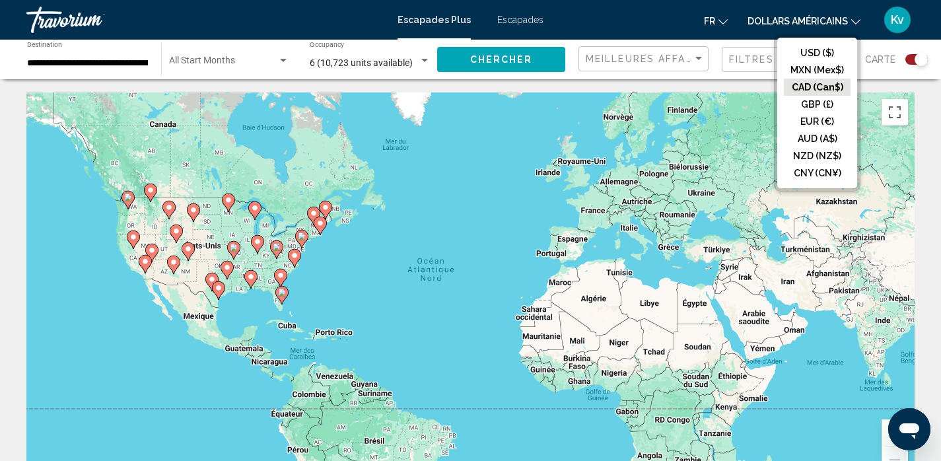
click at [822, 84] on button "CAD (Can$)" at bounding box center [817, 87] width 67 height 17
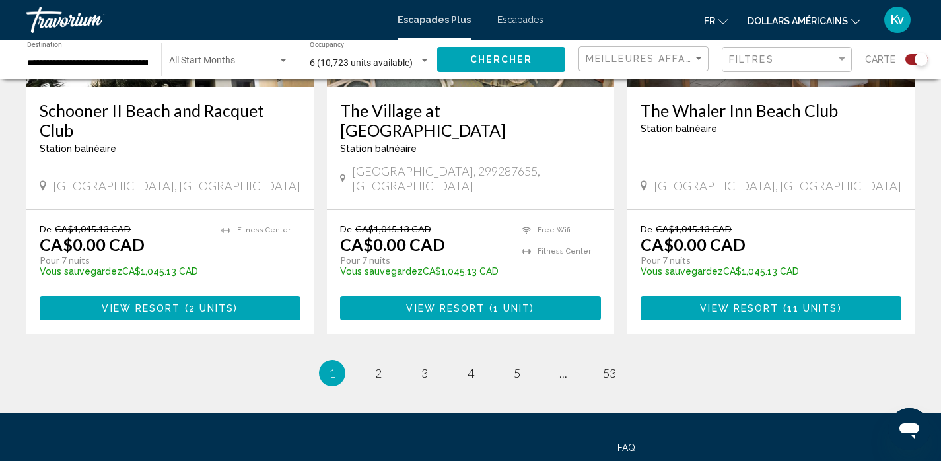
scroll to position [2085, 0]
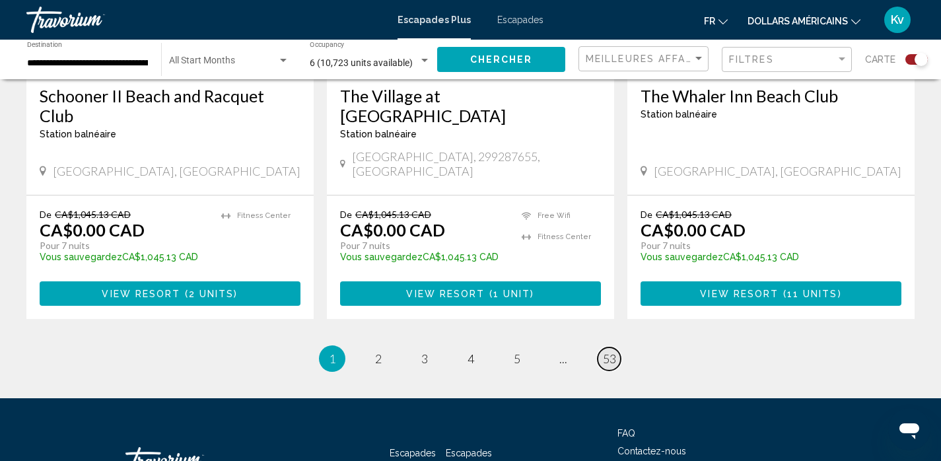
click at [613, 351] on span "53" at bounding box center [609, 358] width 13 height 15
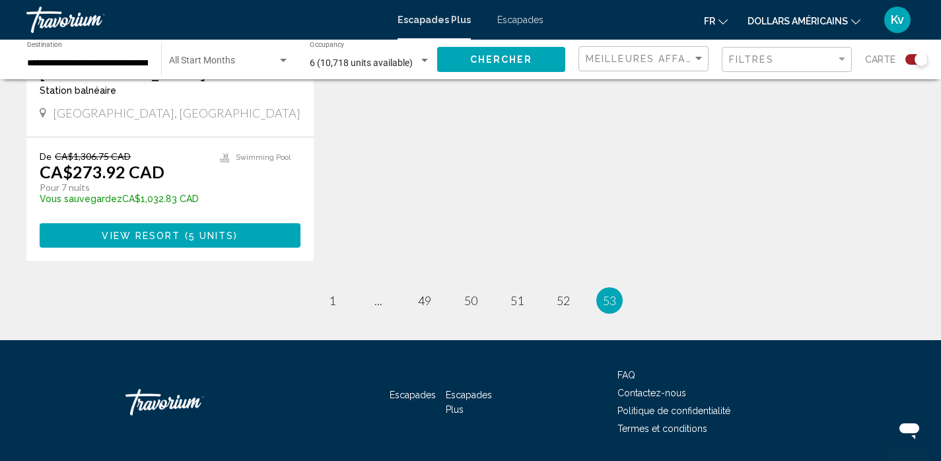
scroll to position [713, 0]
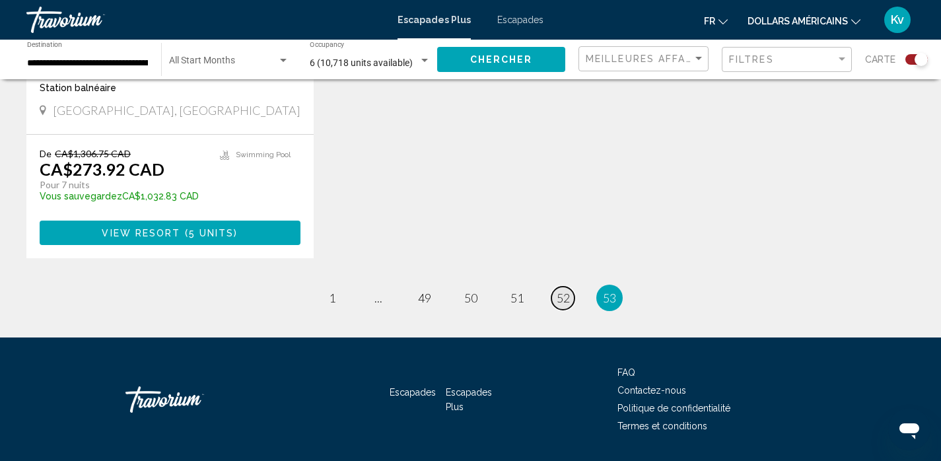
click at [556, 300] on span "52" at bounding box center [562, 297] width 13 height 15
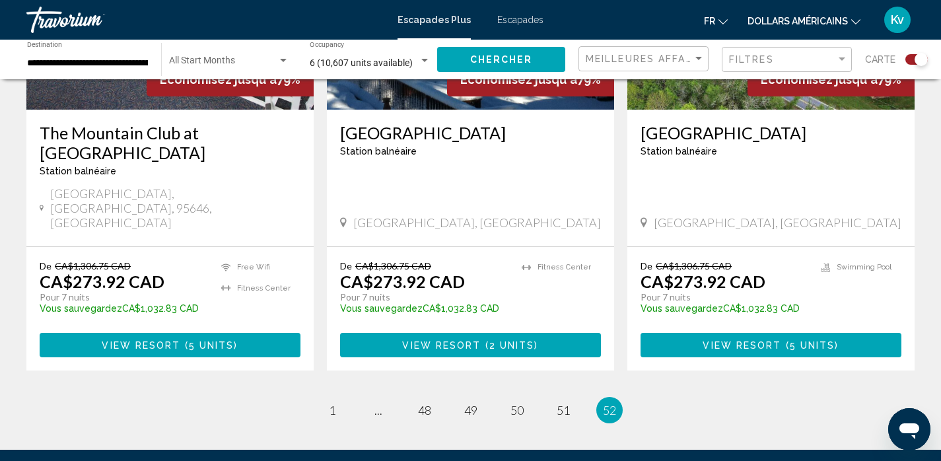
scroll to position [1663, 0]
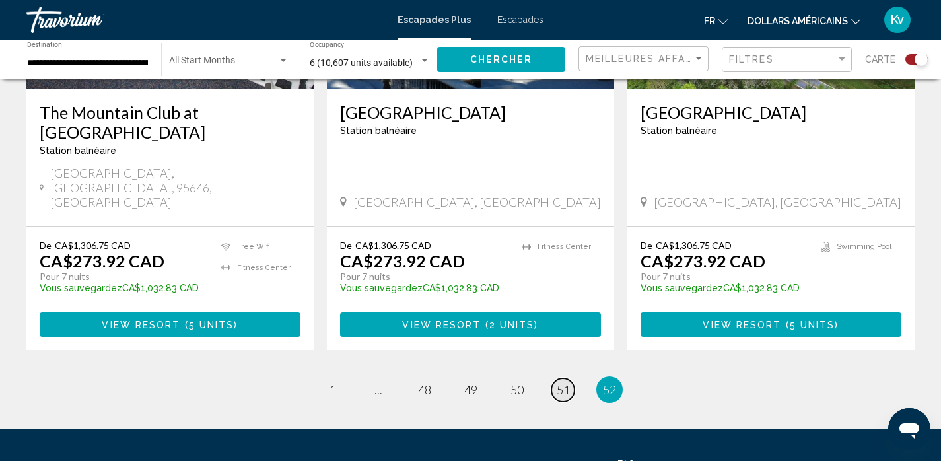
click at [562, 382] on span "51" at bounding box center [562, 389] width 13 height 15
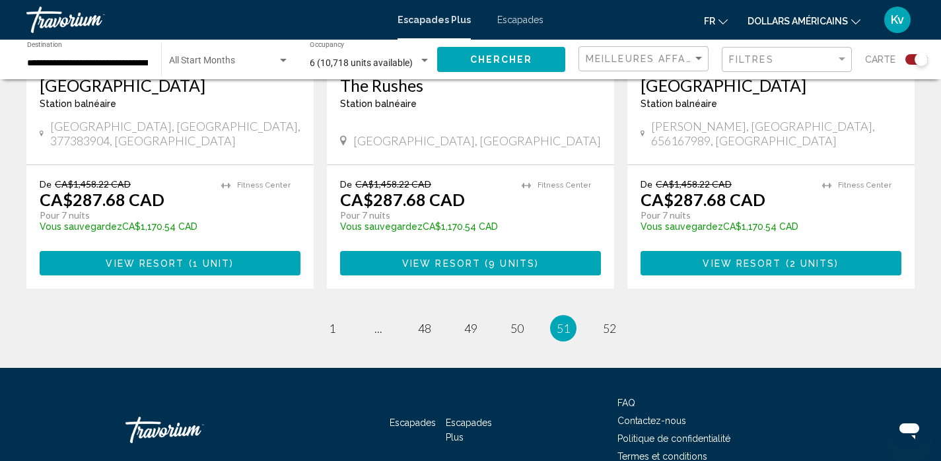
scroll to position [2112, 0]
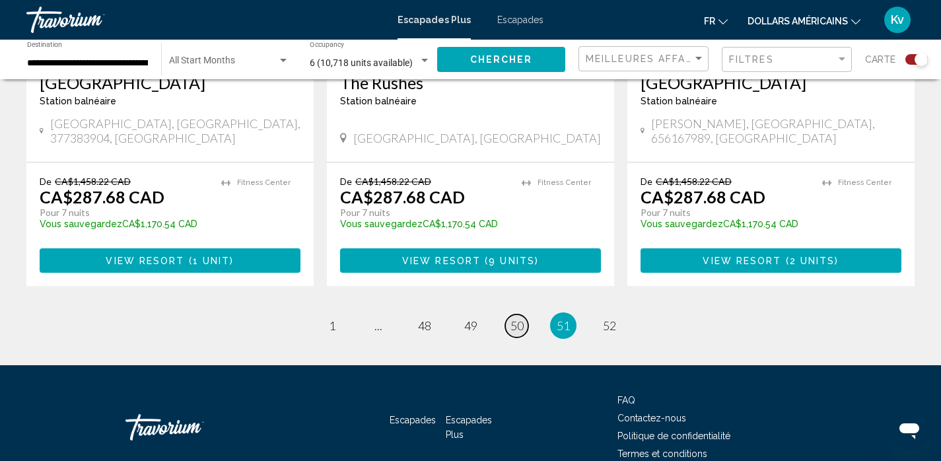
click at [515, 318] on span "50" at bounding box center [516, 325] width 13 height 15
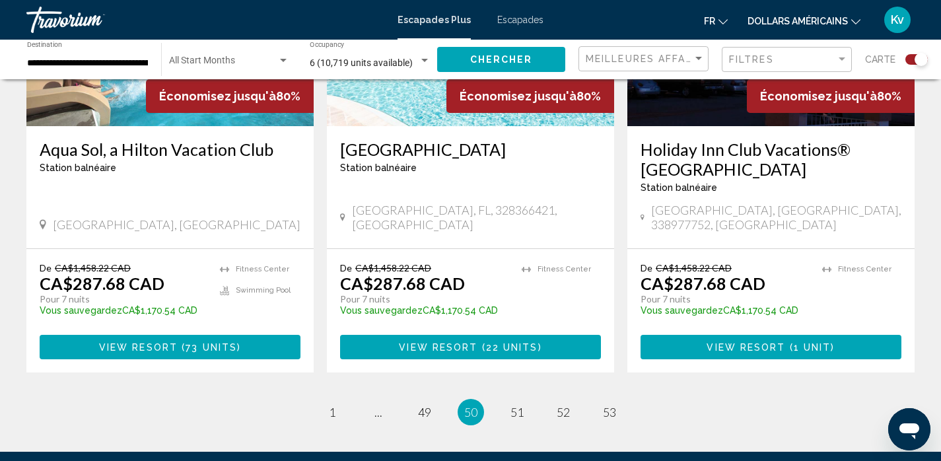
scroll to position [2086, 0]
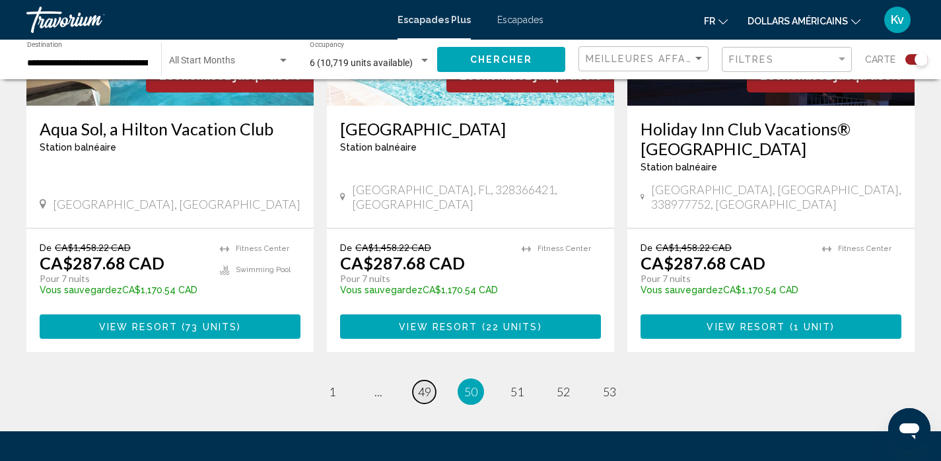
click at [422, 384] on span "49" at bounding box center [424, 391] width 13 height 15
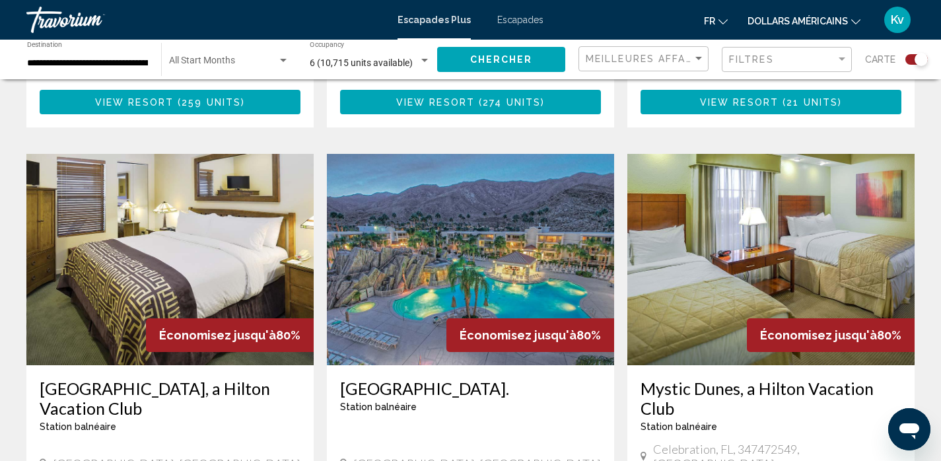
scroll to position [898, 0]
click at [149, 245] on img "Contenu principal" at bounding box center [169, 259] width 287 height 211
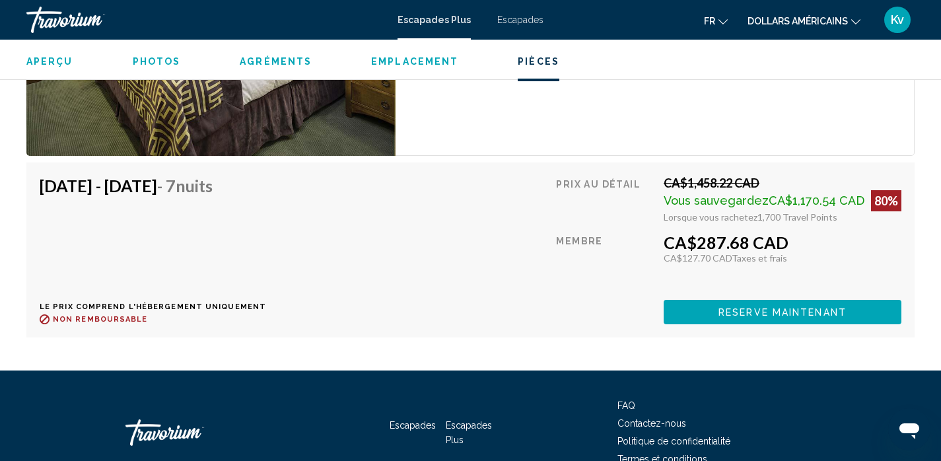
scroll to position [2304, 0]
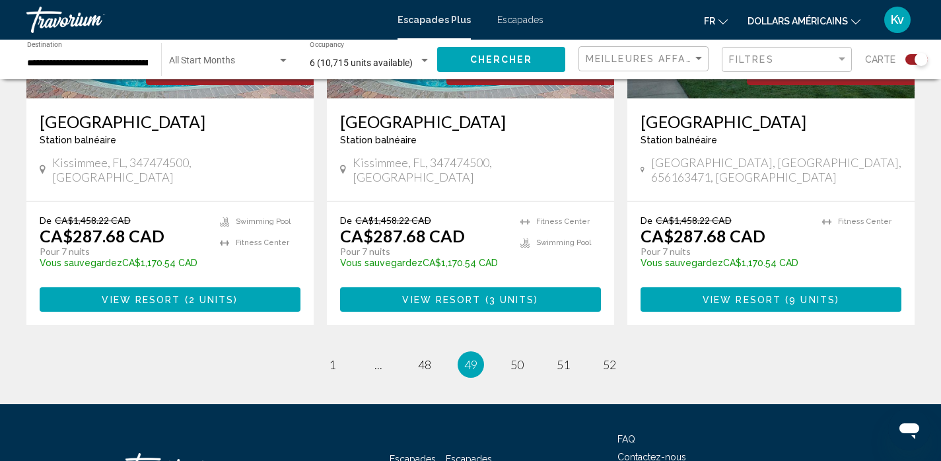
scroll to position [2139, 0]
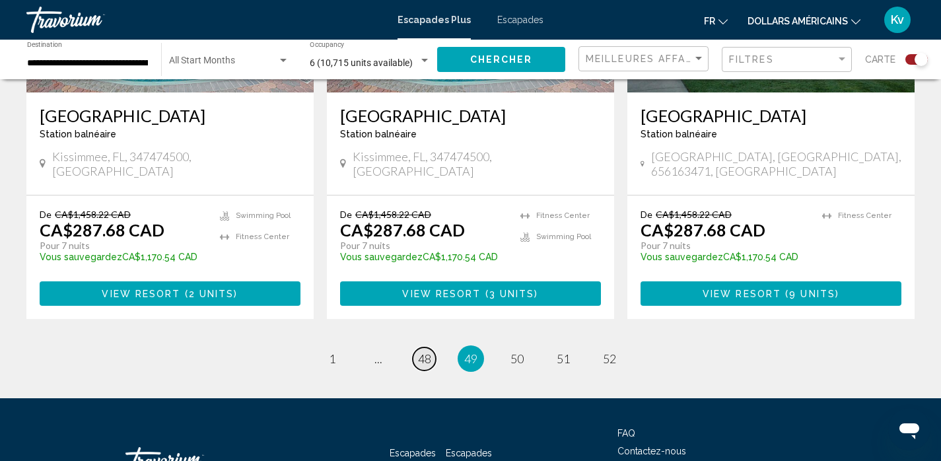
click at [420, 351] on span "48" at bounding box center [424, 358] width 13 height 15
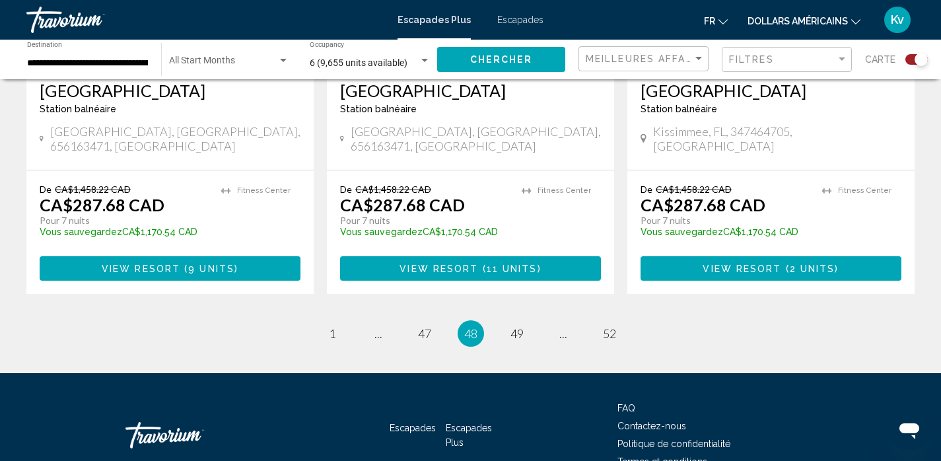
scroll to position [2112, 0]
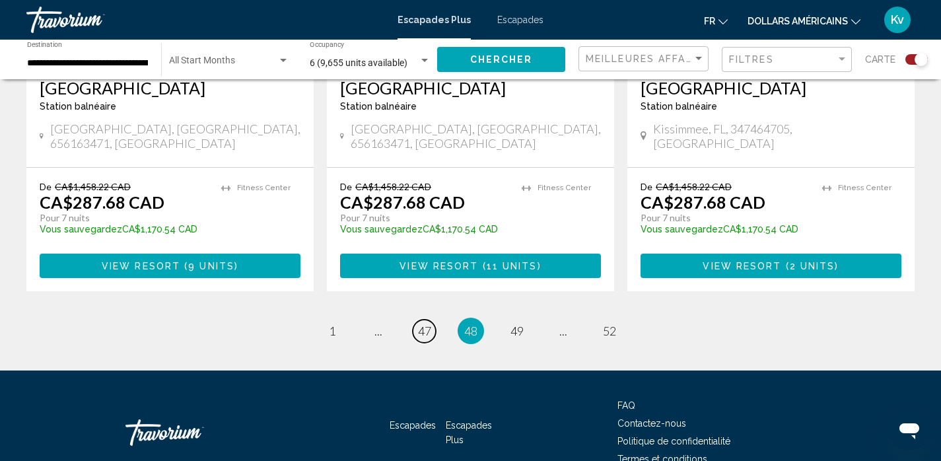
click at [420, 323] on span "47" at bounding box center [424, 330] width 13 height 15
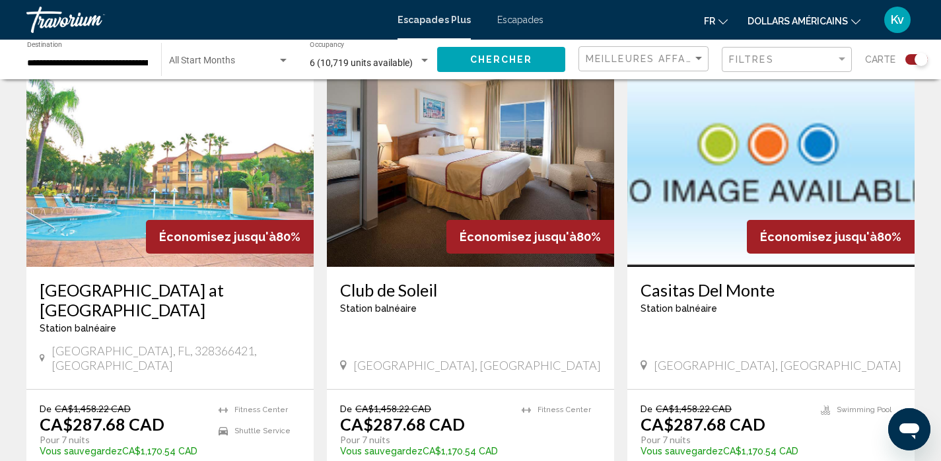
scroll to position [1928, 0]
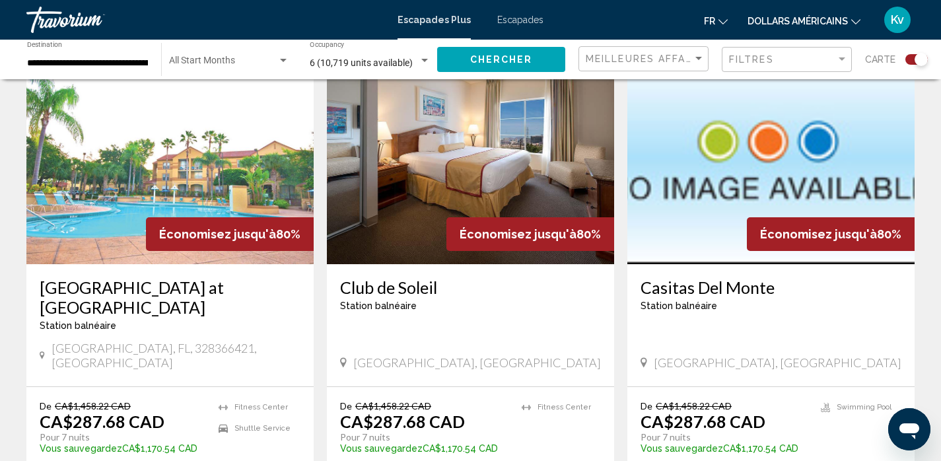
click at [432, 158] on img "Contenu principal" at bounding box center [470, 158] width 287 height 211
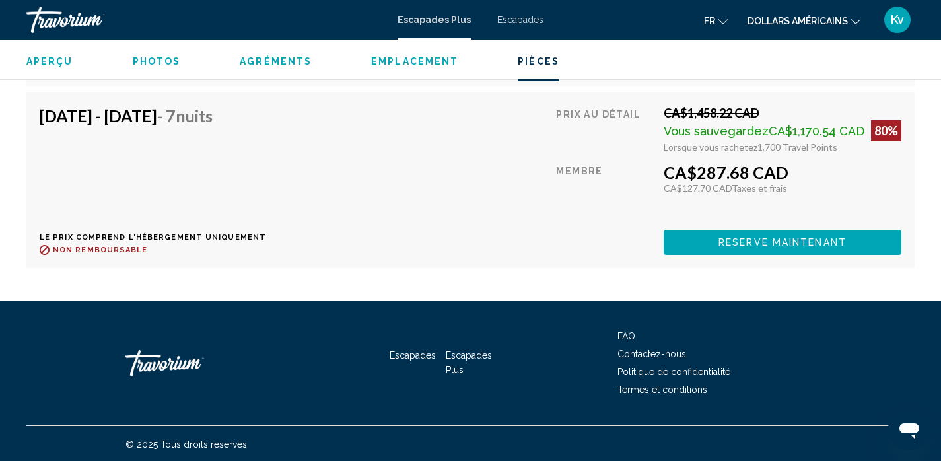
scroll to position [2723, 0]
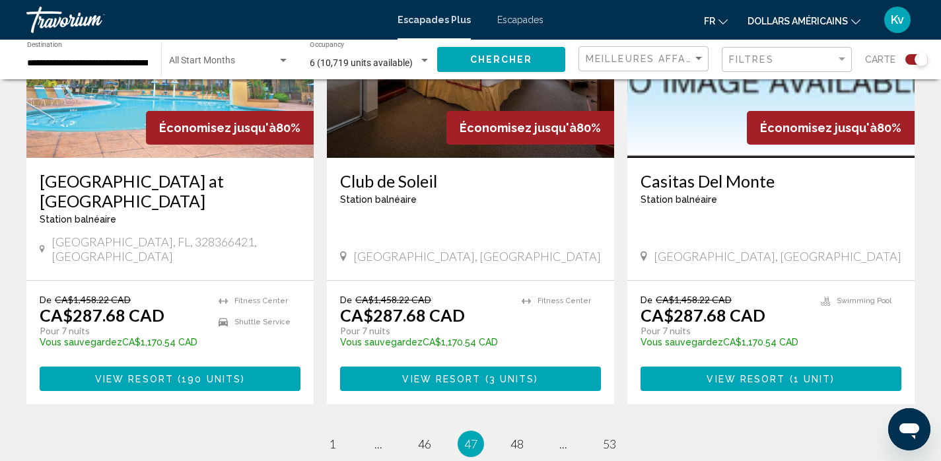
scroll to position [2060, 0]
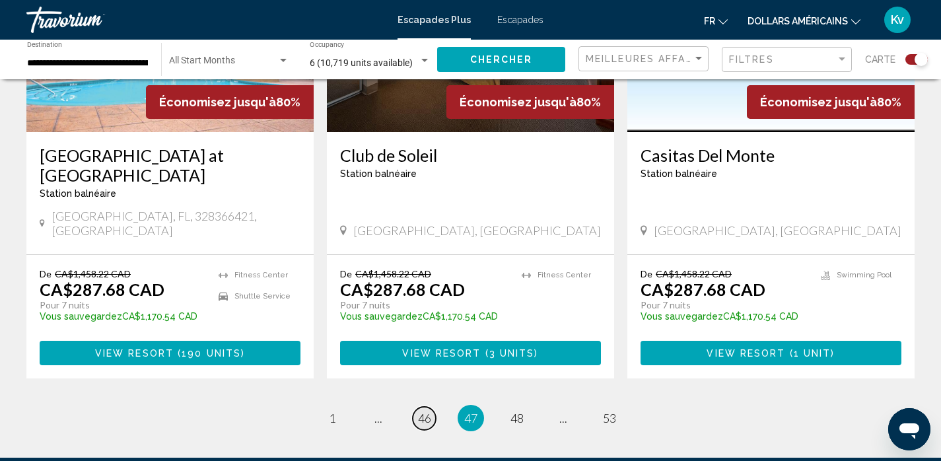
click at [420, 411] on span "46" at bounding box center [424, 418] width 13 height 15
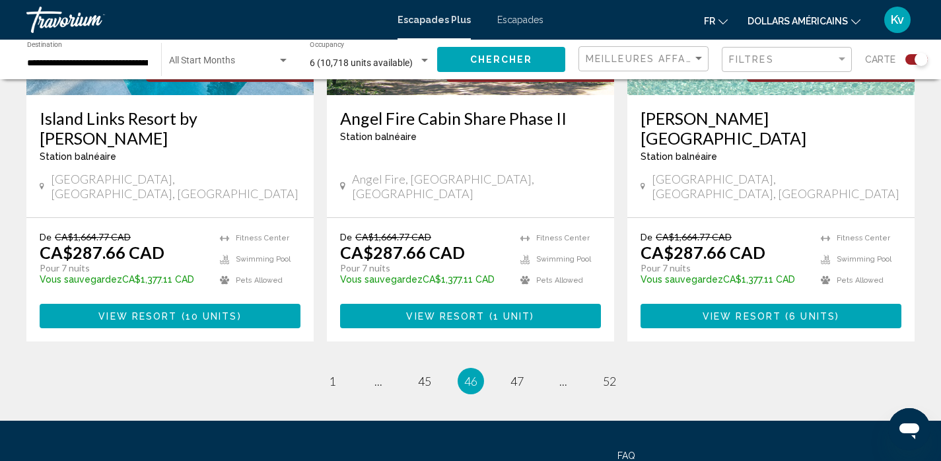
scroll to position [2086, 0]
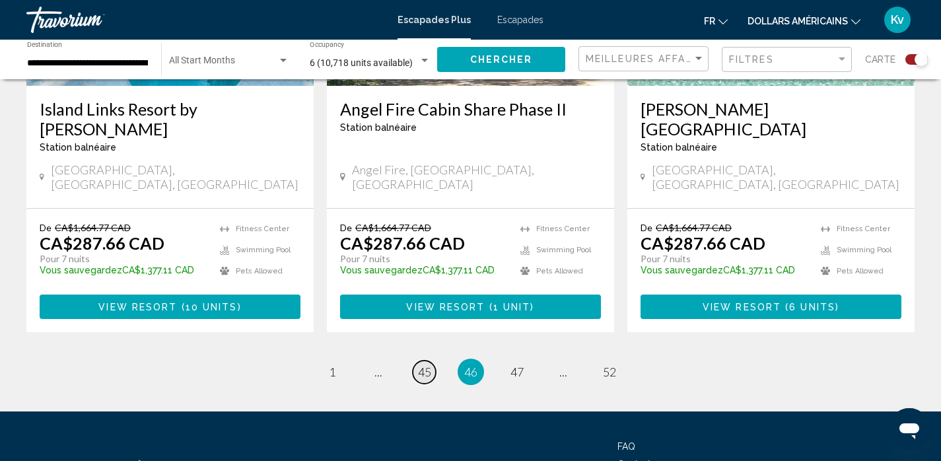
click at [426, 364] on span "45" at bounding box center [424, 371] width 13 height 15
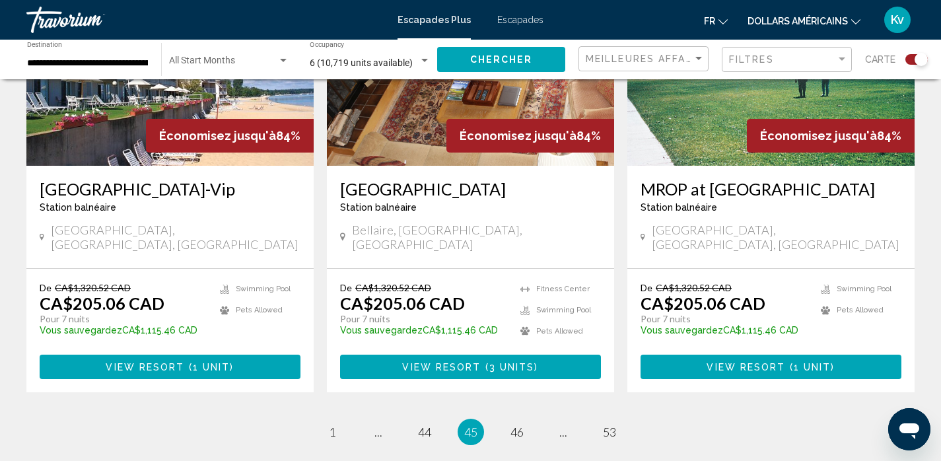
scroll to position [2007, 0]
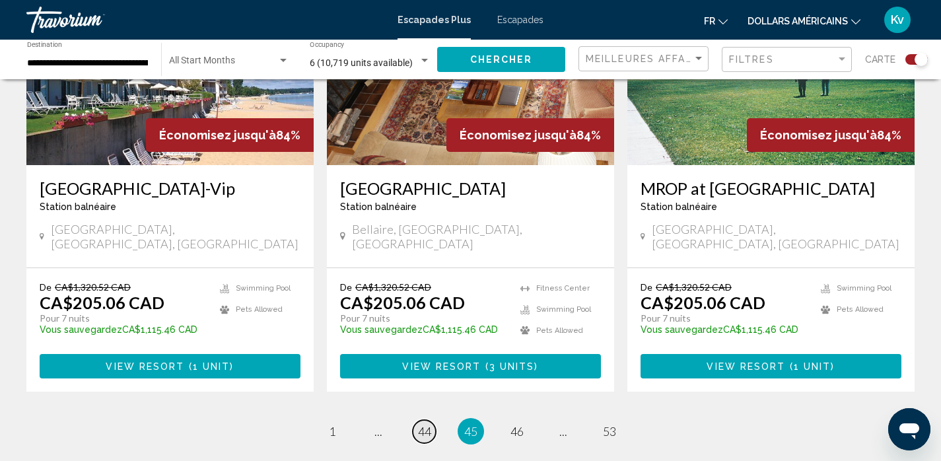
click at [421, 424] on span "44" at bounding box center [424, 431] width 13 height 15
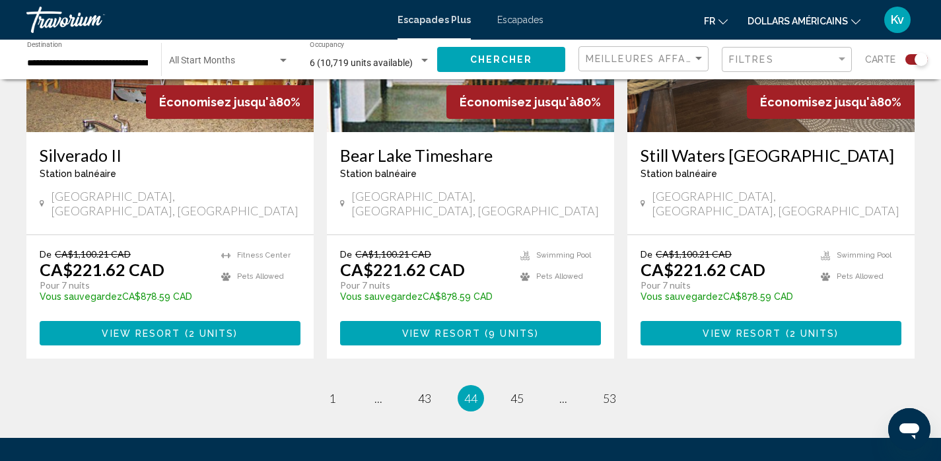
scroll to position [2086, 0]
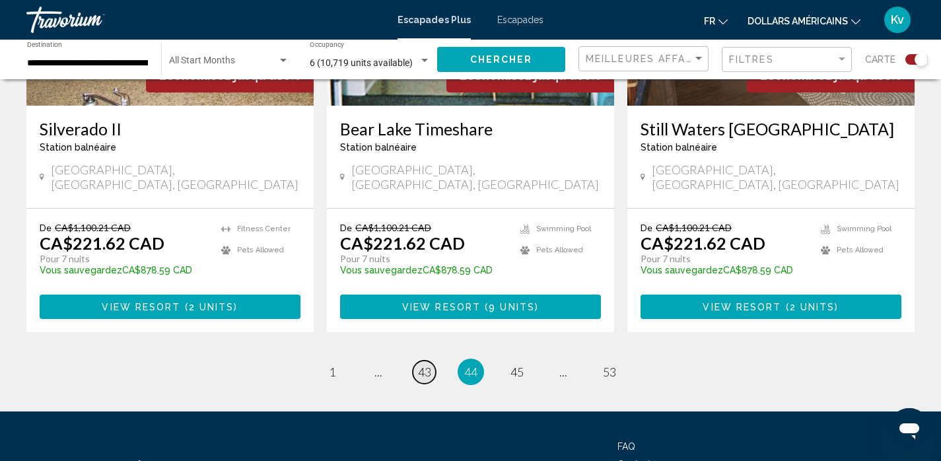
click at [423, 364] on span "43" at bounding box center [424, 371] width 13 height 15
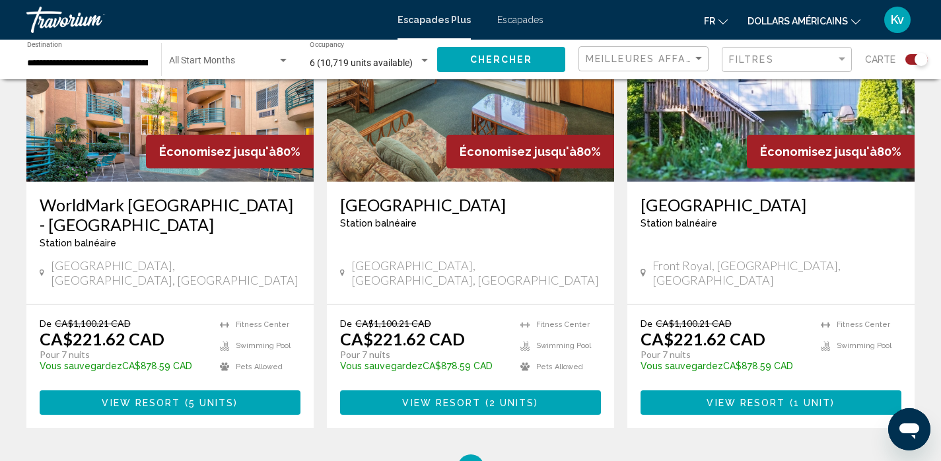
scroll to position [2033, 0]
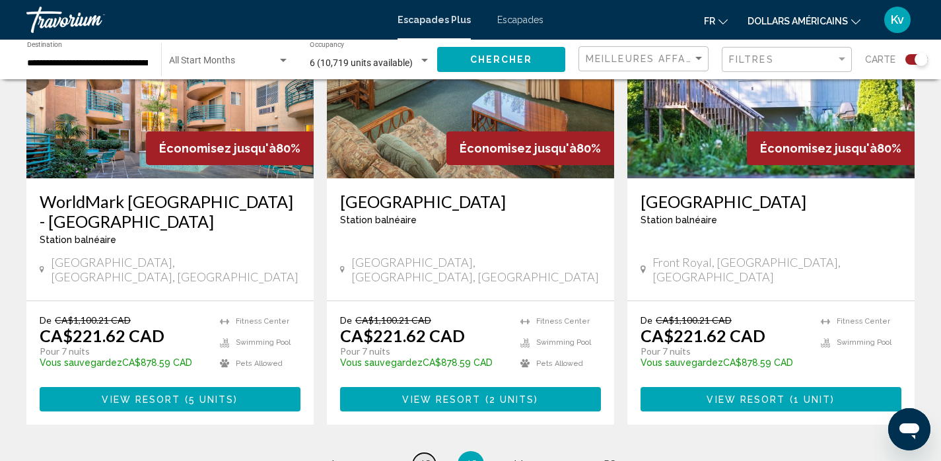
click at [428, 457] on span "42" at bounding box center [424, 464] width 13 height 15
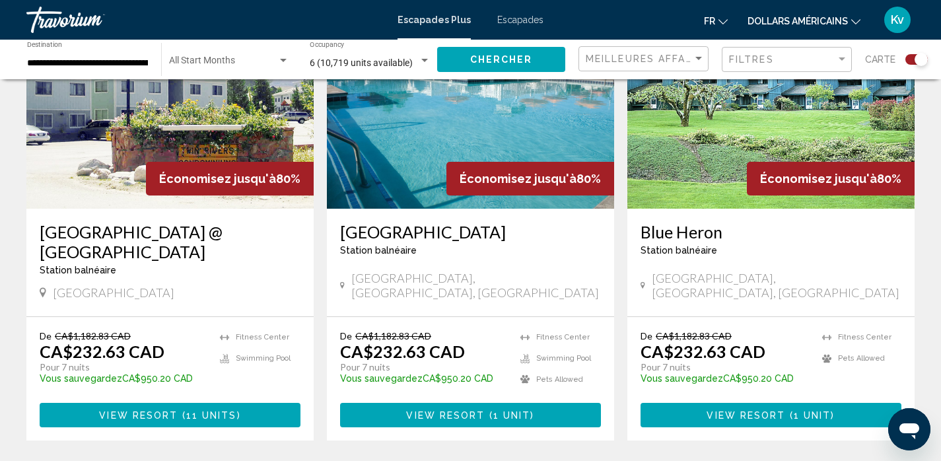
scroll to position [2007, 0]
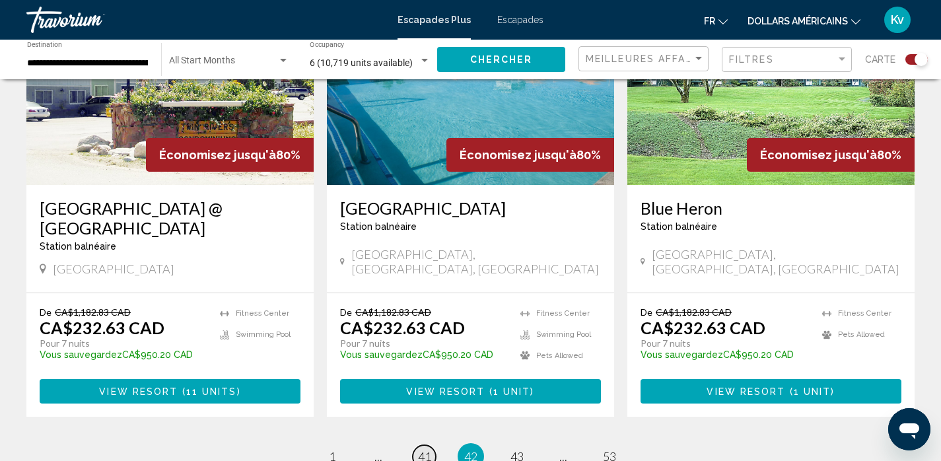
click at [426, 449] on span "41" at bounding box center [424, 456] width 13 height 15
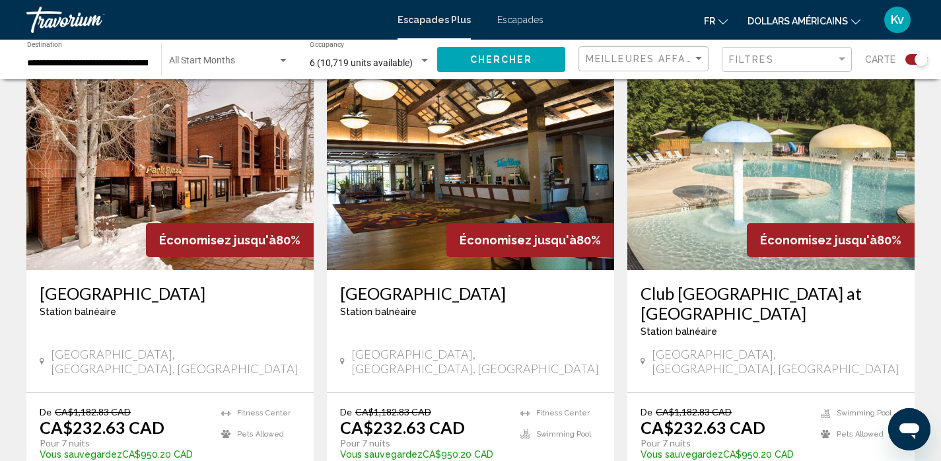
scroll to position [1452, 0]
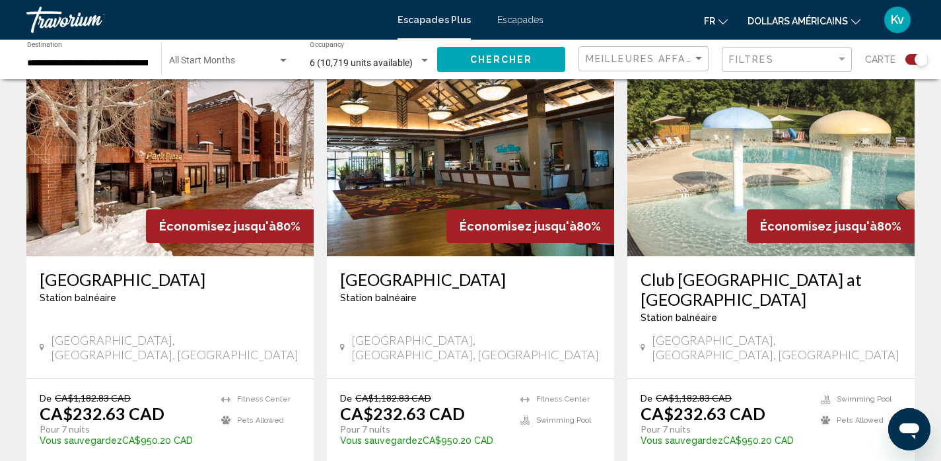
click at [422, 174] on img "Contenu principal" at bounding box center [470, 150] width 287 height 211
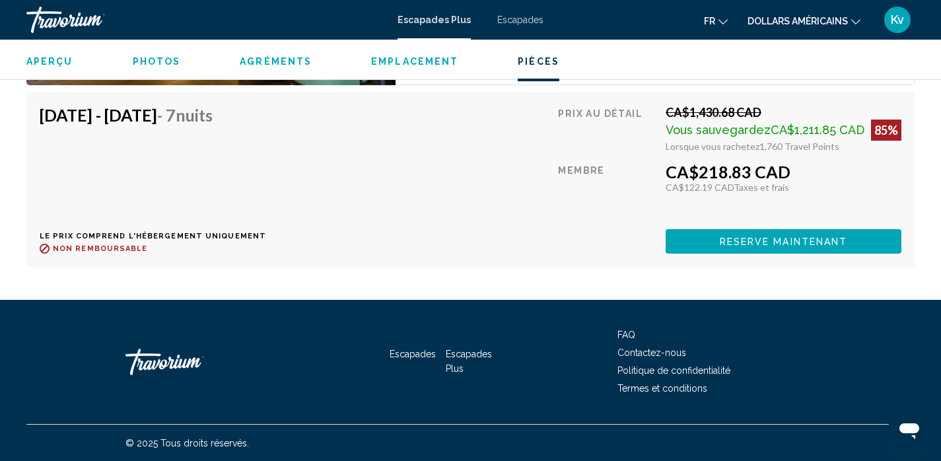
scroll to position [2590, 0]
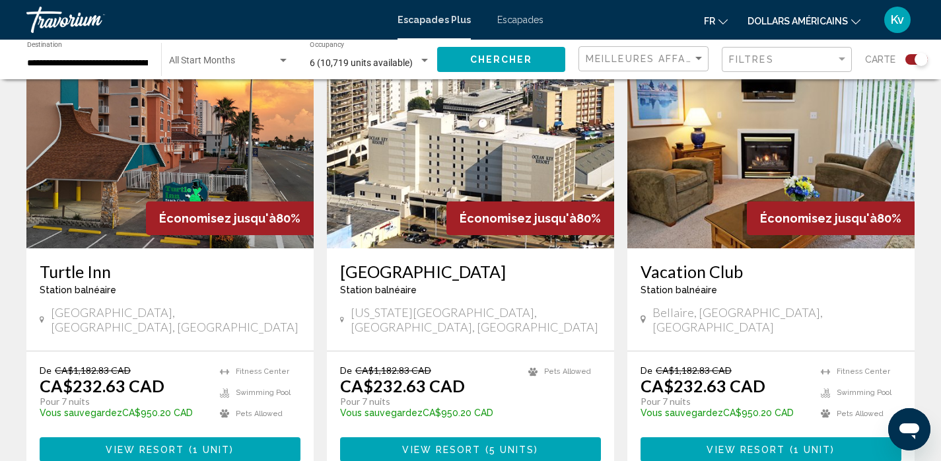
scroll to position [2007, 0]
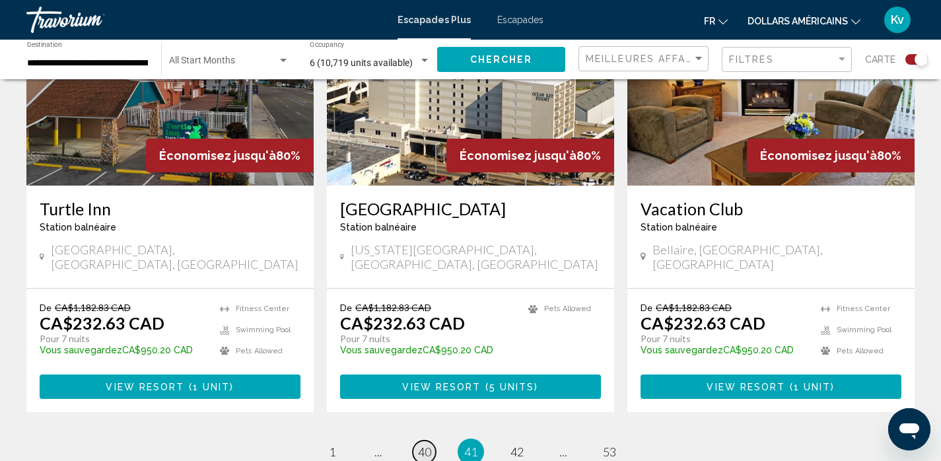
click at [431, 440] on link "page 40" at bounding box center [424, 451] width 23 height 23
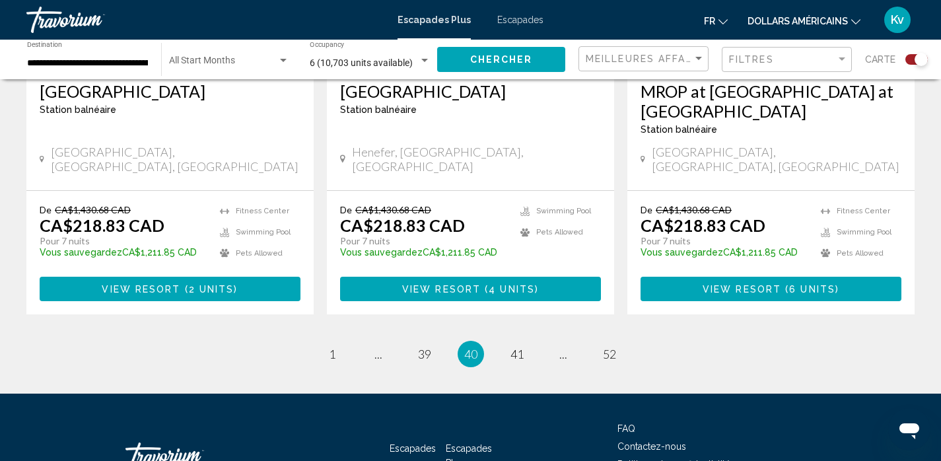
scroll to position [2159, 0]
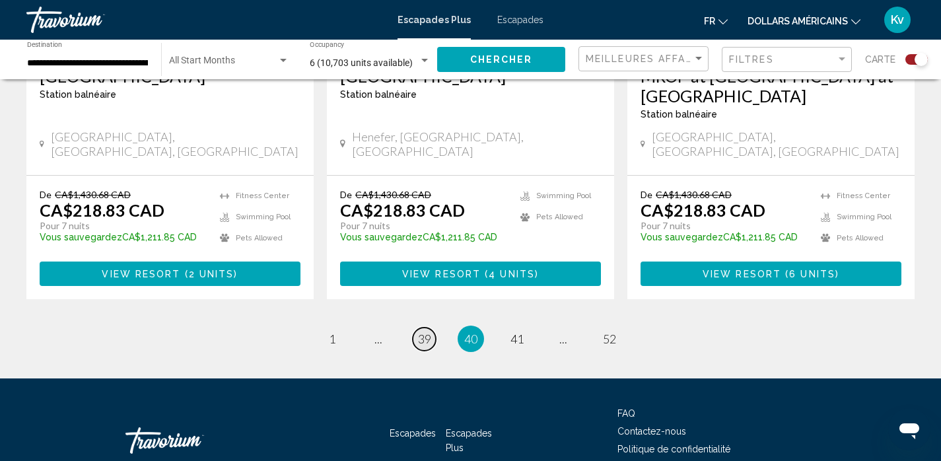
click at [426, 331] on span "39" at bounding box center [424, 338] width 13 height 15
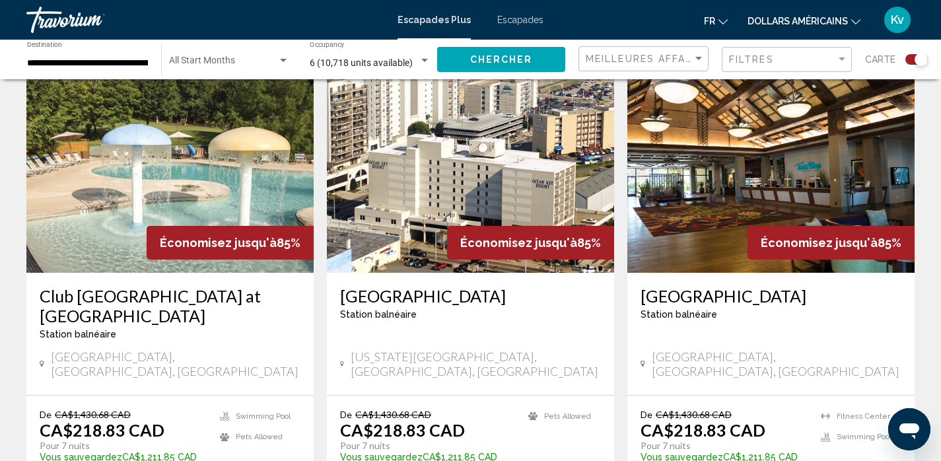
scroll to position [977, 0]
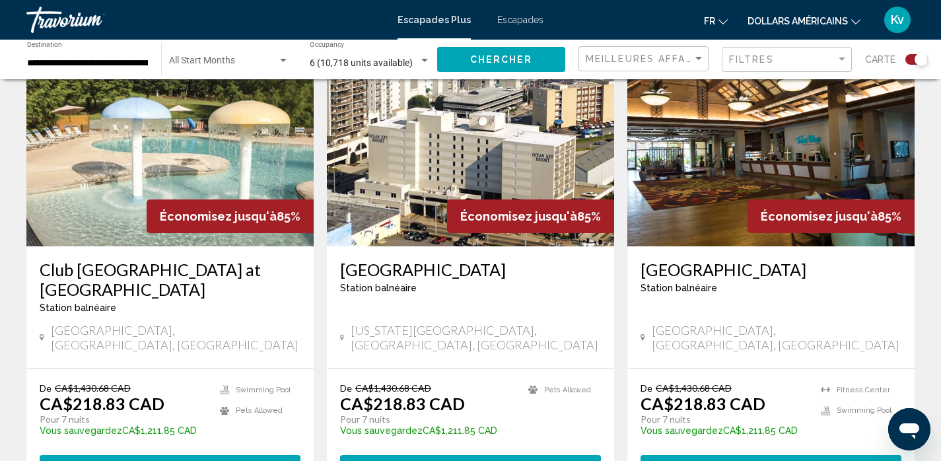
click at [735, 137] on img "Contenu principal" at bounding box center [770, 140] width 287 height 211
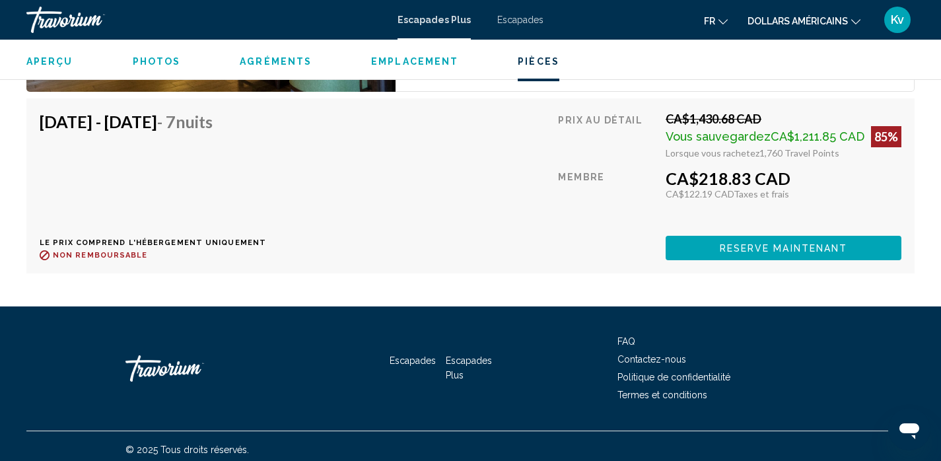
scroll to position [2590, 0]
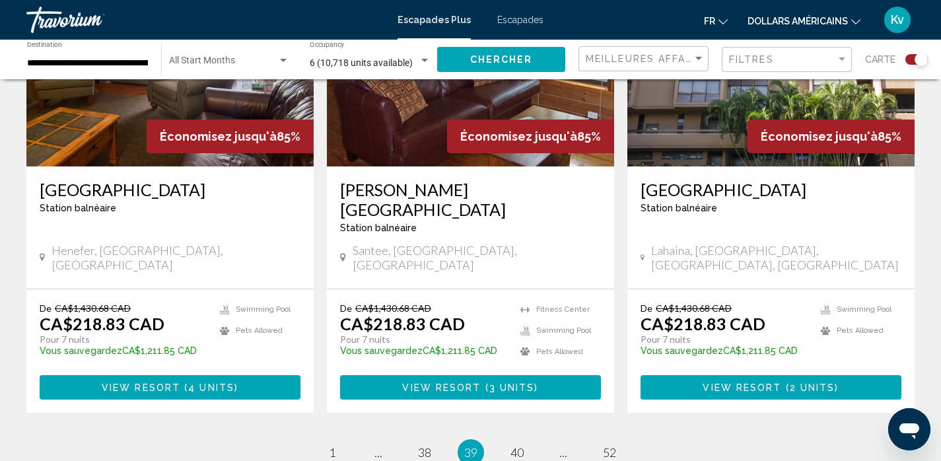
scroll to position [2007, 0]
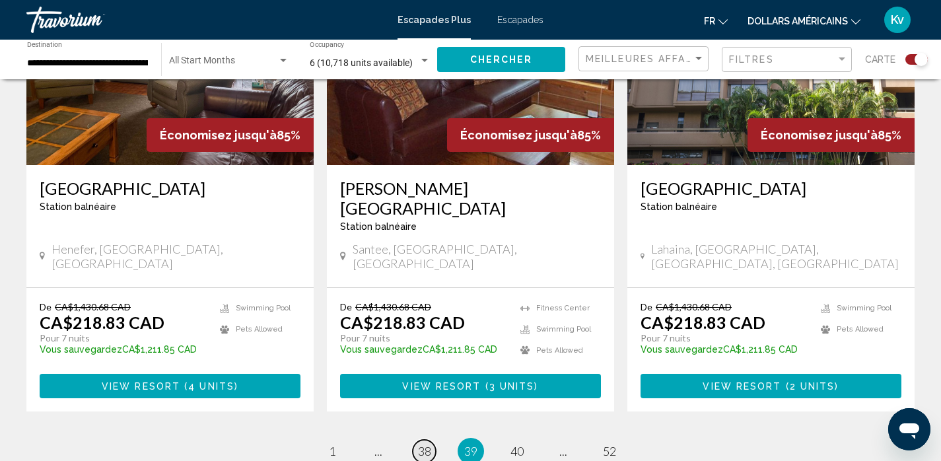
click at [425, 444] on span "38" at bounding box center [424, 451] width 13 height 15
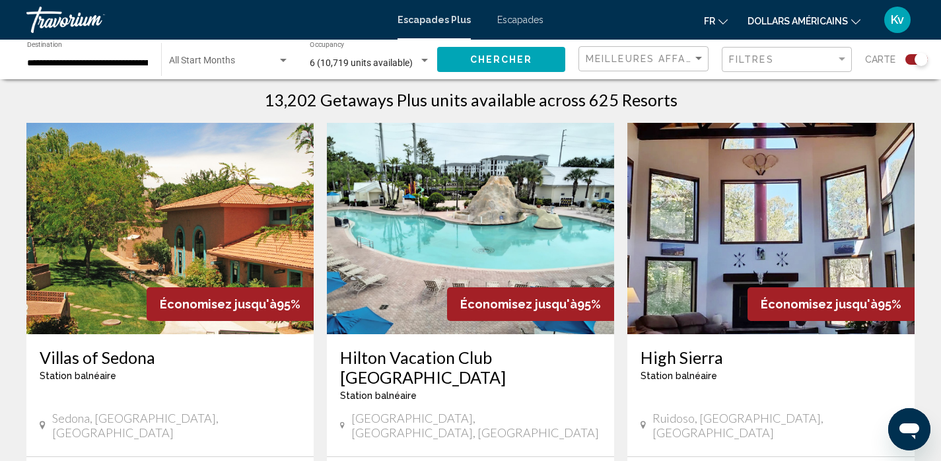
scroll to position [422, 0]
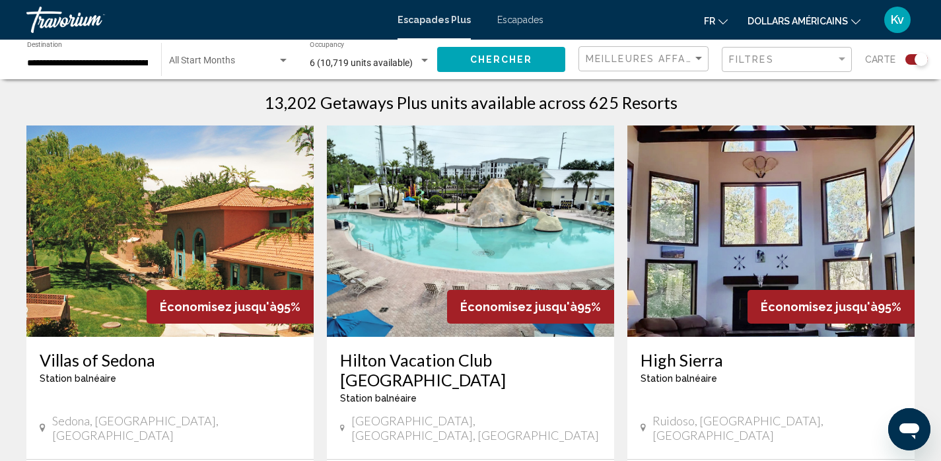
click at [123, 234] on img "Contenu principal" at bounding box center [169, 230] width 287 height 211
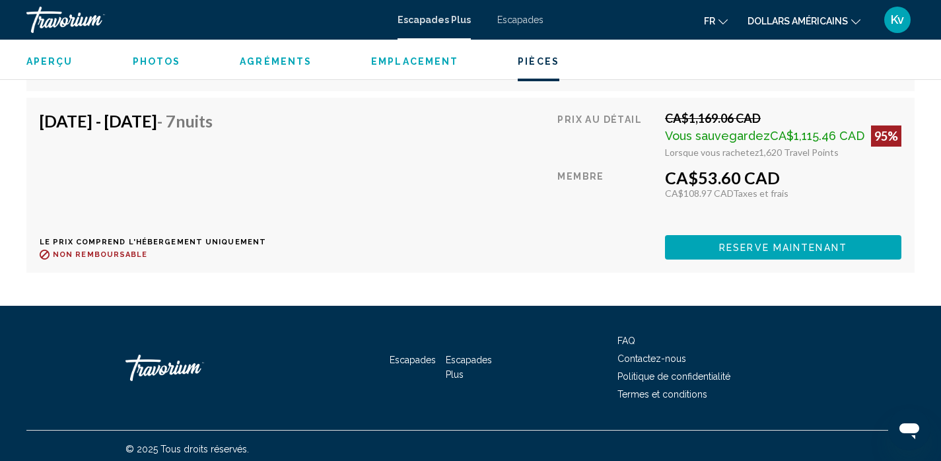
scroll to position [3292, 0]
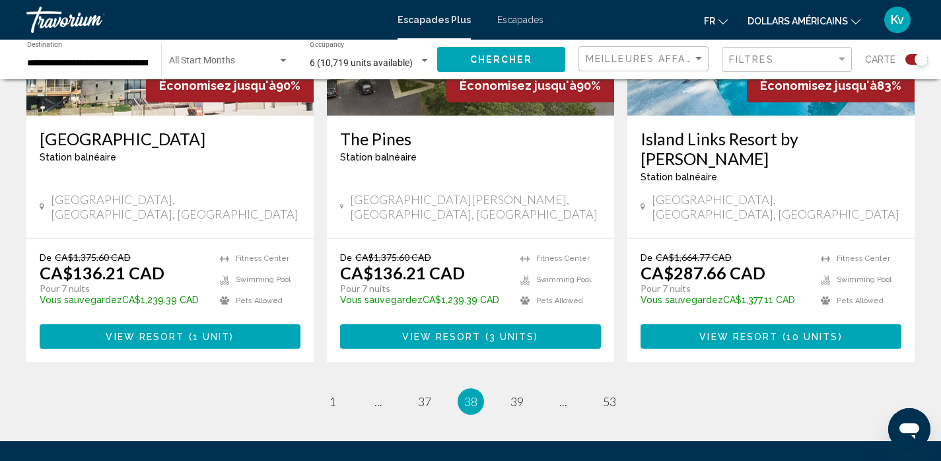
scroll to position [2086, 0]
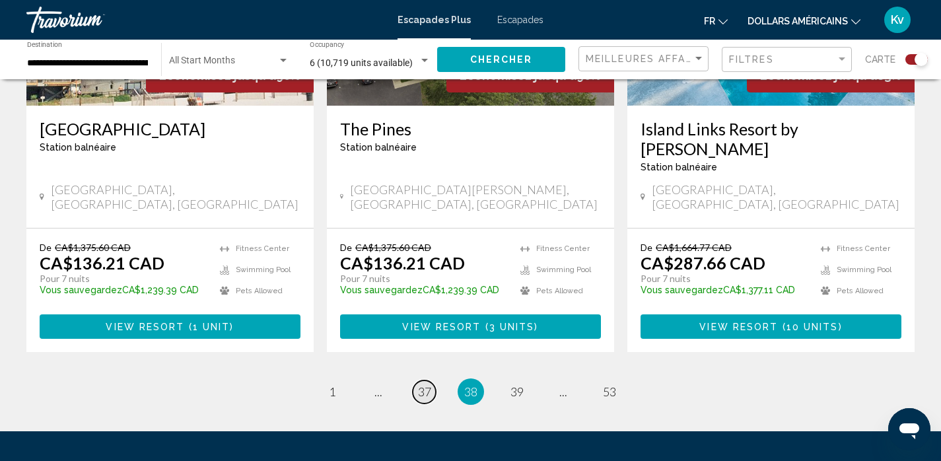
click at [428, 384] on span "37" at bounding box center [424, 391] width 13 height 15
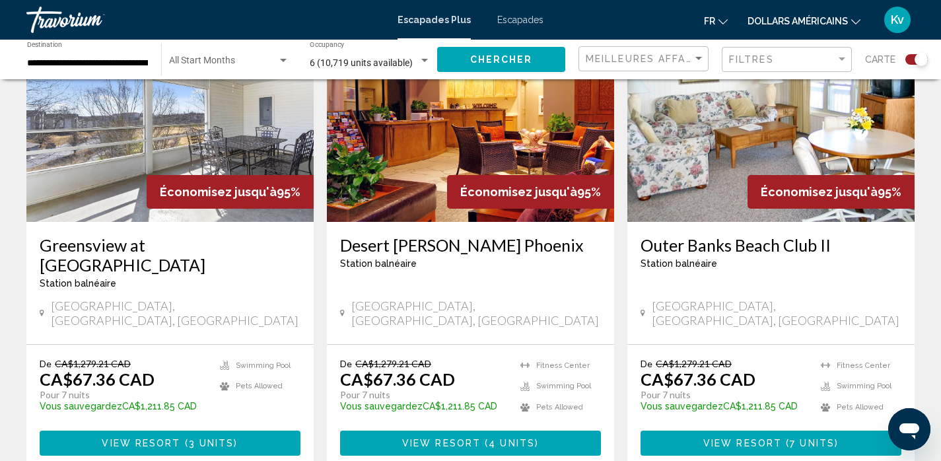
scroll to position [1003, 0]
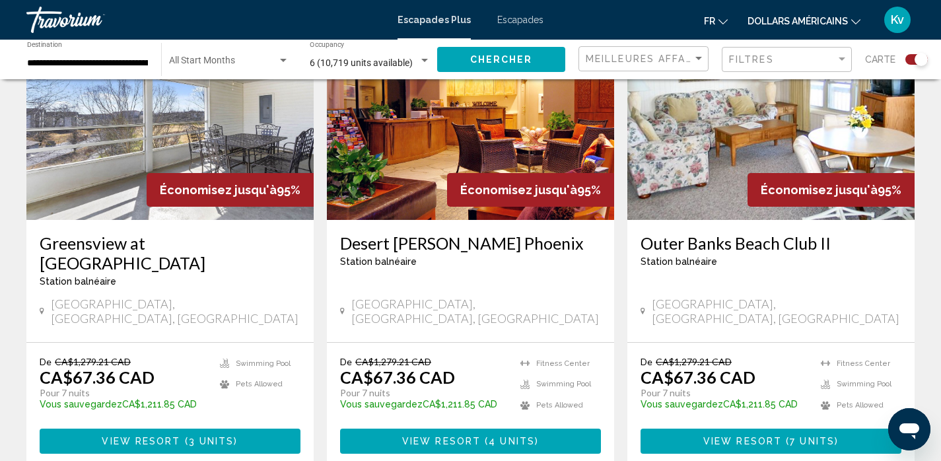
click at [422, 171] on img "Contenu principal" at bounding box center [470, 114] width 287 height 211
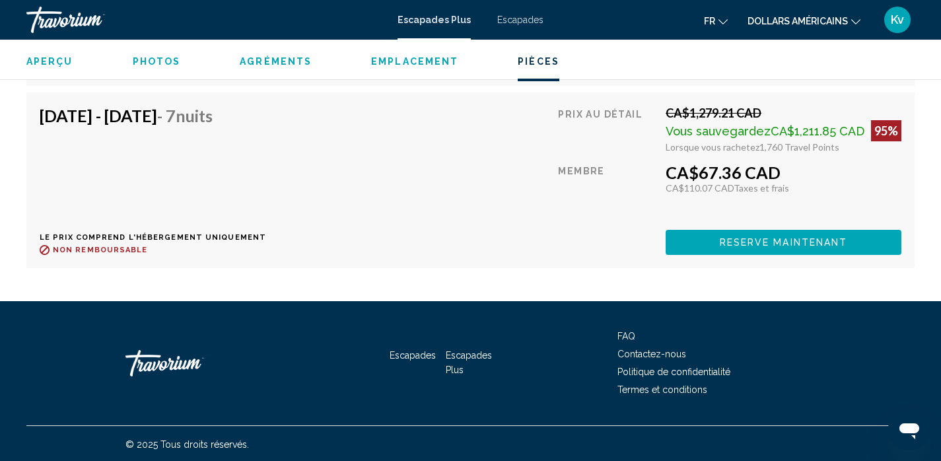
scroll to position [2959, 0]
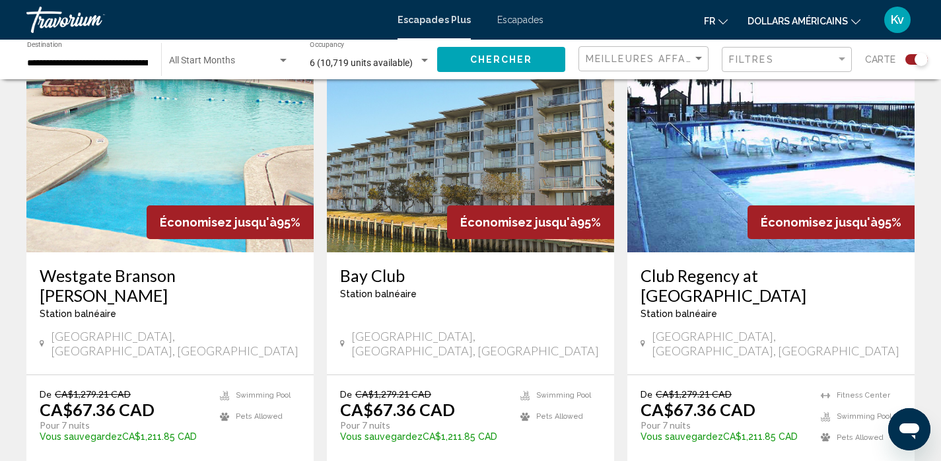
scroll to position [1980, 0]
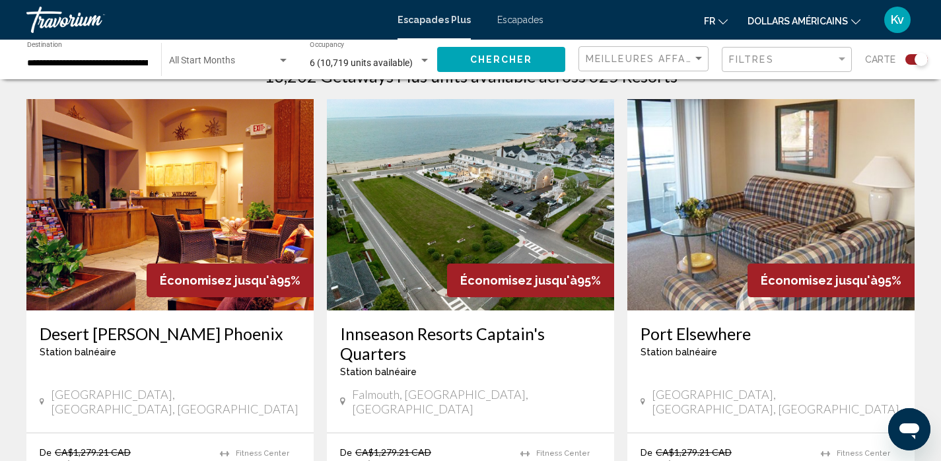
scroll to position [475, 0]
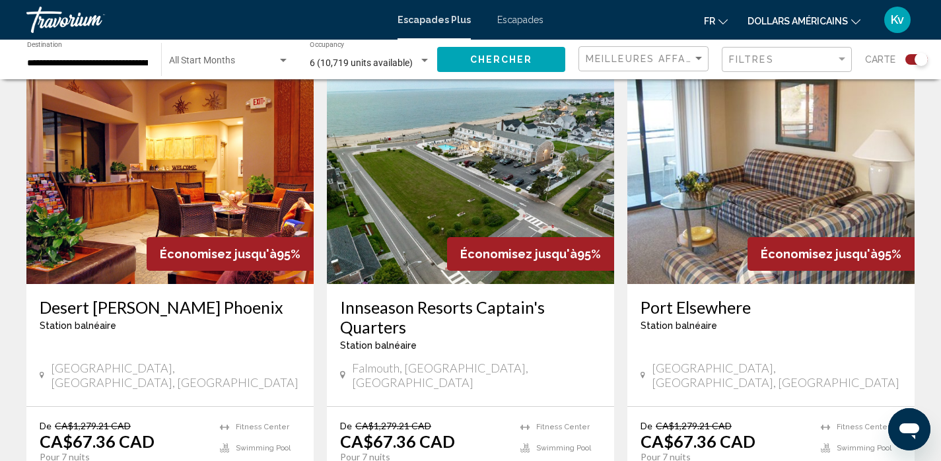
click at [191, 155] on img "Contenu principal" at bounding box center [169, 178] width 287 height 211
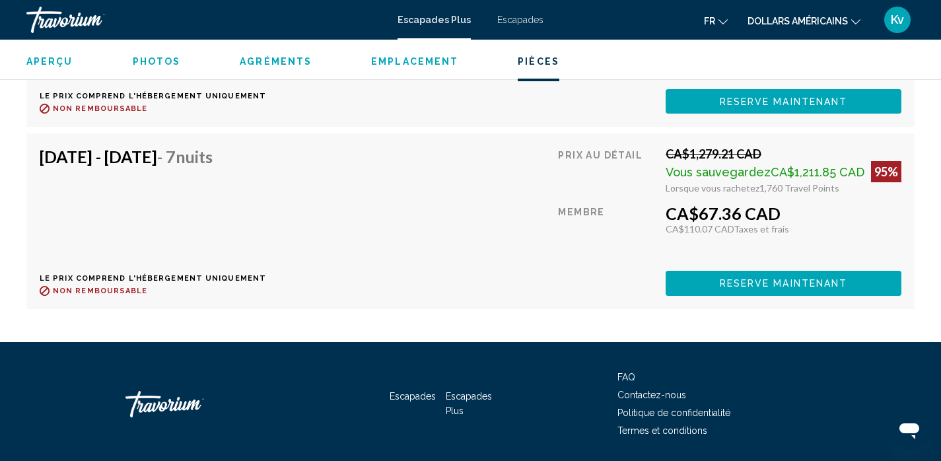
scroll to position [2938, 0]
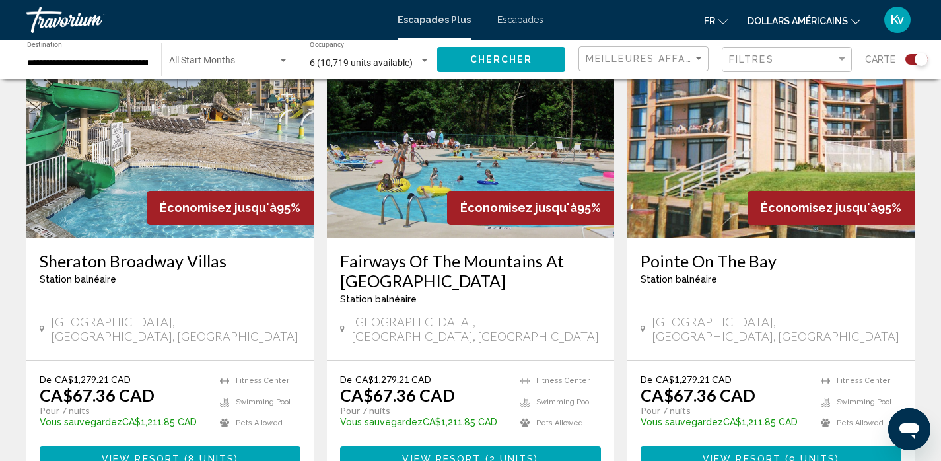
scroll to position [2007, 0]
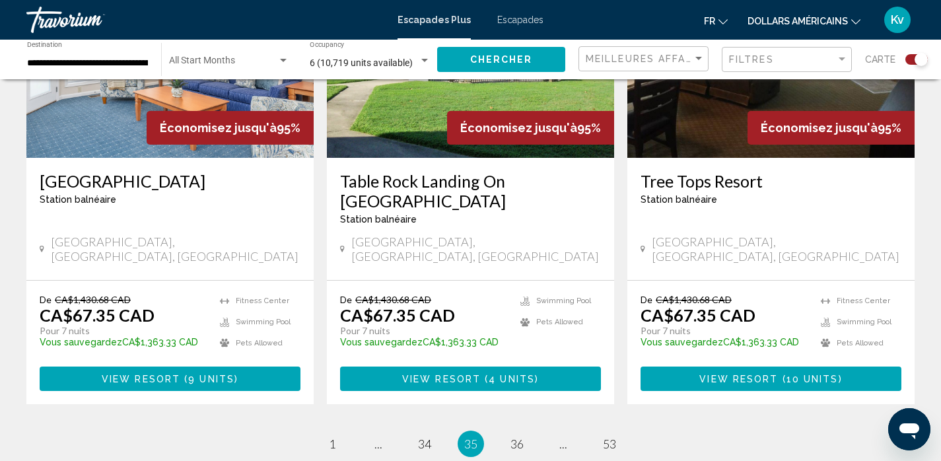
scroll to position [2060, 0]
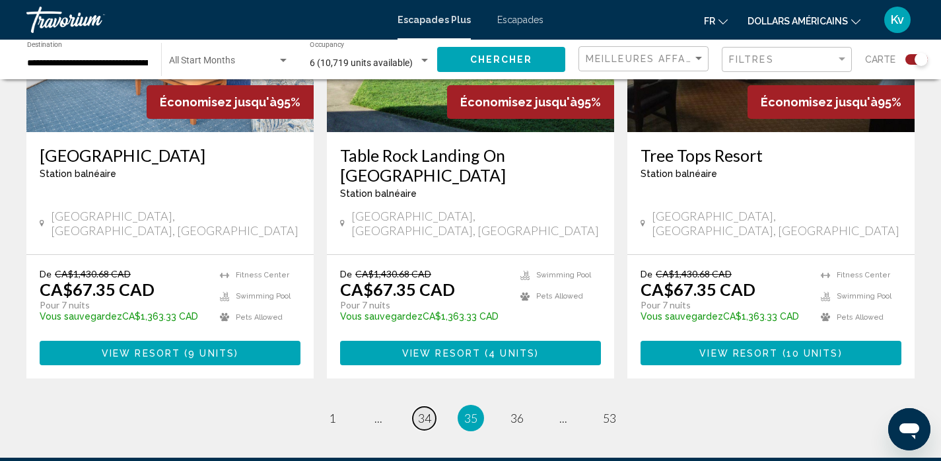
click at [424, 411] on span "34" at bounding box center [424, 418] width 13 height 15
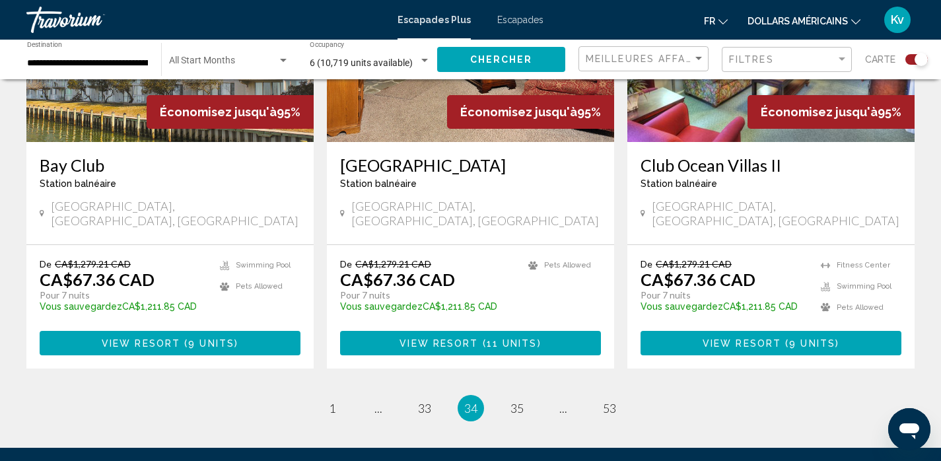
scroll to position [2060, 0]
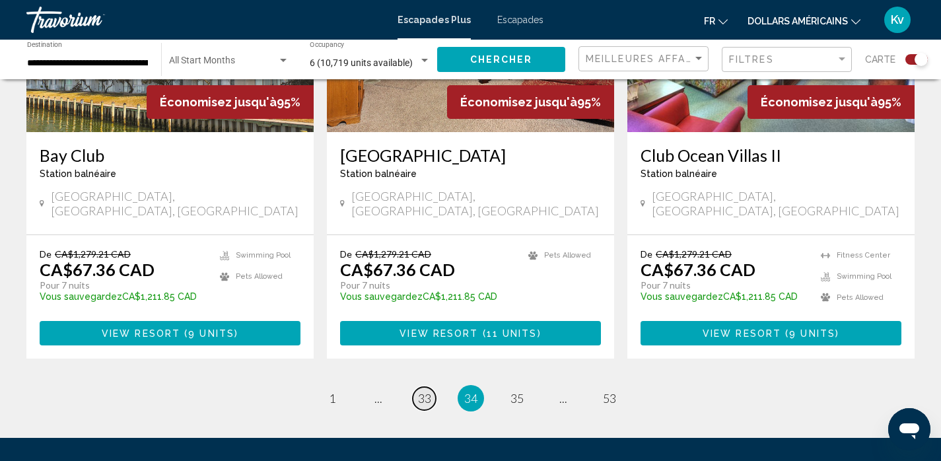
click at [426, 391] on span "33" at bounding box center [424, 398] width 13 height 15
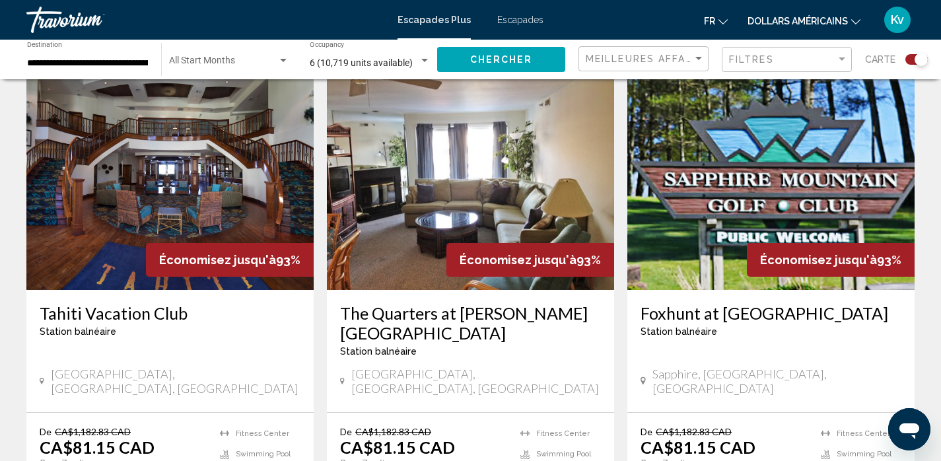
scroll to position [977, 0]
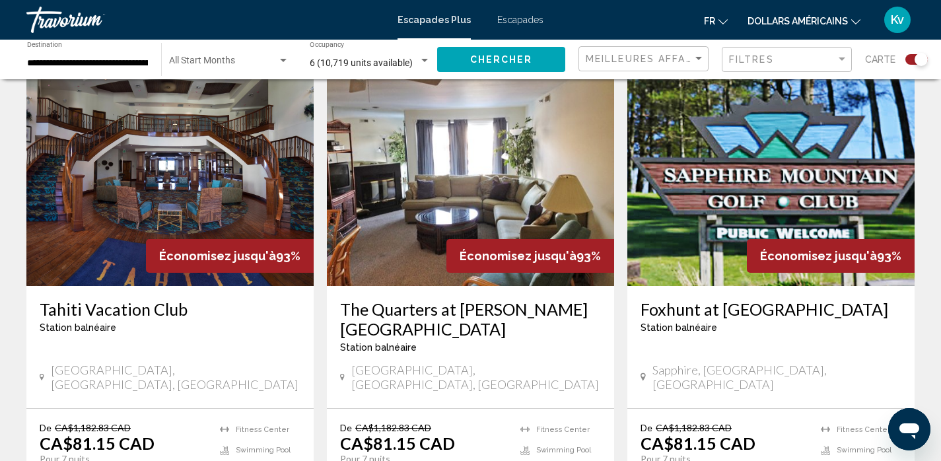
click at [191, 184] on img "Contenu principal" at bounding box center [169, 180] width 287 height 211
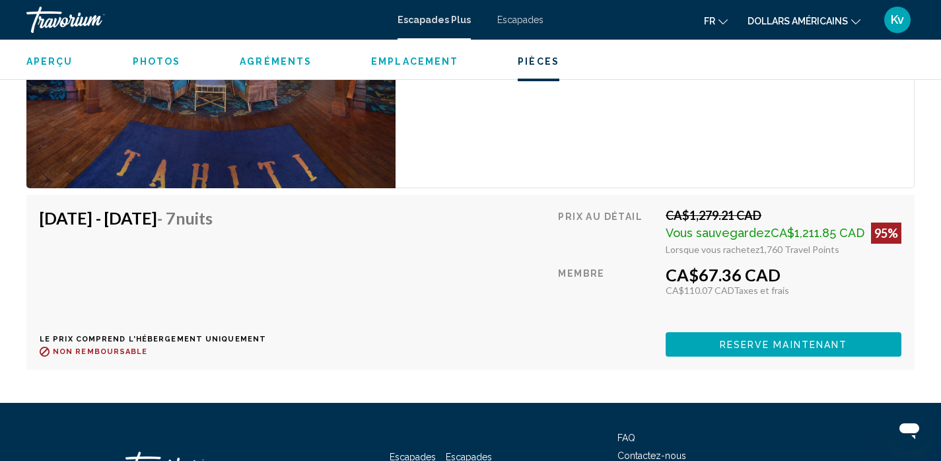
scroll to position [2463, 0]
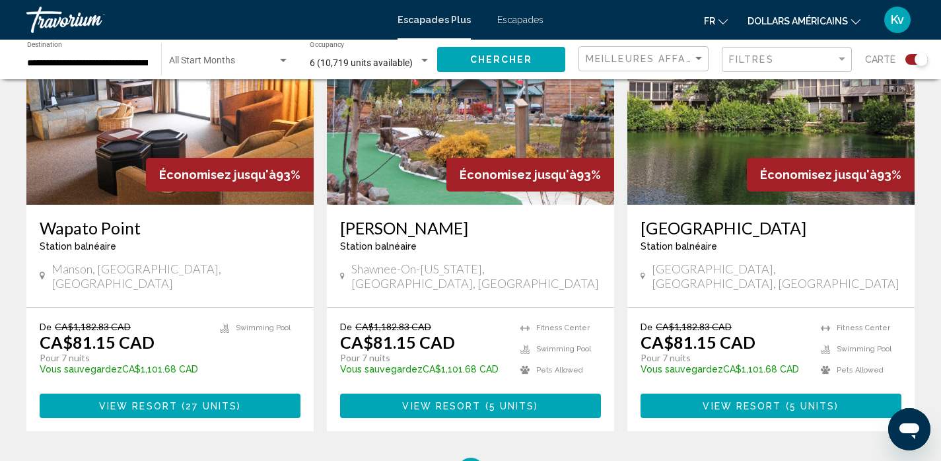
scroll to position [2033, 0]
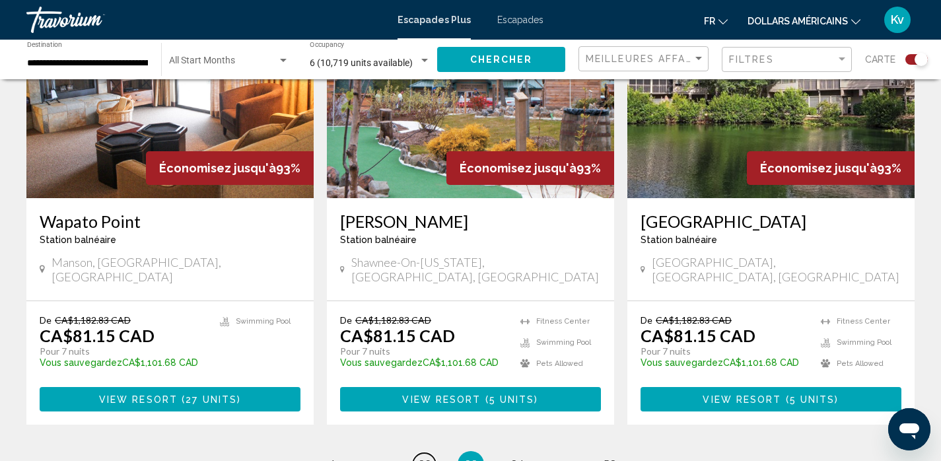
click at [429, 457] on span "32" at bounding box center [424, 464] width 13 height 15
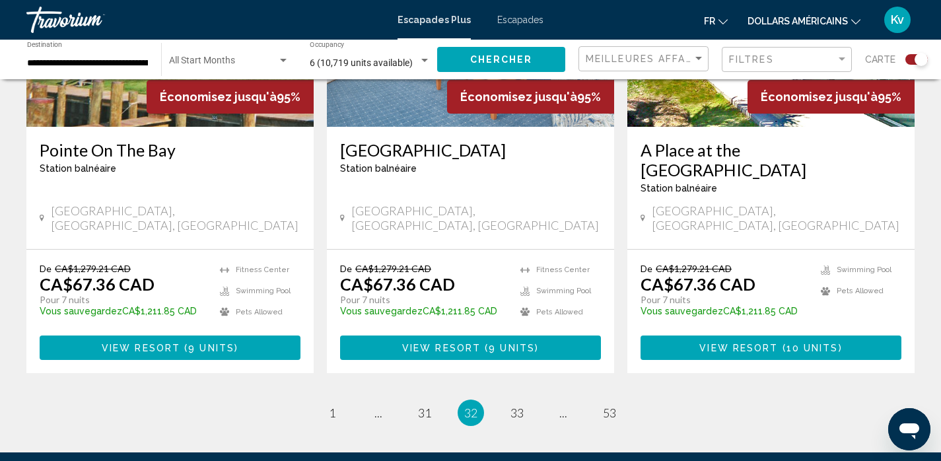
scroll to position [2086, 0]
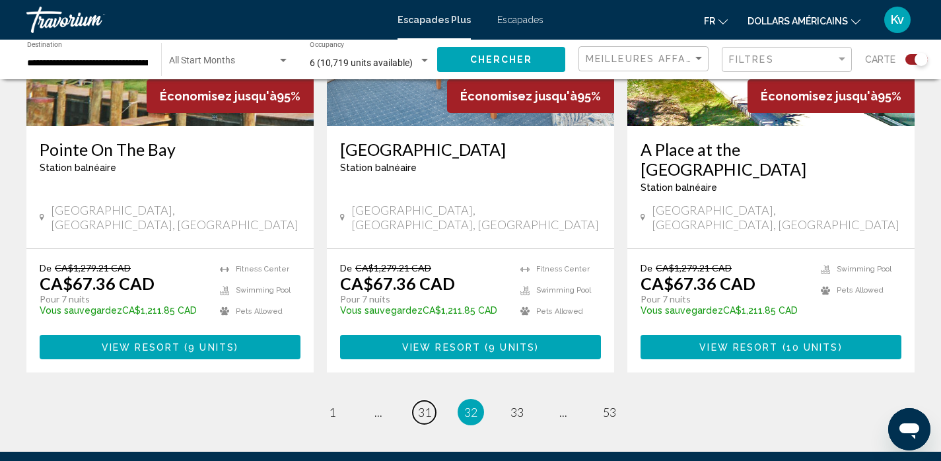
click at [426, 405] on span "31" at bounding box center [424, 412] width 13 height 15
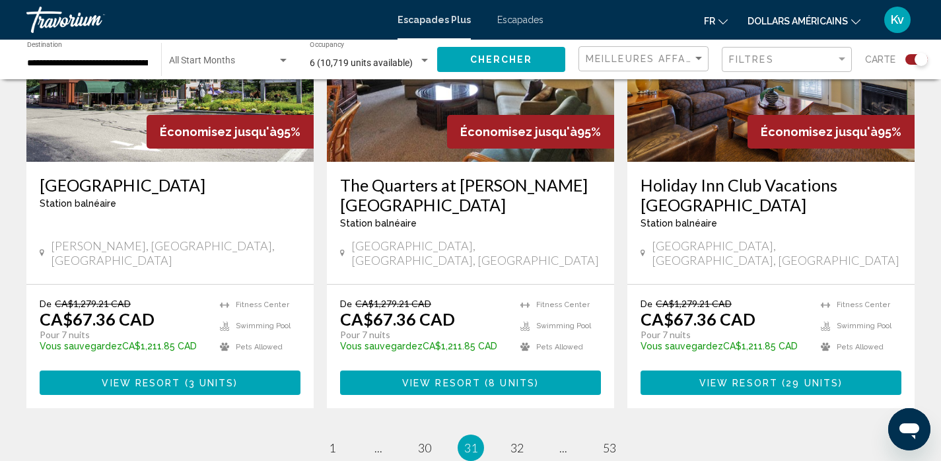
scroll to position [2086, 0]
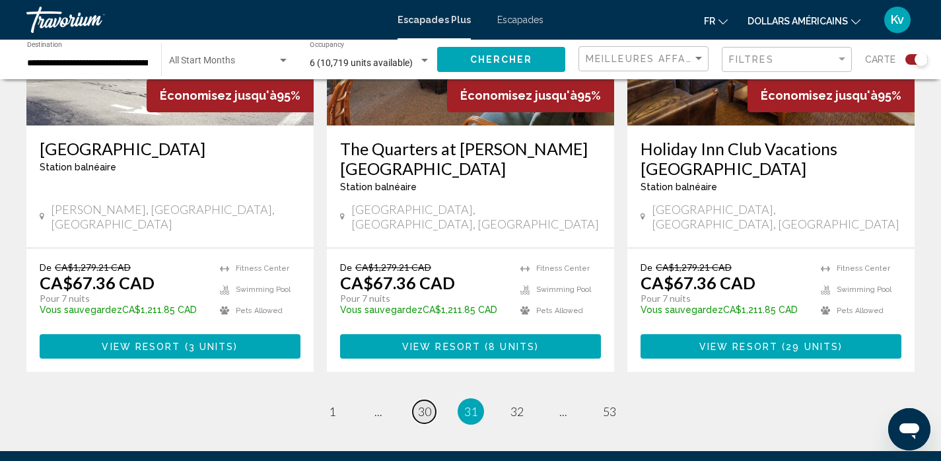
click at [426, 404] on span "30" at bounding box center [424, 411] width 13 height 15
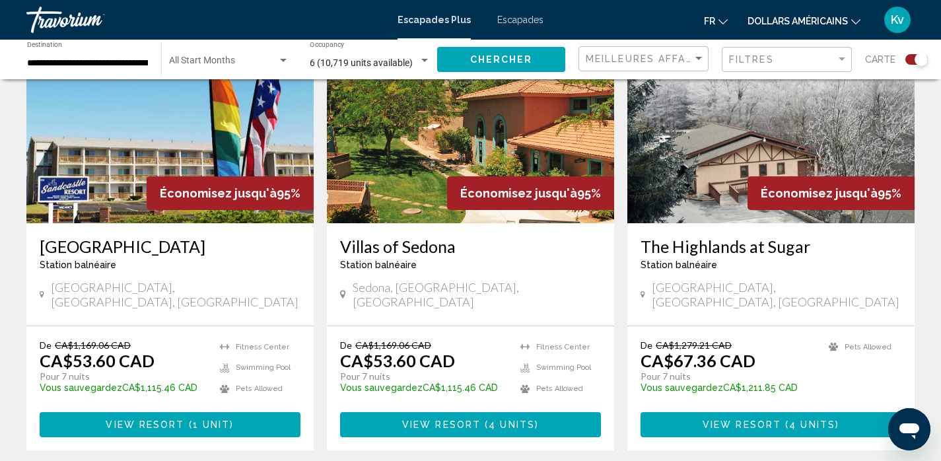
scroll to position [1003, 0]
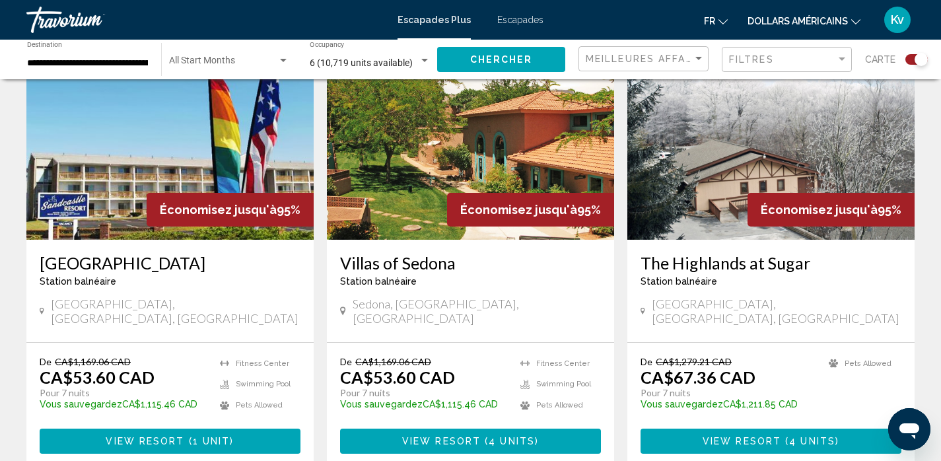
click at [402, 154] on img "Contenu principal" at bounding box center [470, 133] width 287 height 211
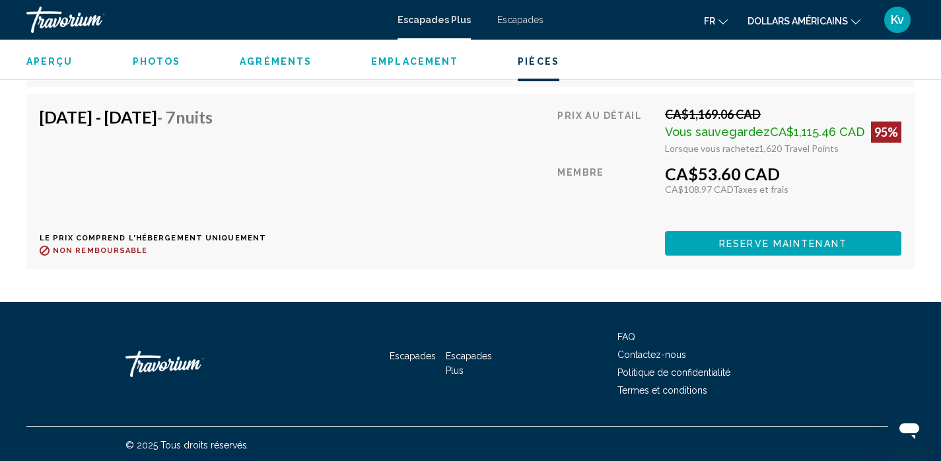
scroll to position [3292, 0]
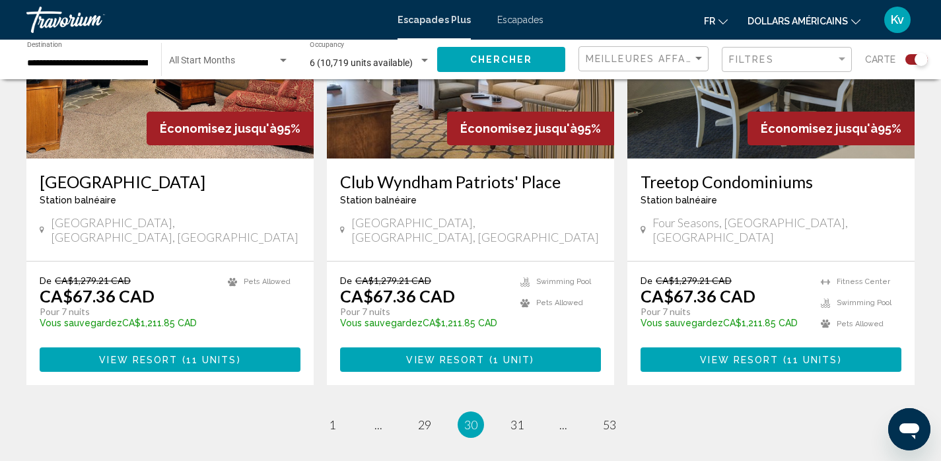
scroll to position [2060, 0]
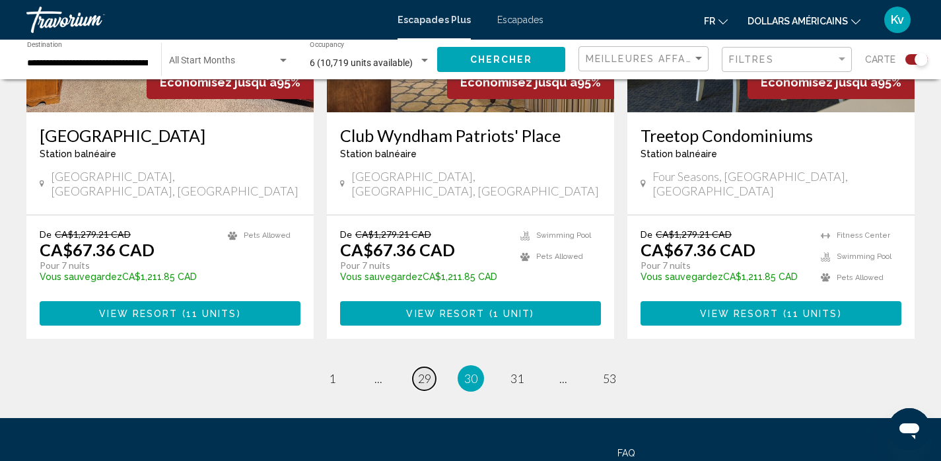
click at [429, 371] on span "29" at bounding box center [424, 378] width 13 height 15
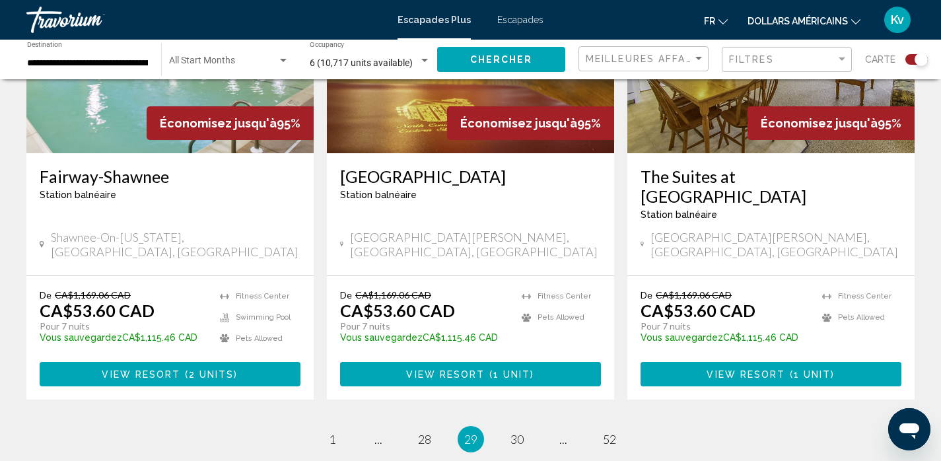
scroll to position [2060, 0]
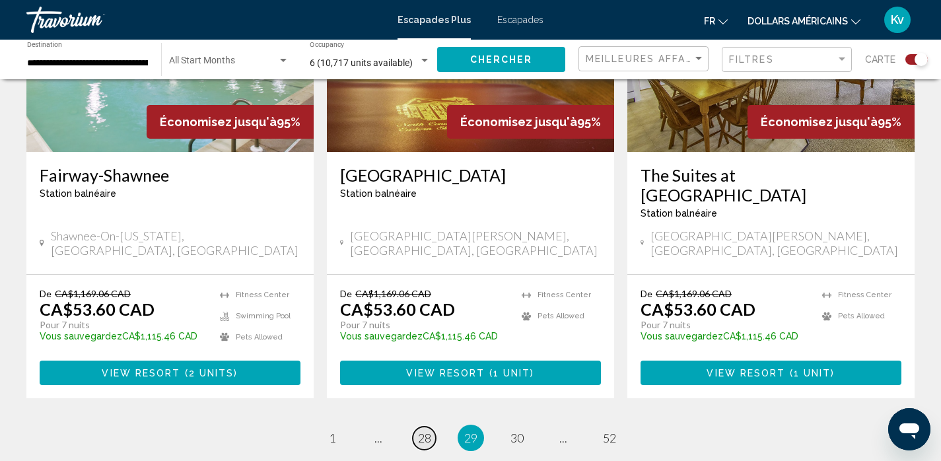
click at [422, 430] on span "28" at bounding box center [424, 437] width 13 height 15
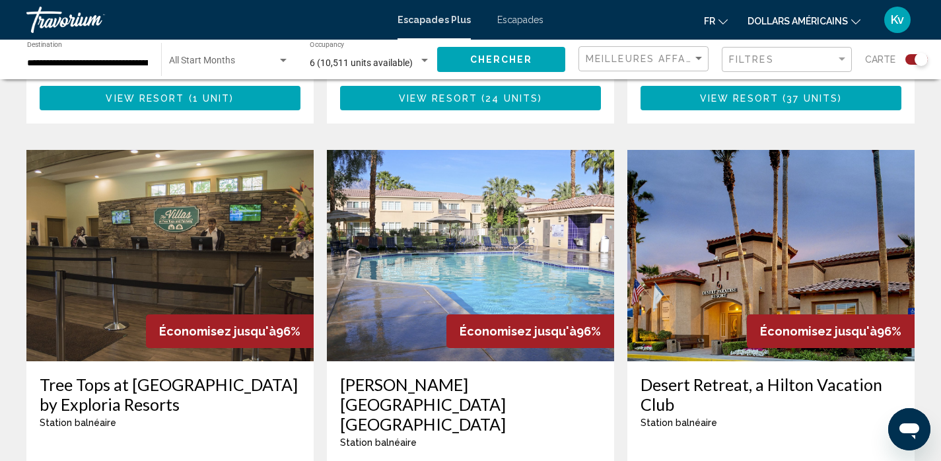
scroll to position [1848, 0]
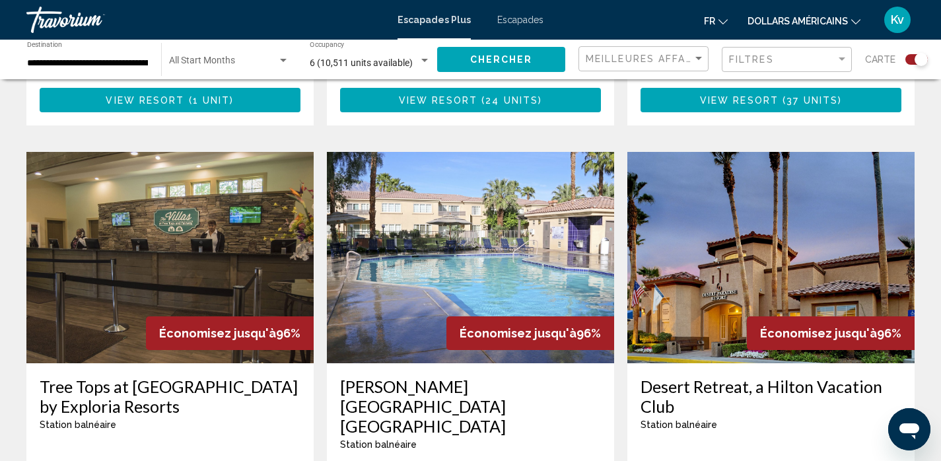
click at [726, 193] on img "Contenu principal" at bounding box center [770, 257] width 287 height 211
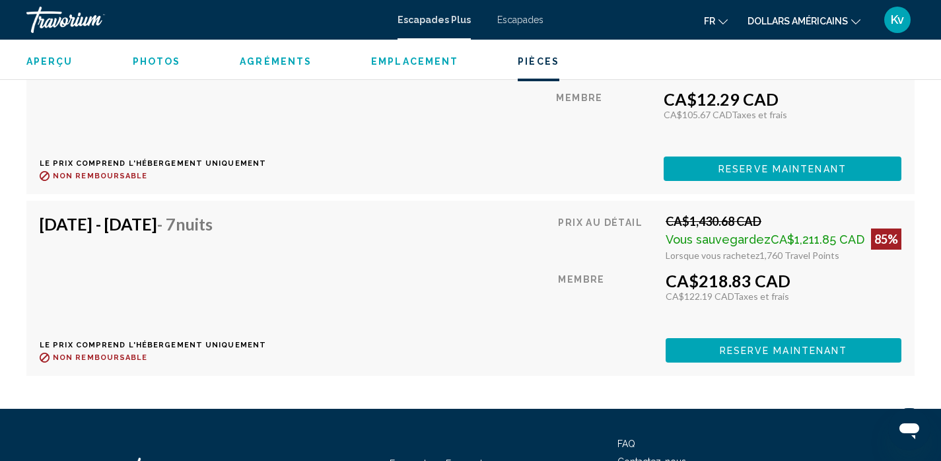
scroll to position [2912, 0]
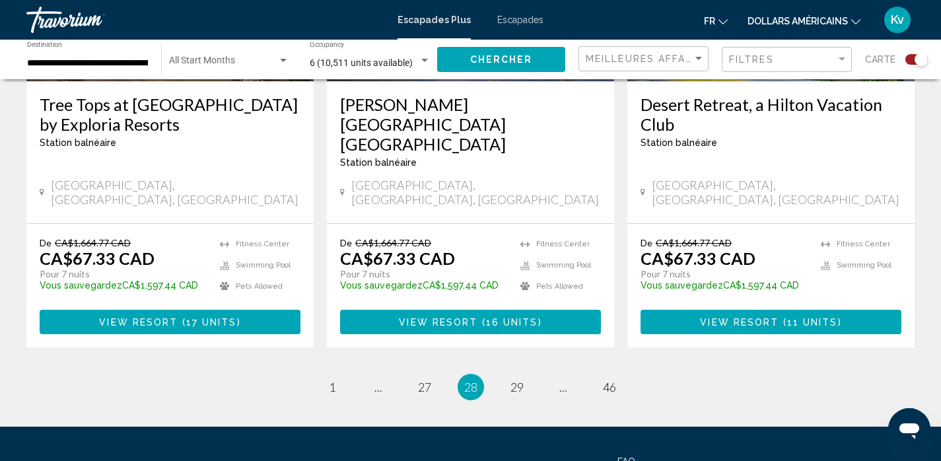
scroll to position [2139, 0]
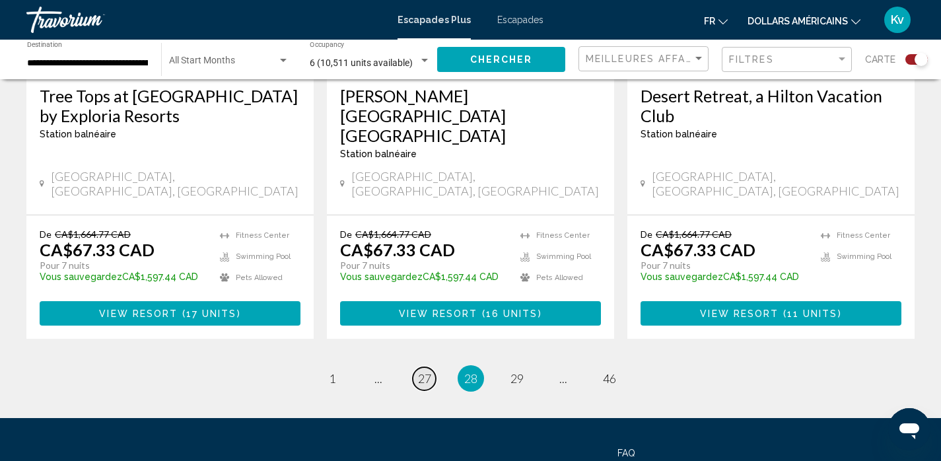
click at [420, 371] on span "27" at bounding box center [424, 378] width 13 height 15
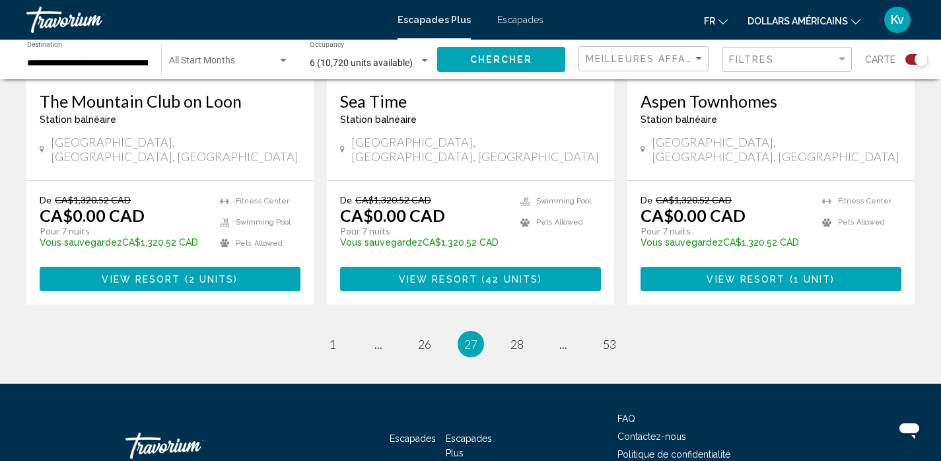
scroll to position [2139, 0]
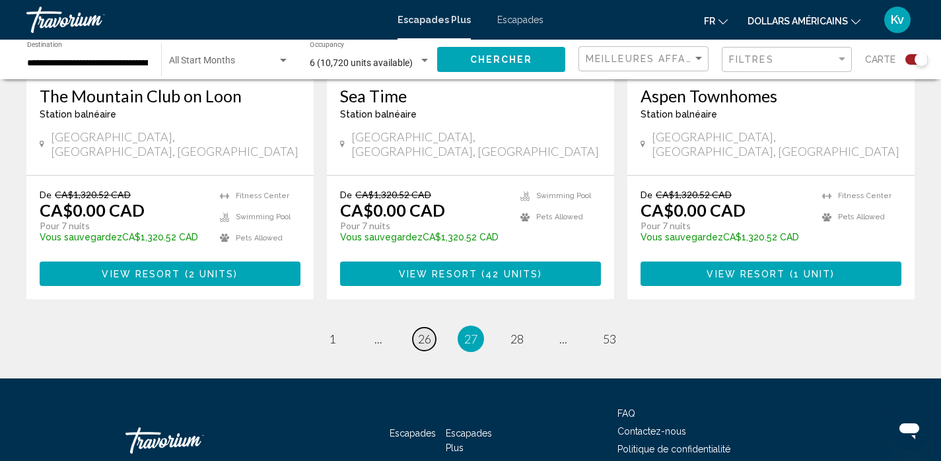
click at [424, 331] on span "26" at bounding box center [424, 338] width 13 height 15
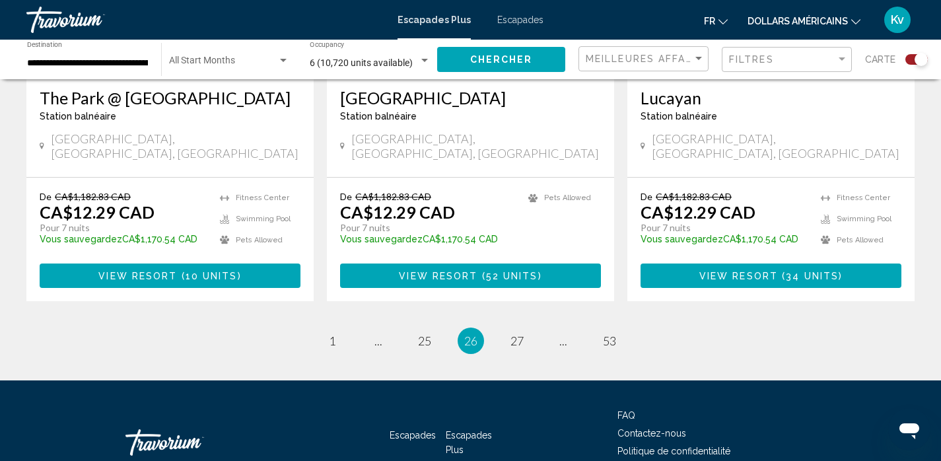
scroll to position [2112, 0]
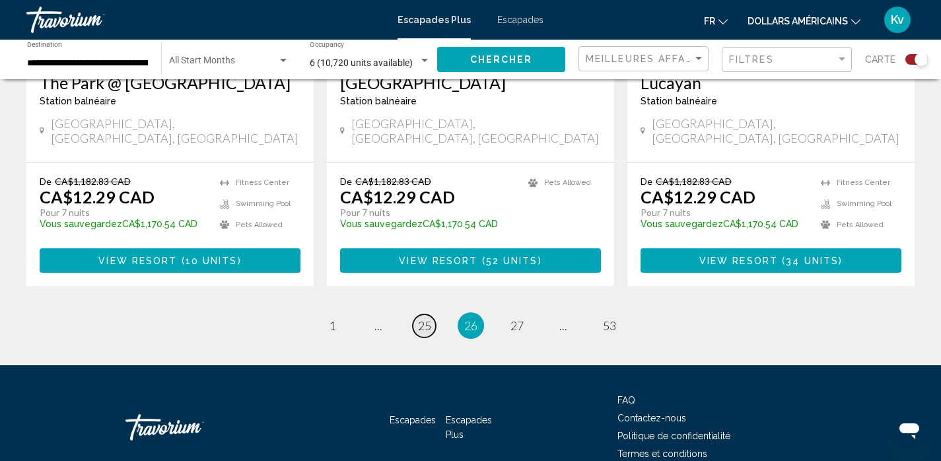
click at [426, 318] on span "25" at bounding box center [424, 325] width 13 height 15
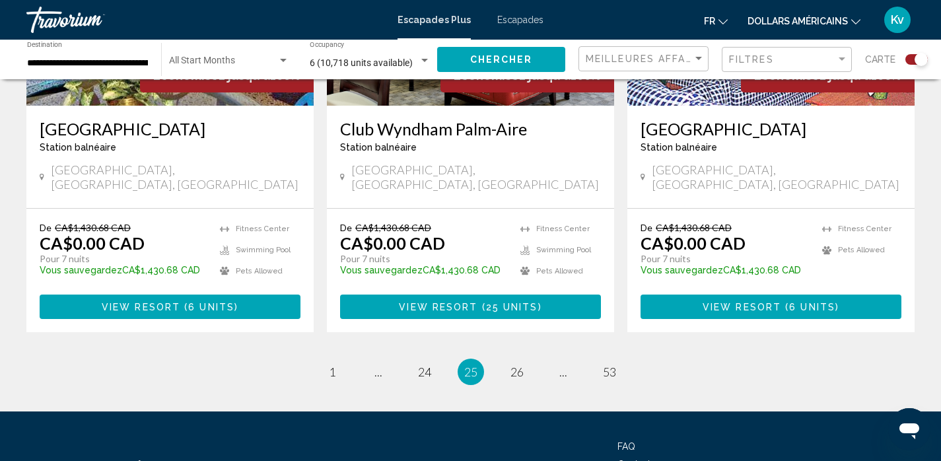
scroll to position [2112, 0]
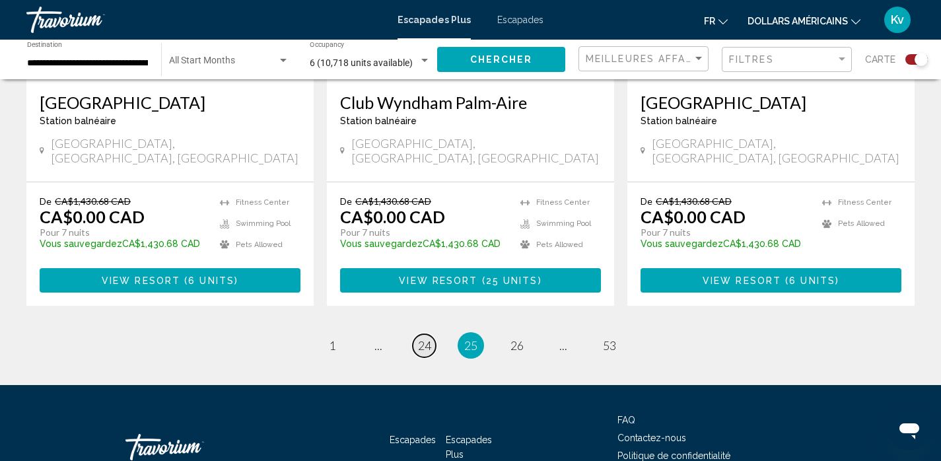
click at [426, 338] on span "24" at bounding box center [424, 345] width 13 height 15
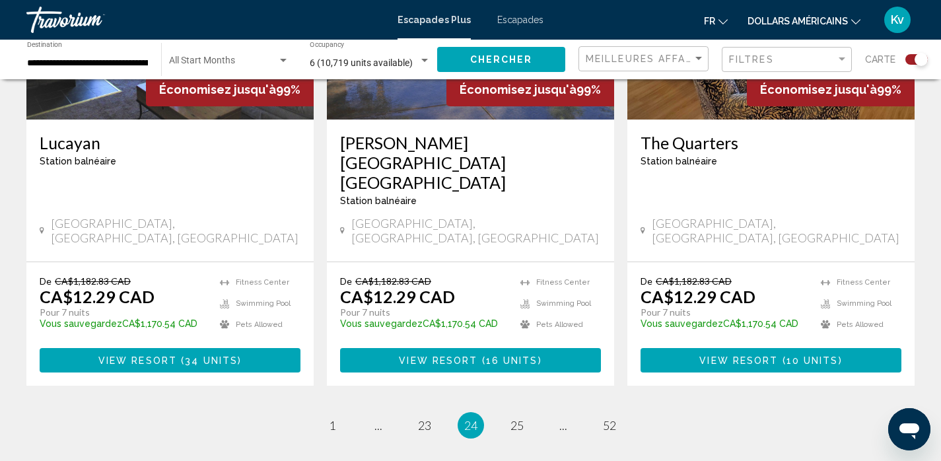
scroll to position [2112, 0]
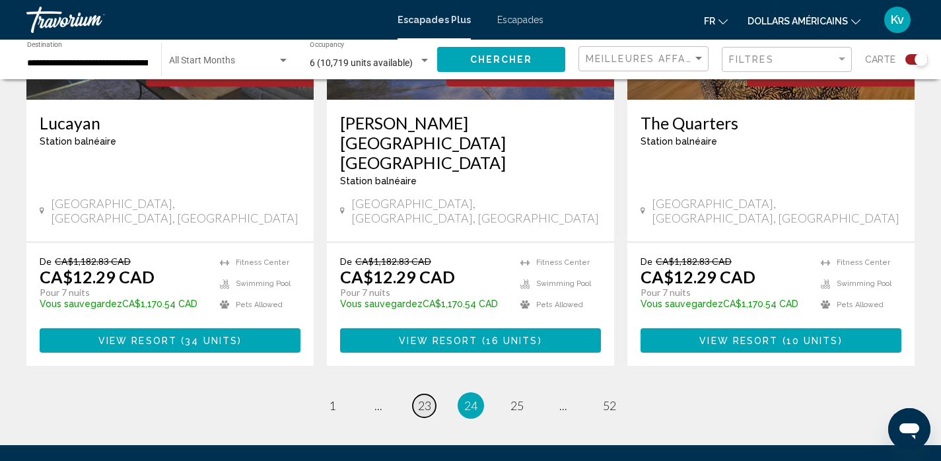
click at [428, 398] on span "23" at bounding box center [424, 405] width 13 height 15
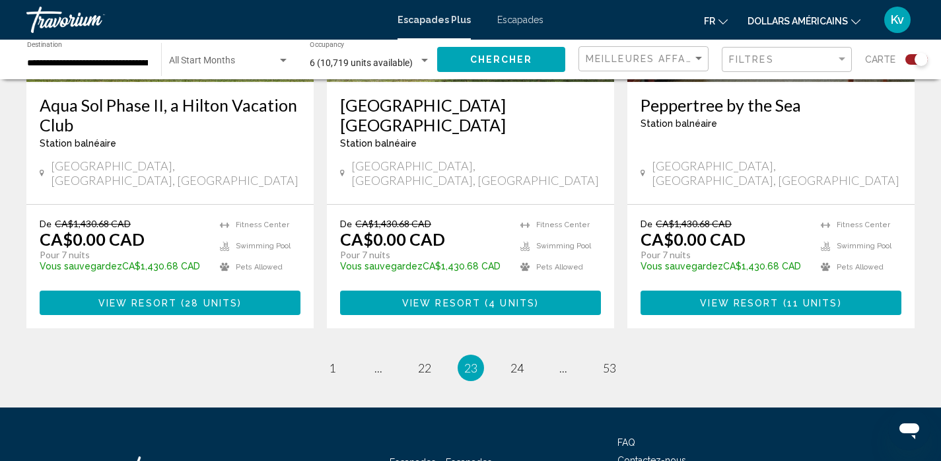
scroll to position [2112, 0]
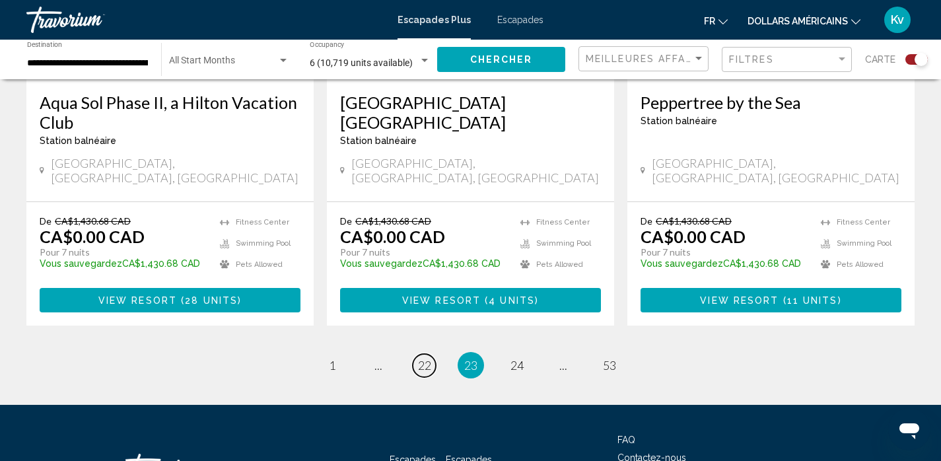
click at [428, 358] on span "22" at bounding box center [424, 365] width 13 height 15
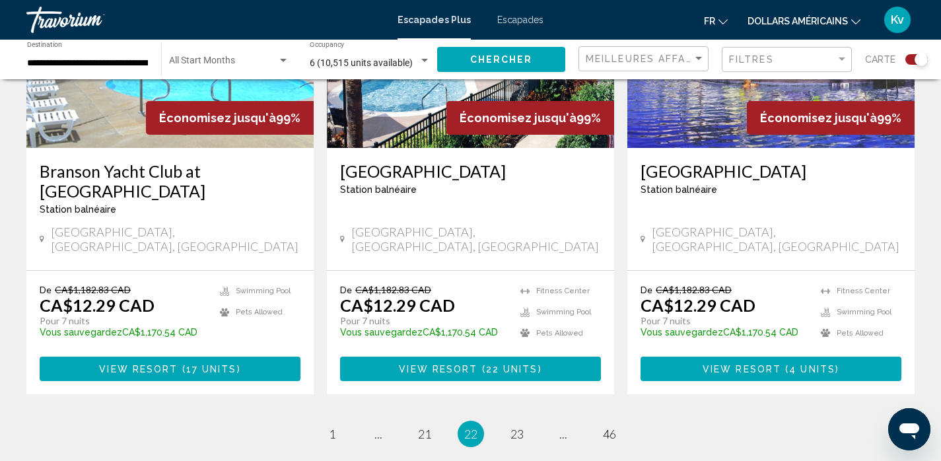
scroll to position [2086, 0]
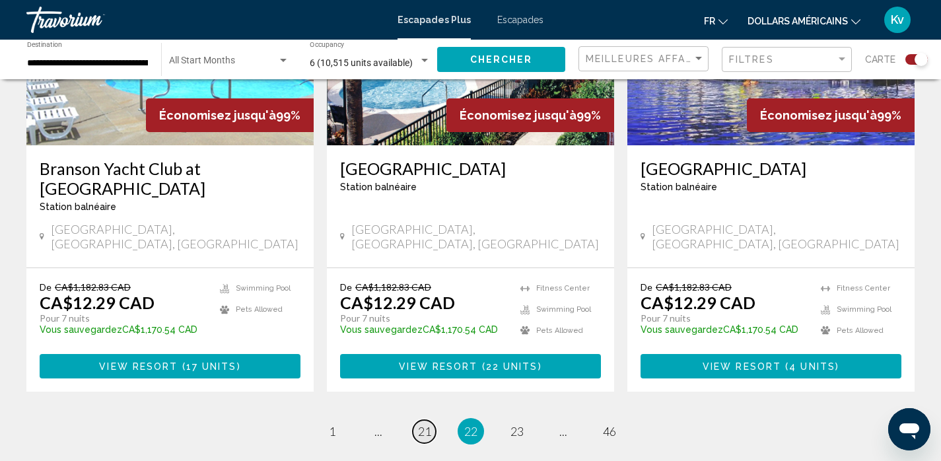
click at [426, 424] on span "21" at bounding box center [424, 431] width 13 height 15
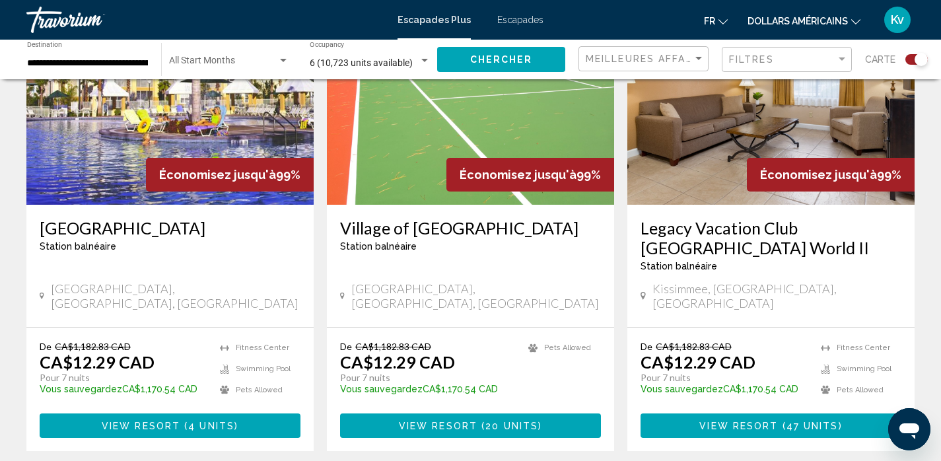
scroll to position [2033, 0]
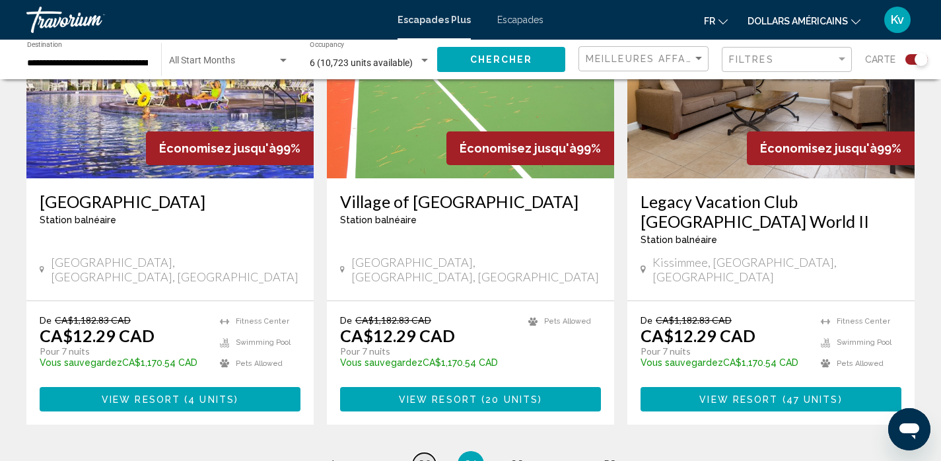
click at [422, 457] on span "20" at bounding box center [424, 464] width 13 height 15
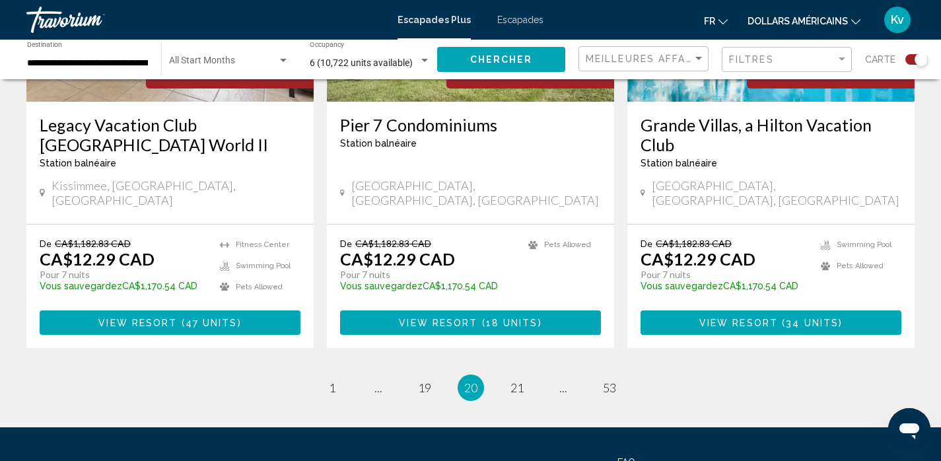
scroll to position [2112, 0]
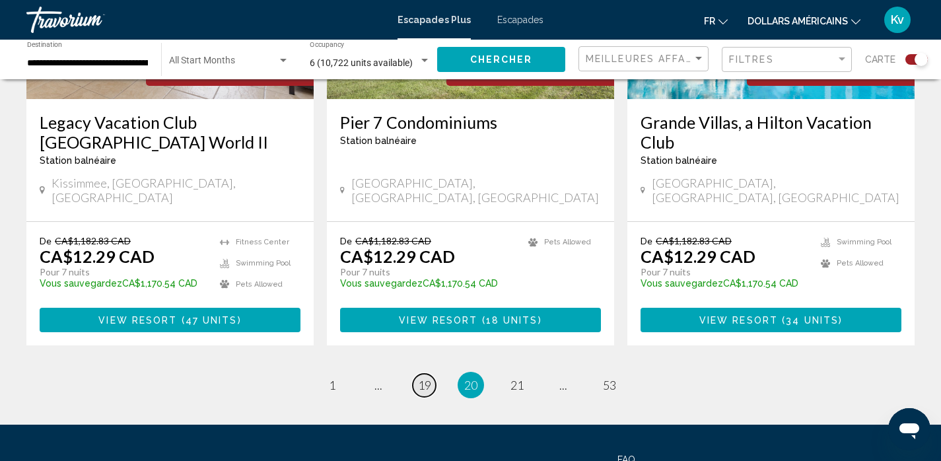
click at [432, 374] on link "page 19" at bounding box center [424, 385] width 23 height 23
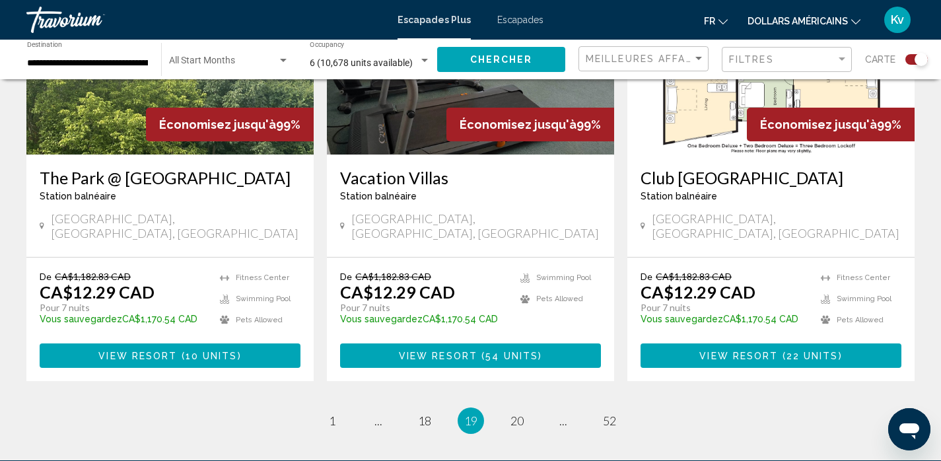
scroll to position [2060, 0]
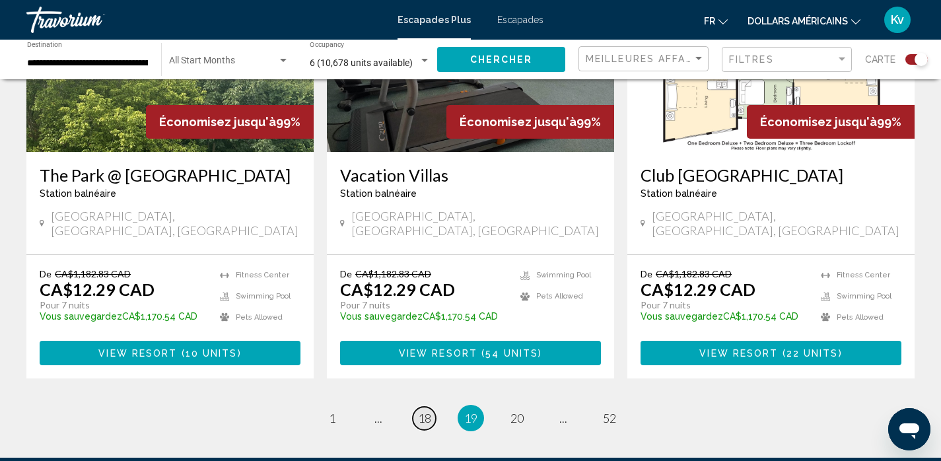
click at [422, 411] on span "18" at bounding box center [424, 418] width 13 height 15
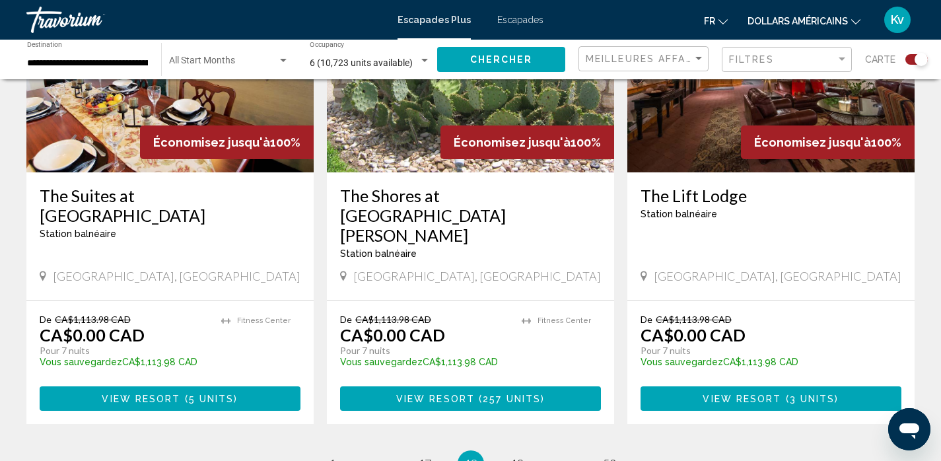
scroll to position [2060, 0]
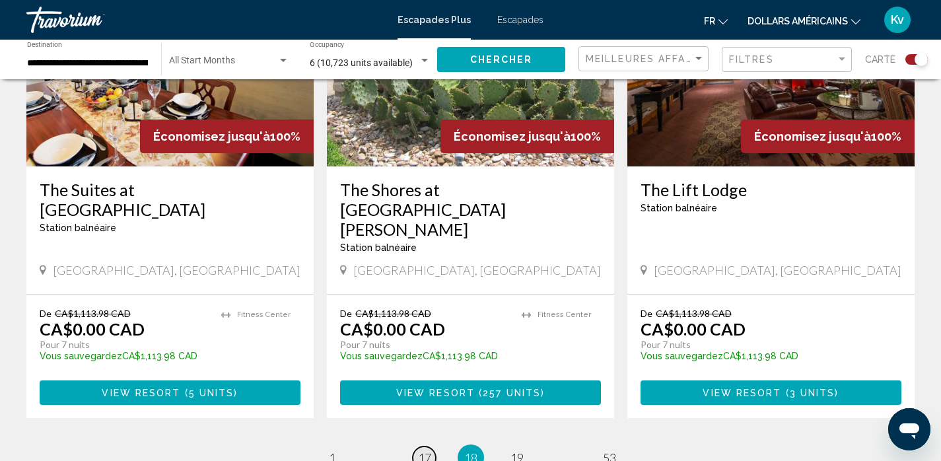
click at [425, 450] on span "17" at bounding box center [424, 457] width 13 height 15
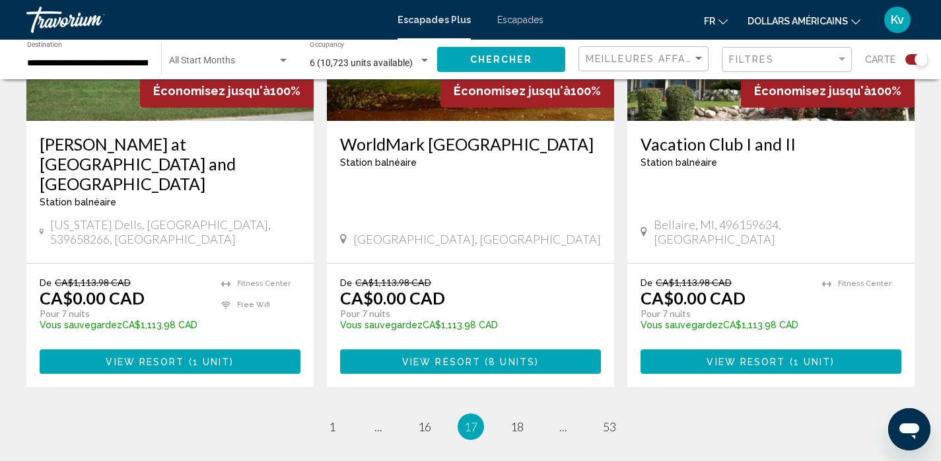
scroll to position [2086, 0]
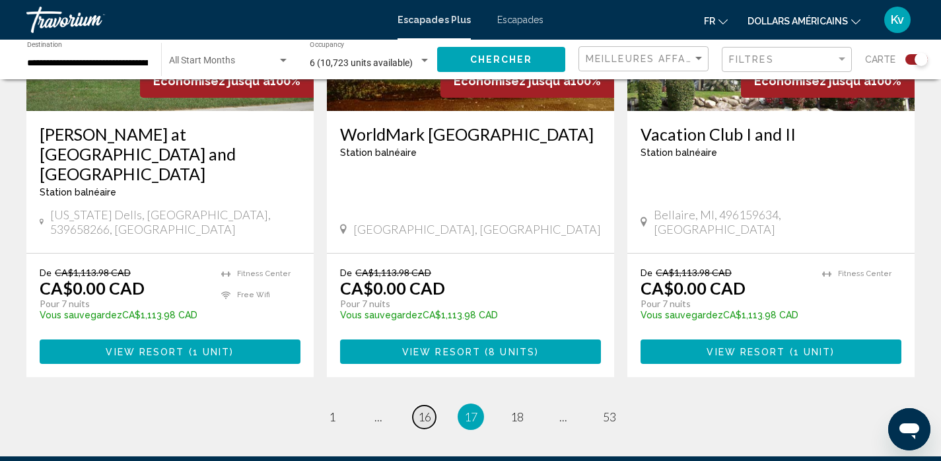
click at [426, 409] on span "16" at bounding box center [424, 416] width 13 height 15
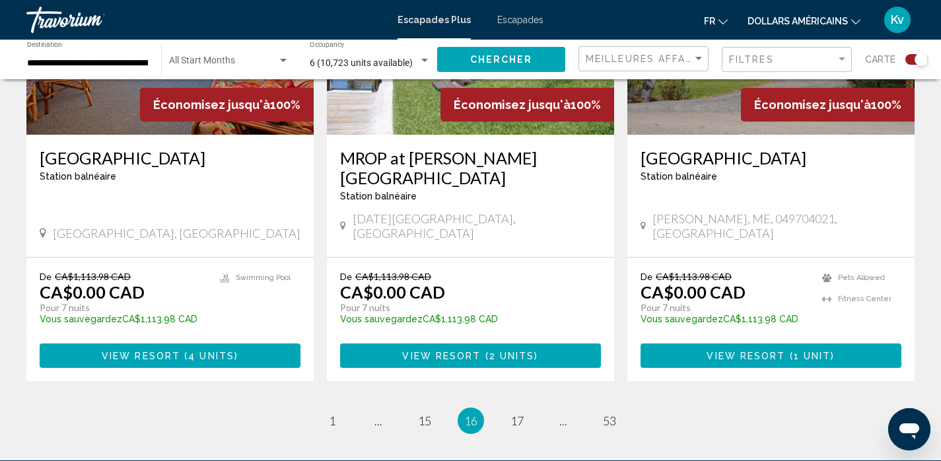
scroll to position [2086, 0]
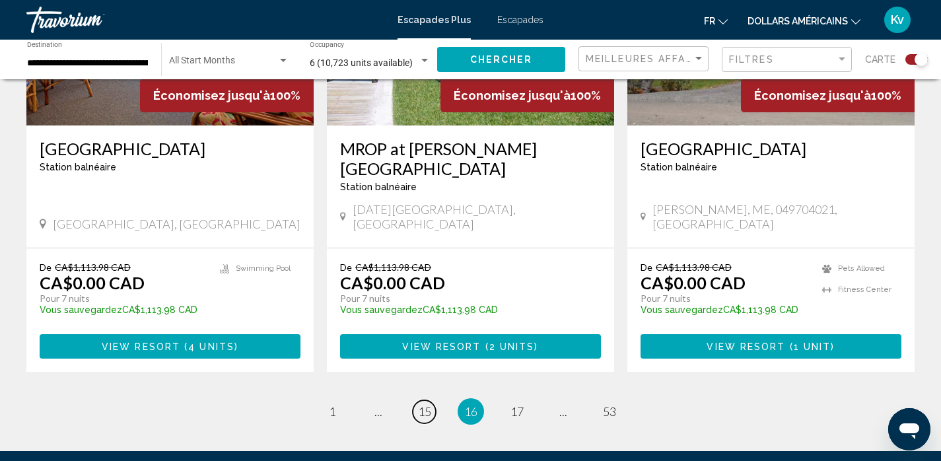
click at [426, 404] on span "15" at bounding box center [424, 411] width 13 height 15
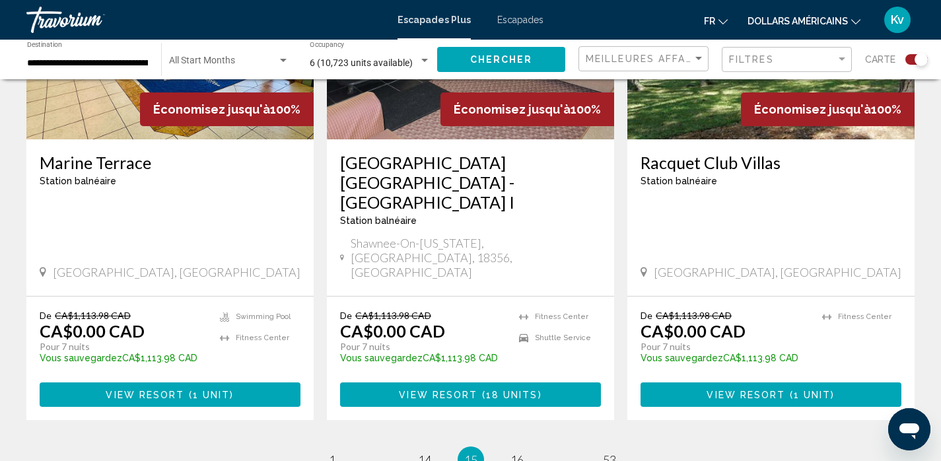
scroll to position [2060, 0]
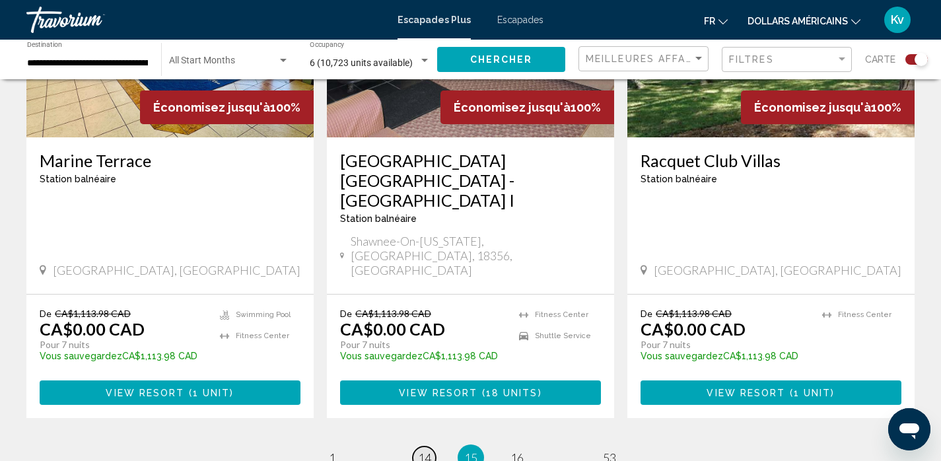
click at [422, 450] on span "14" at bounding box center [424, 457] width 13 height 15
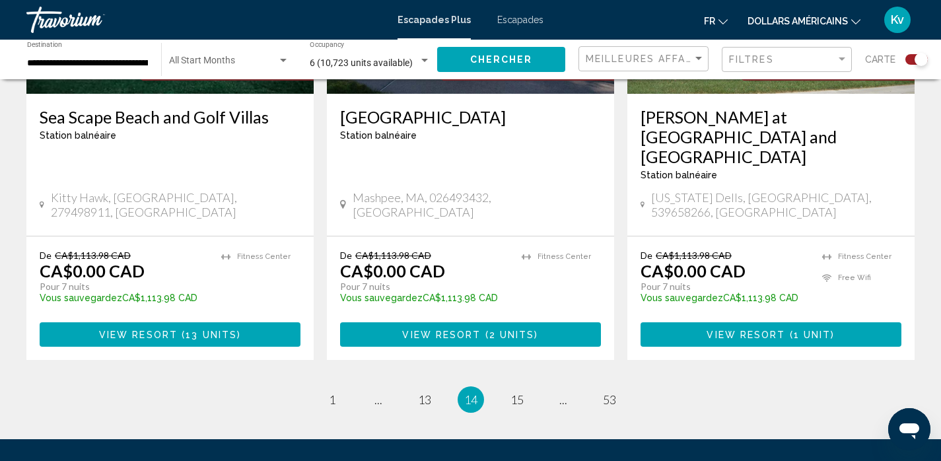
scroll to position [2112, 0]
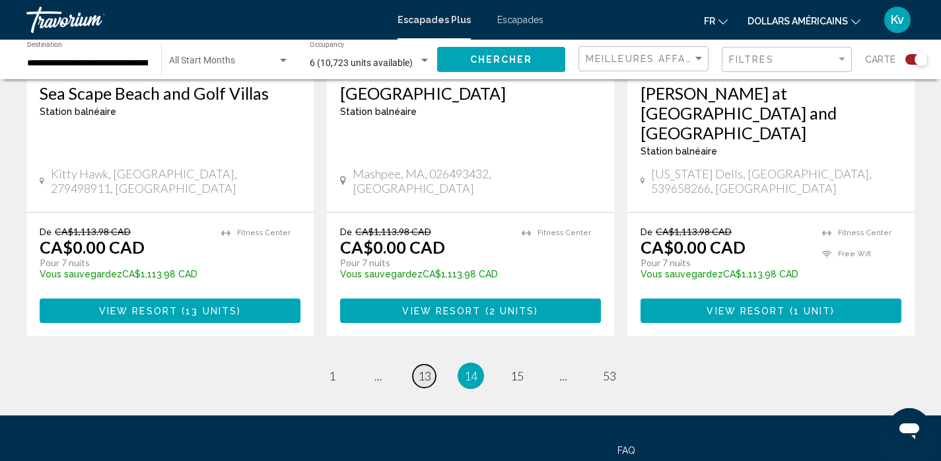
click at [427, 368] on span "13" at bounding box center [424, 375] width 13 height 15
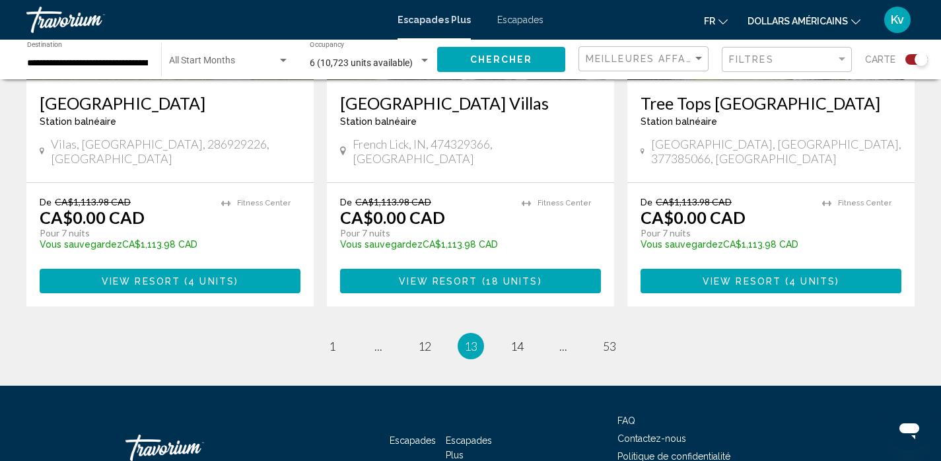
scroll to position [2112, 0]
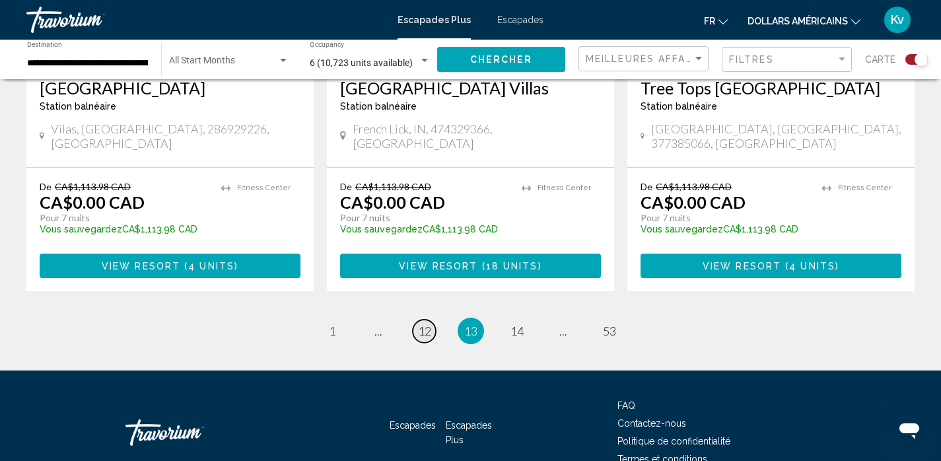
click at [423, 323] on span "12" at bounding box center [424, 330] width 13 height 15
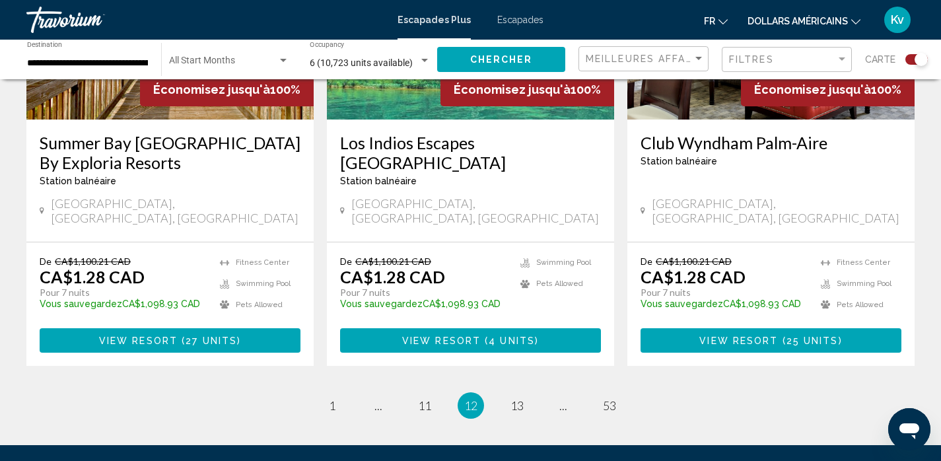
scroll to position [2112, 0]
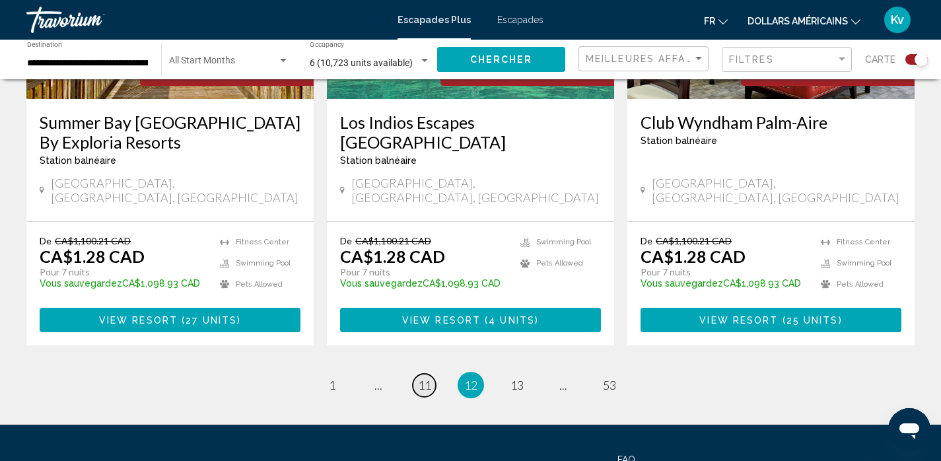
click at [424, 378] on span "11" at bounding box center [424, 385] width 13 height 15
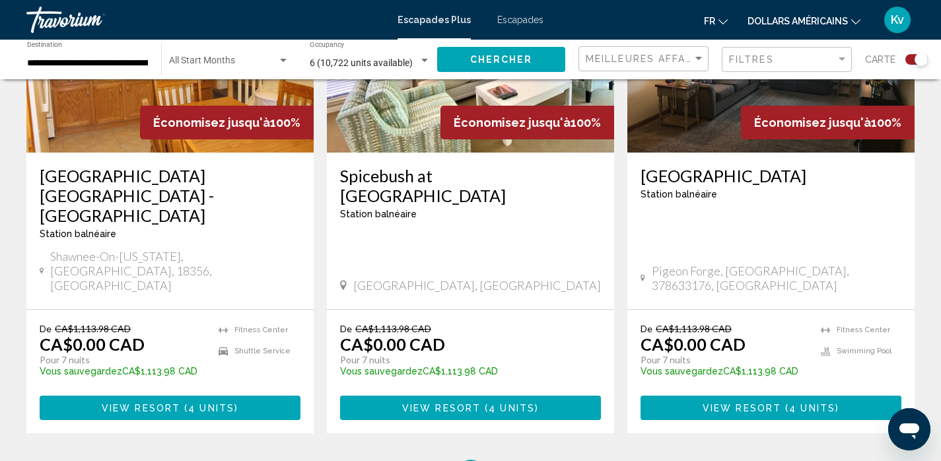
scroll to position [2139, 0]
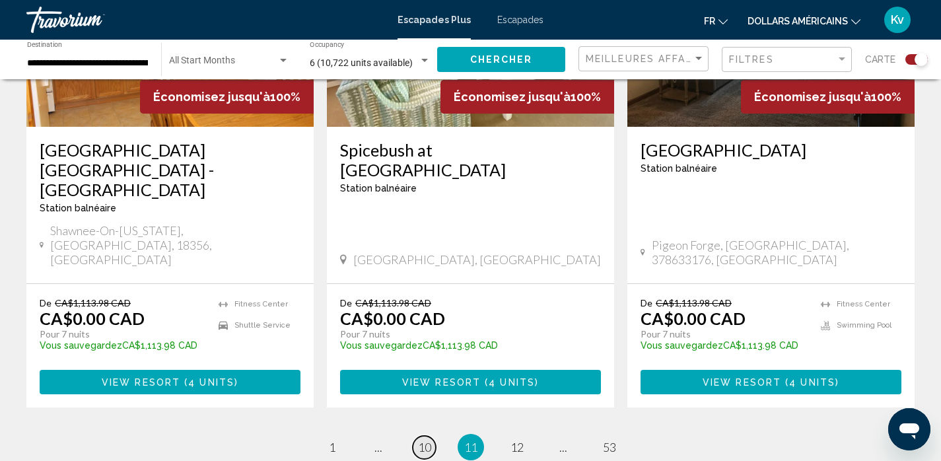
click at [422, 440] on span "10" at bounding box center [424, 447] width 13 height 15
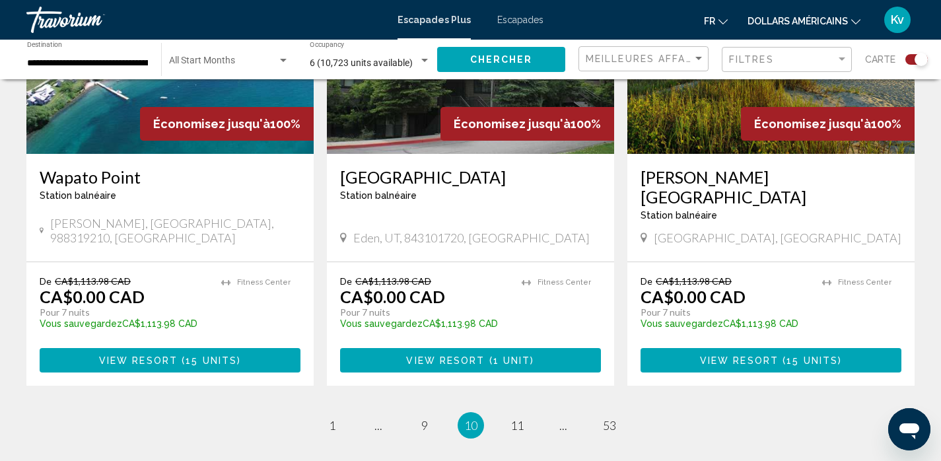
scroll to position [2112, 0]
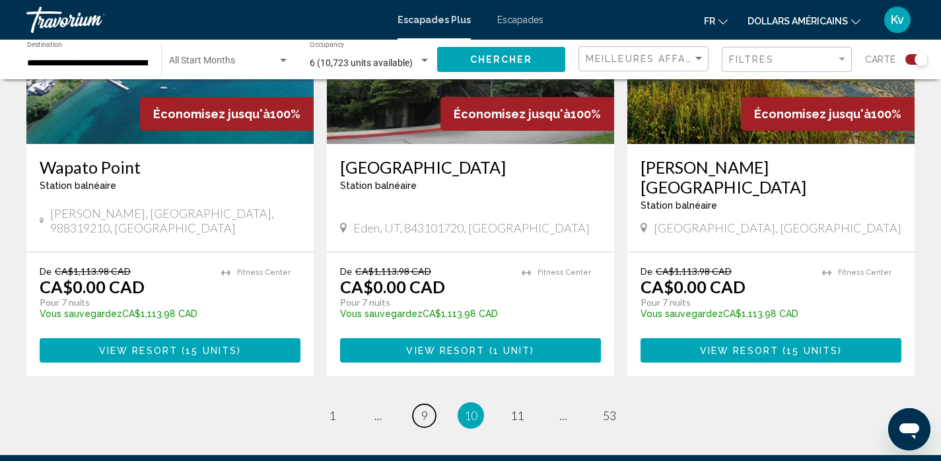
click at [422, 408] on span "9" at bounding box center [424, 415] width 7 height 15
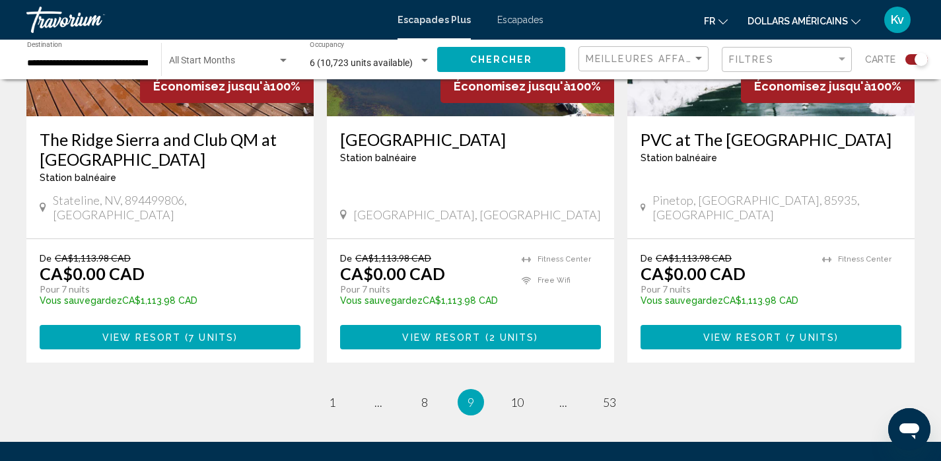
scroll to position [2139, 0]
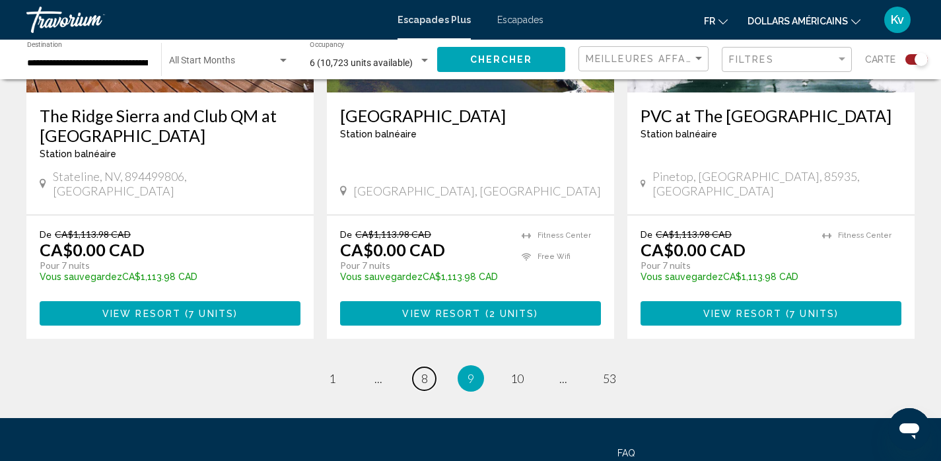
click at [422, 371] on span "8" at bounding box center [424, 378] width 7 height 15
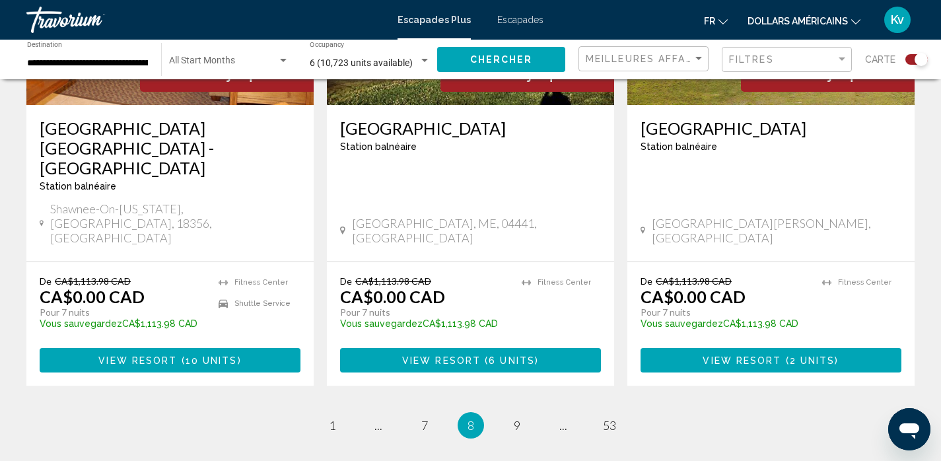
scroll to position [2112, 0]
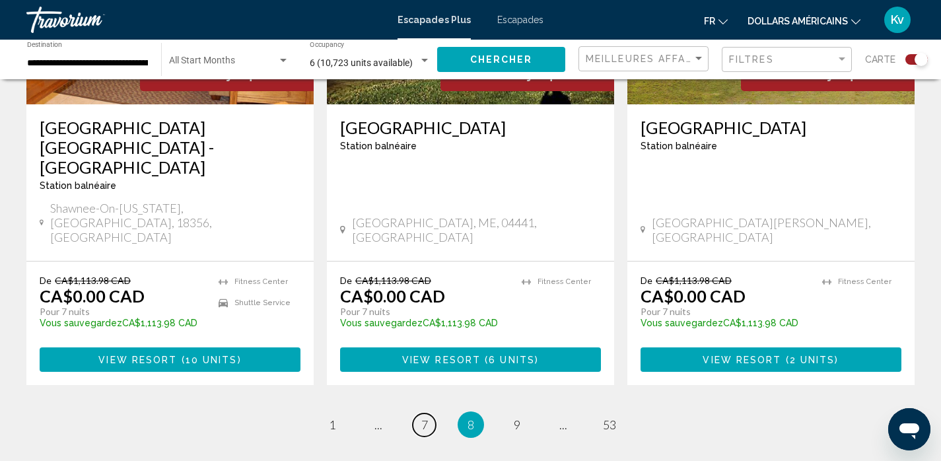
click at [426, 413] on link "page 7" at bounding box center [424, 424] width 23 height 23
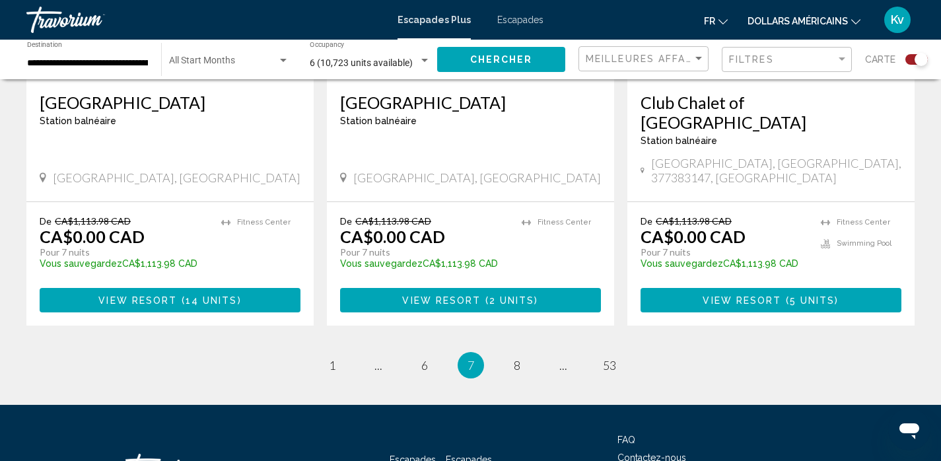
scroll to position [2086, 0]
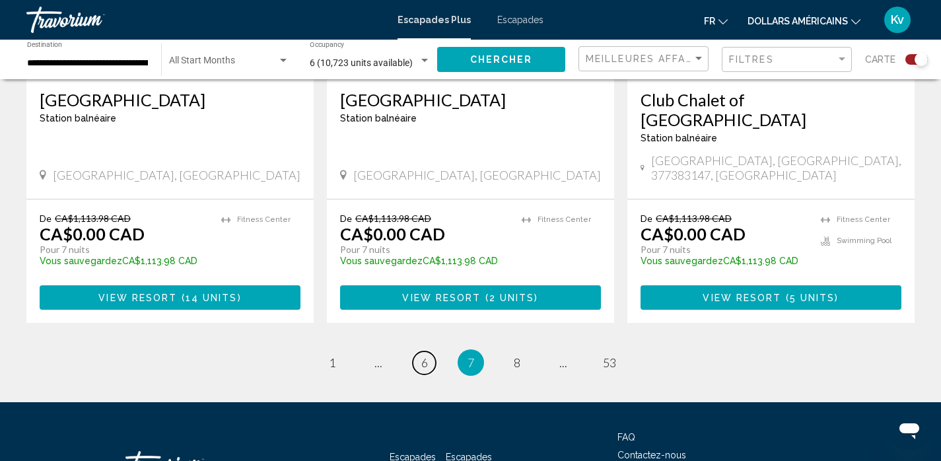
click at [426, 355] on span "6" at bounding box center [424, 362] width 7 height 15
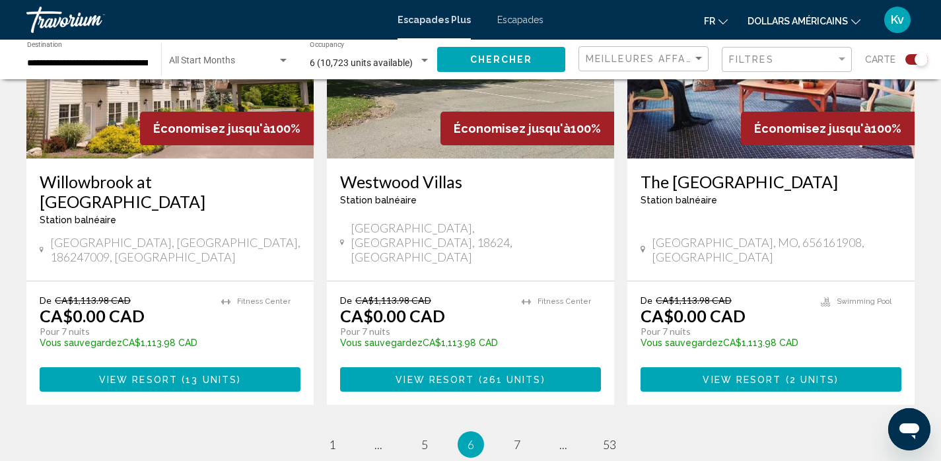
scroll to position [2060, 0]
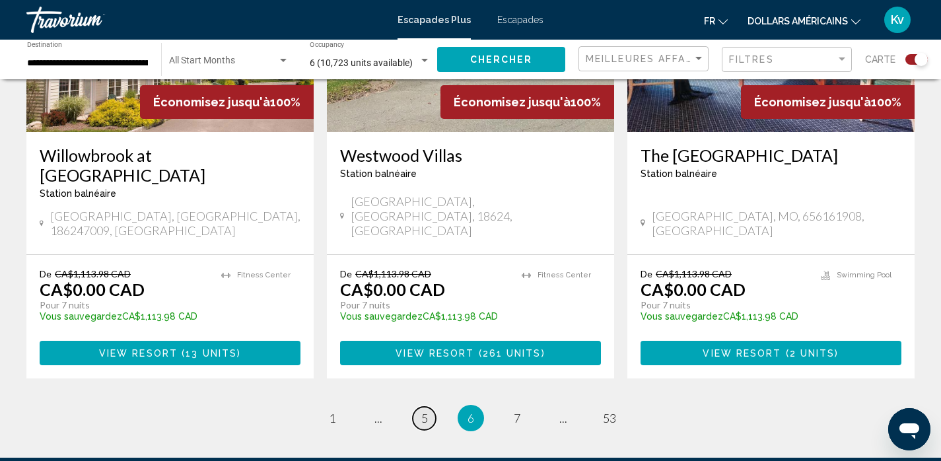
click at [426, 411] on span "5" at bounding box center [424, 418] width 7 height 15
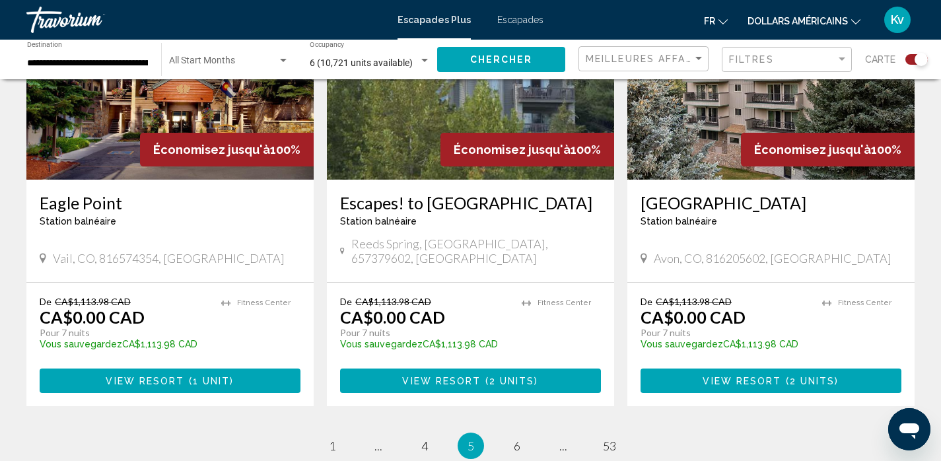
scroll to position [2033, 0]
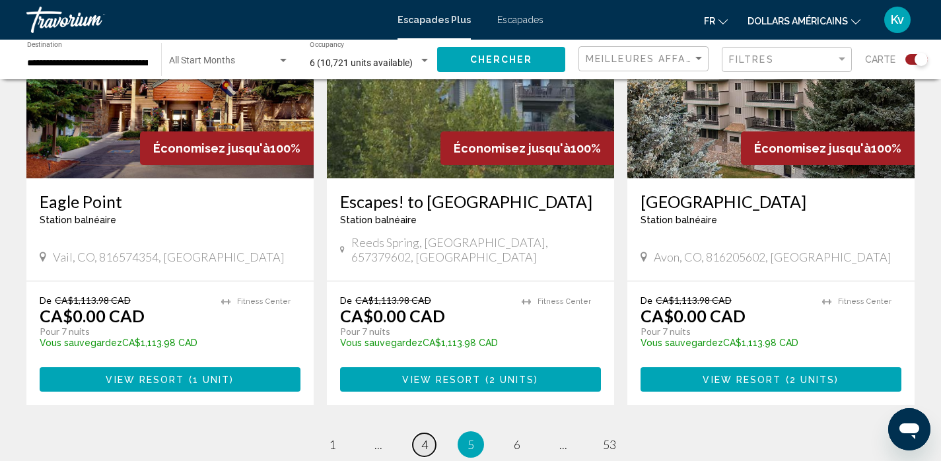
click at [424, 437] on span "4" at bounding box center [424, 444] width 7 height 15
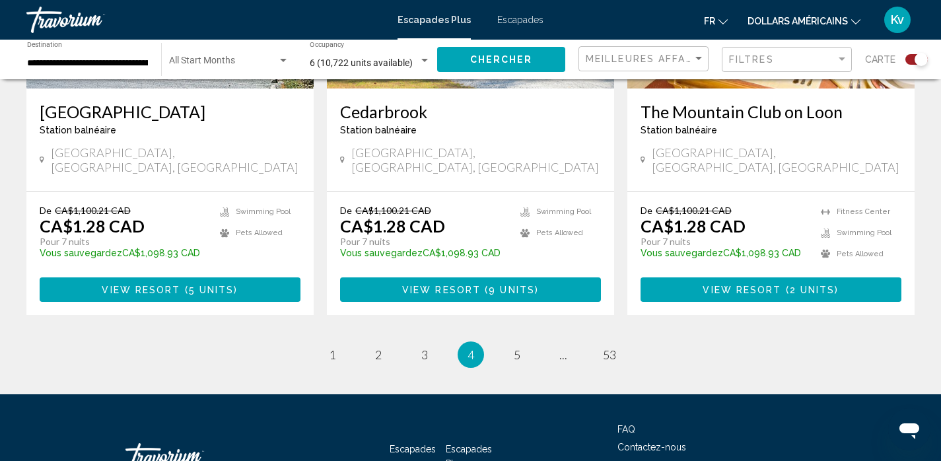
scroll to position [2112, 0]
